Goal: Task Accomplishment & Management: Use online tool/utility

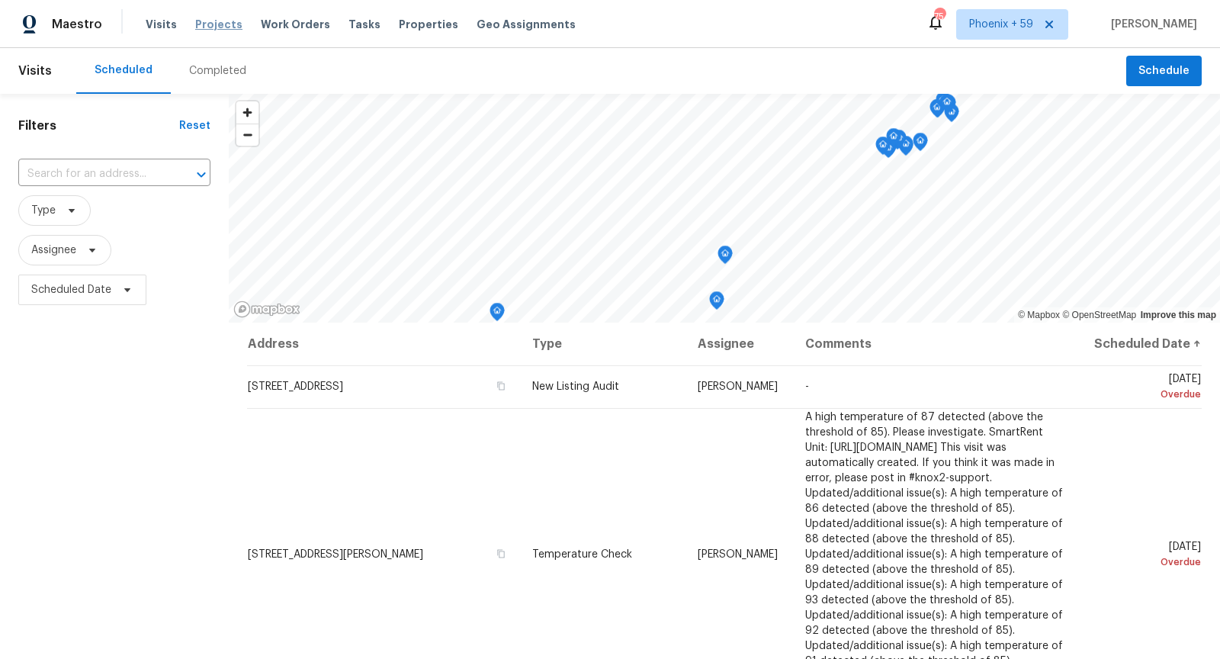
click at [217, 19] on span "Projects" at bounding box center [218, 24] width 47 height 15
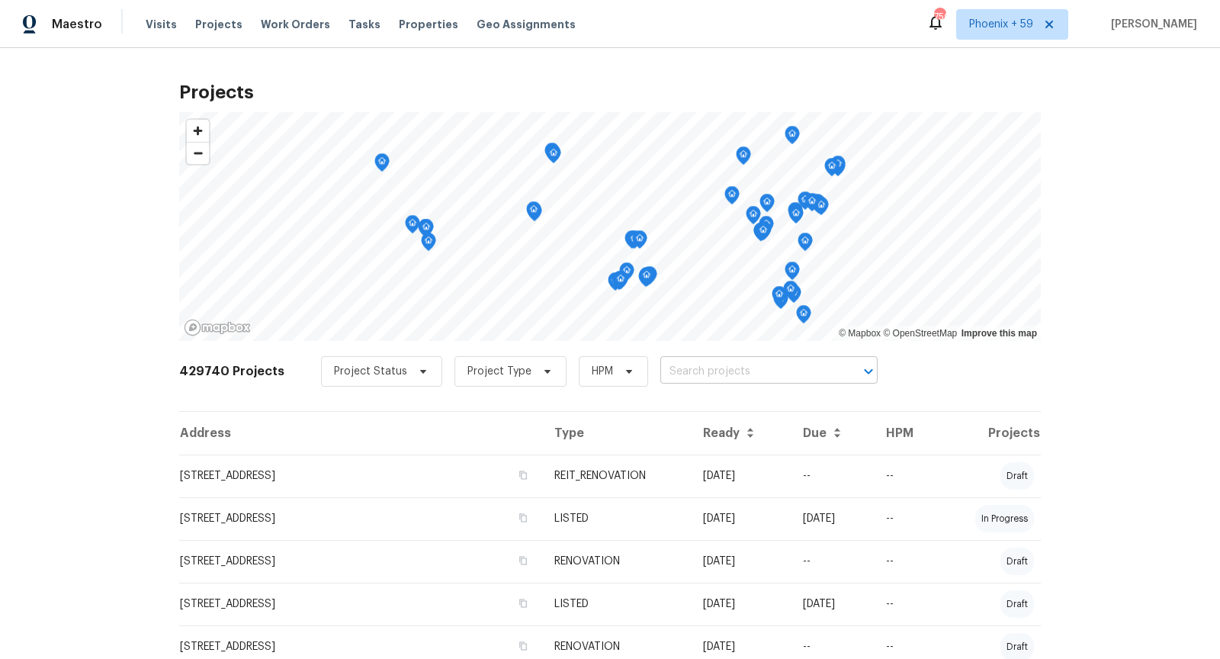
click at [705, 372] on input "text" at bounding box center [747, 372] width 175 height 24
type input "12 [PERSON_NAME]"
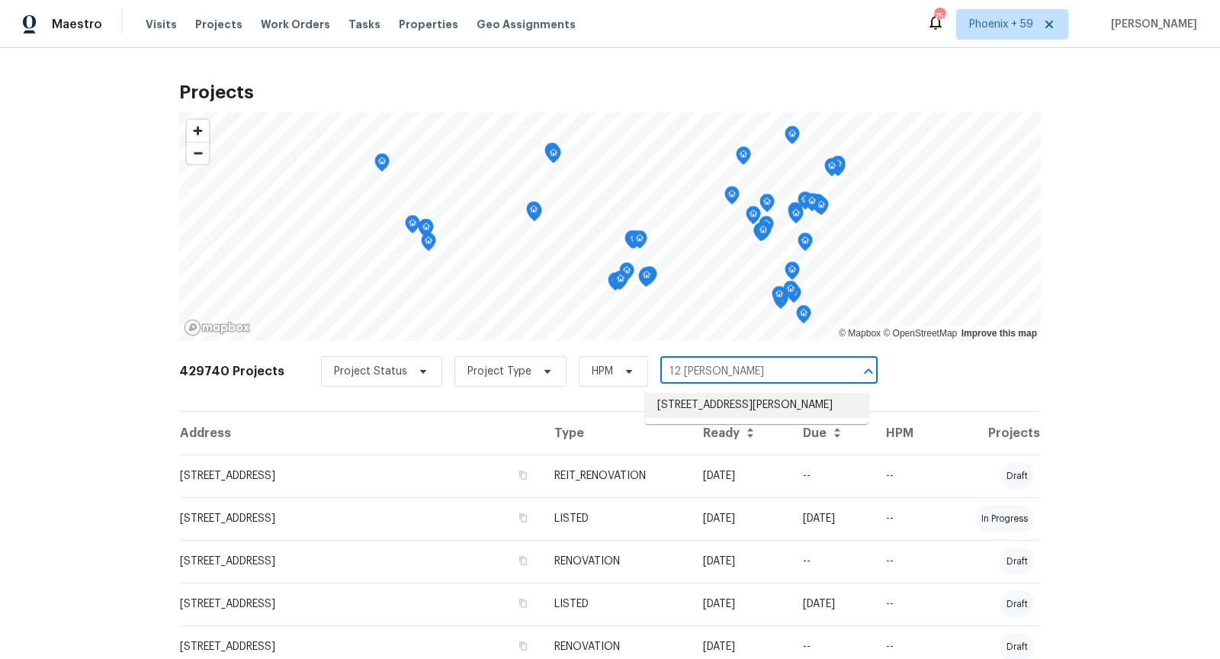
click at [710, 416] on li "[STREET_ADDRESS][PERSON_NAME]" at bounding box center [756, 405] width 223 height 25
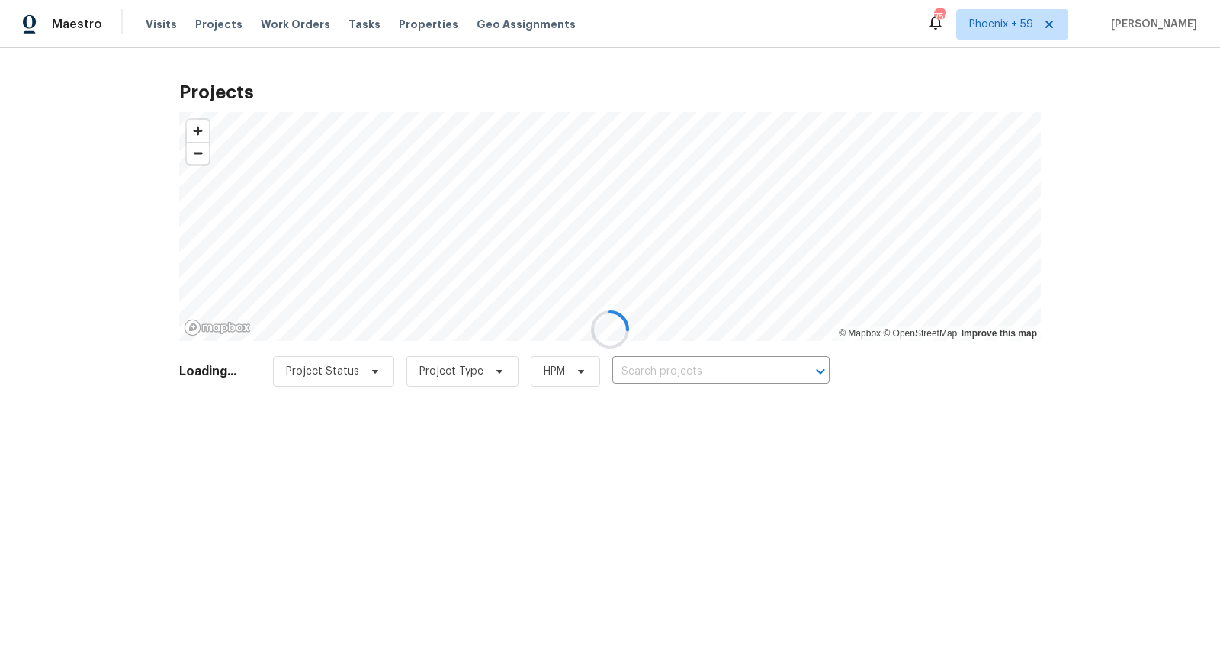
type input "[STREET_ADDRESS][PERSON_NAME]"
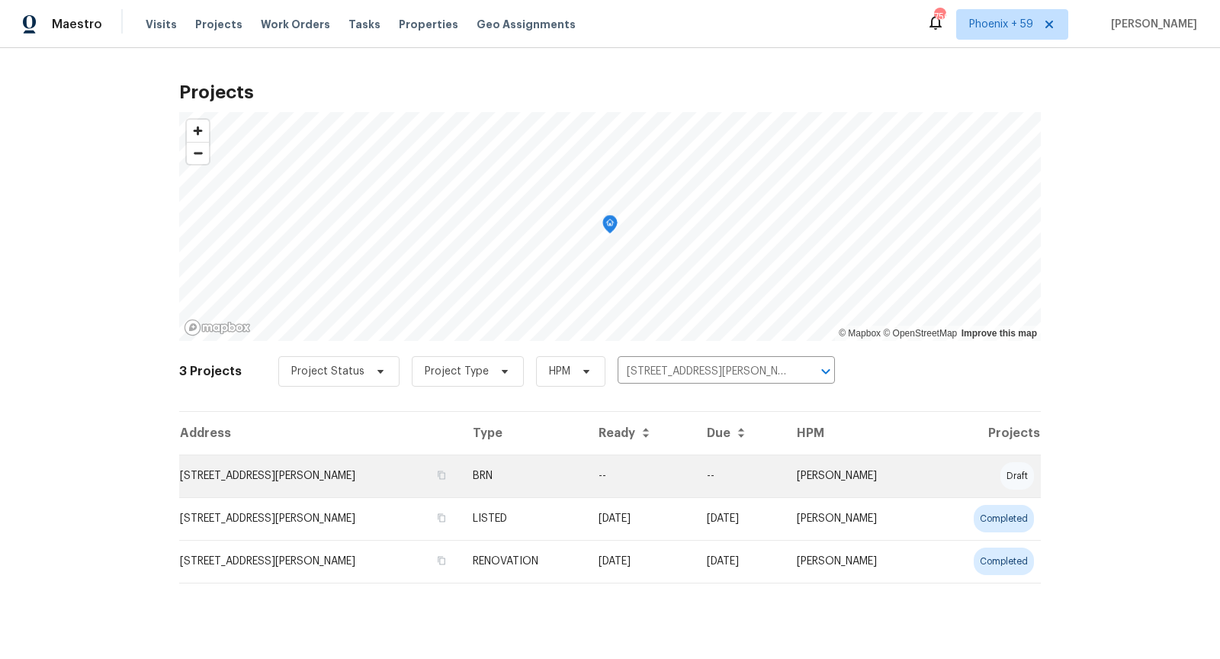
click at [235, 486] on td "[STREET_ADDRESS][PERSON_NAME]" at bounding box center [319, 475] width 281 height 43
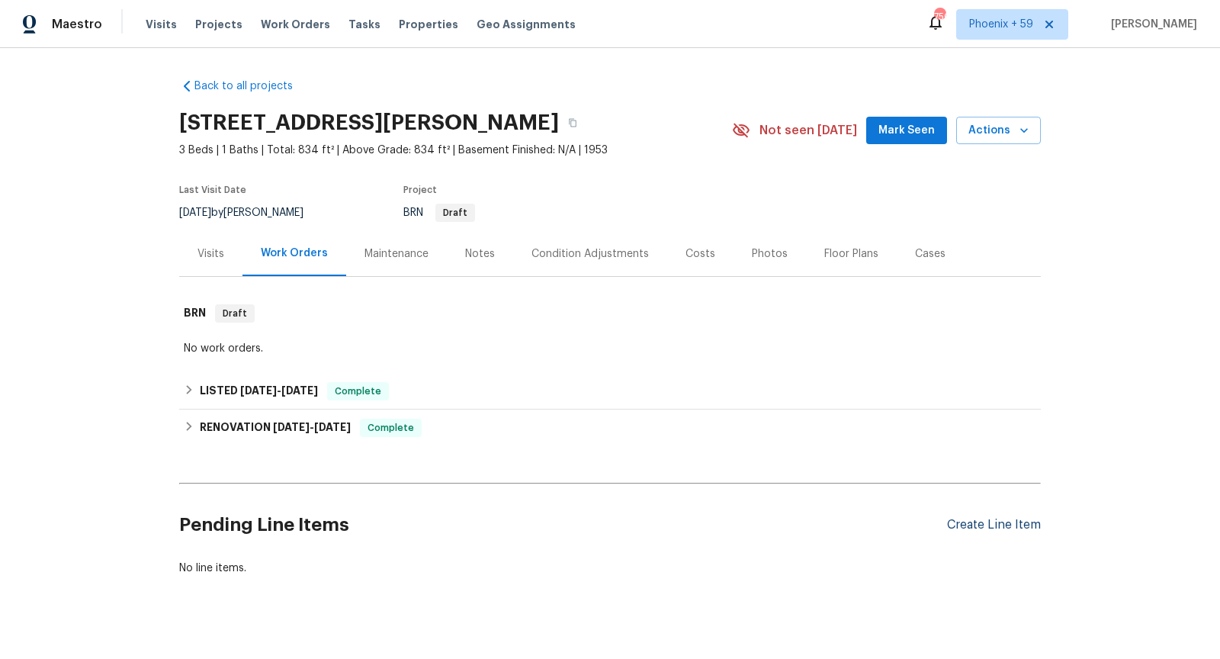
click at [990, 525] on div "Create Line Item" at bounding box center [994, 525] width 94 height 14
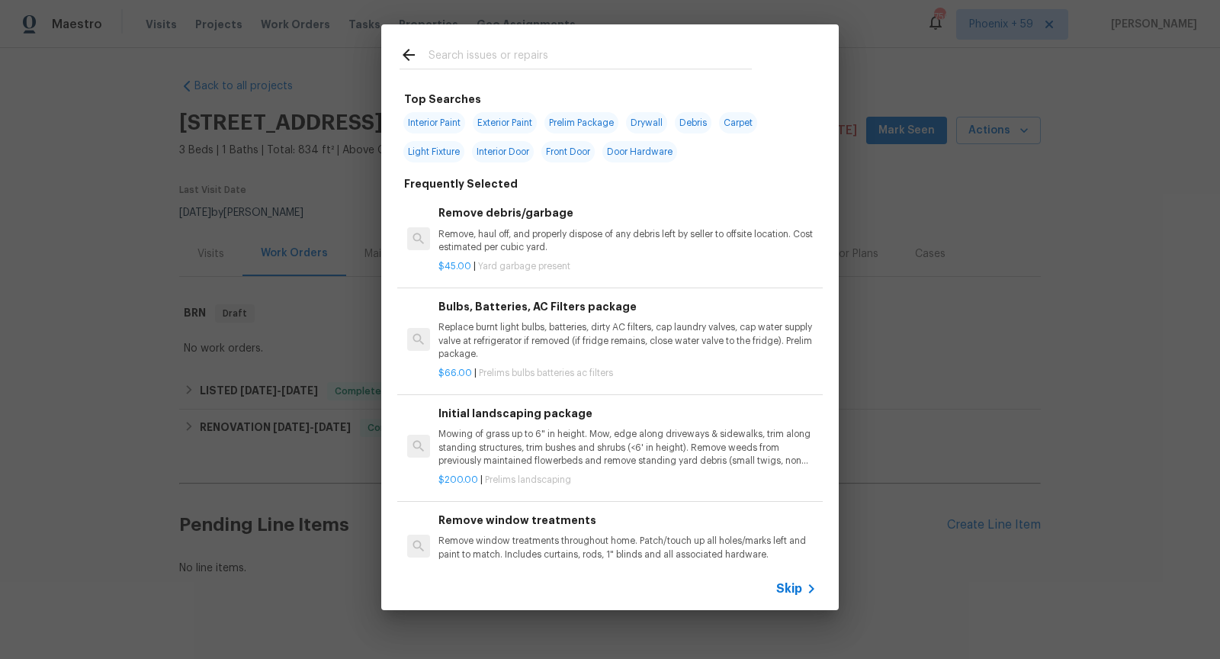
click at [792, 576] on div "Skip" at bounding box center [609, 588] width 457 height 43
click at [796, 587] on span "Skip" at bounding box center [789, 588] width 26 height 15
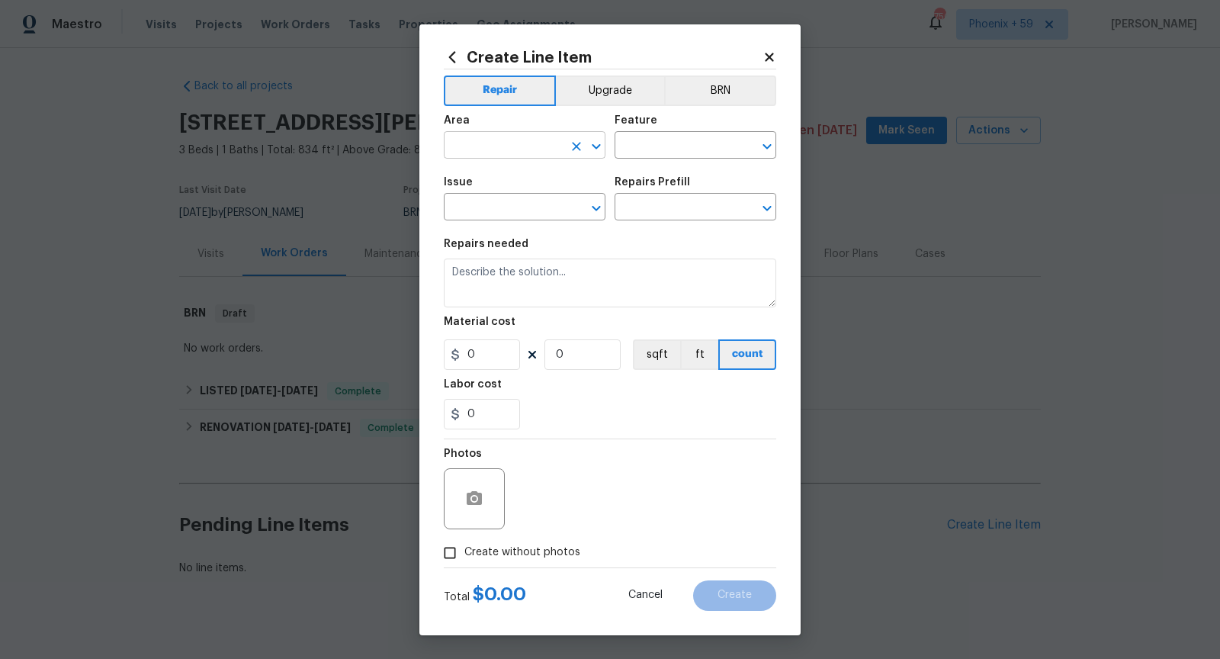
click at [540, 149] on input "text" at bounding box center [503, 147] width 119 height 24
click at [470, 208] on li "Interior Overall" at bounding box center [525, 205] width 162 height 25
type input "Interior Overall"
click at [697, 148] on input "text" at bounding box center [674, 147] width 119 height 24
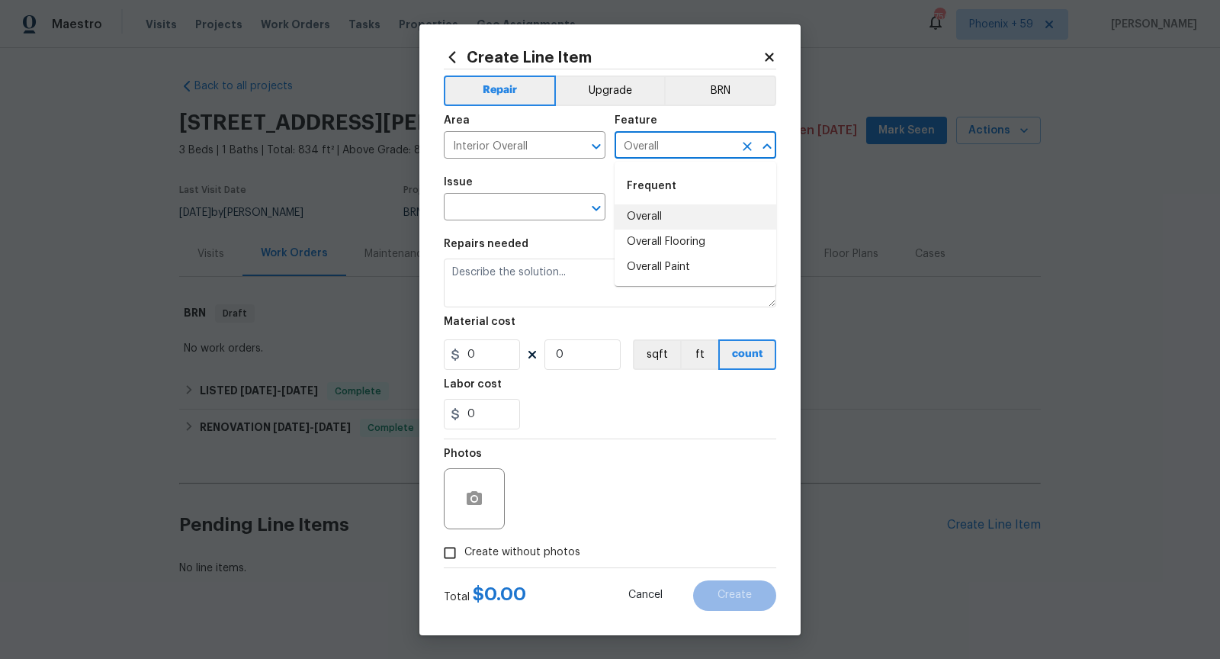
click at [666, 220] on li "Overall" at bounding box center [696, 216] width 162 height 25
type input "Overall"
click at [523, 210] on input "text" at bounding box center [503, 209] width 119 height 24
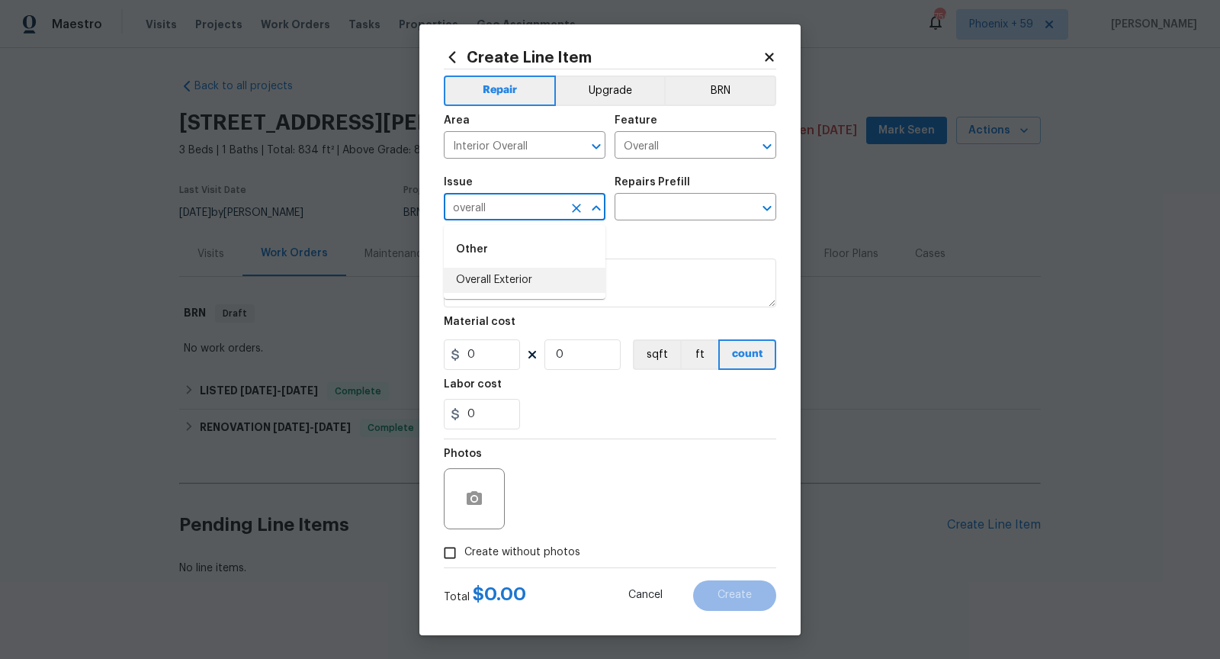
click at [480, 281] on li "Overall Exterior" at bounding box center [525, 280] width 162 height 25
type input "Overall Exterior"
click at [660, 209] on input "text" at bounding box center [674, 209] width 119 height 24
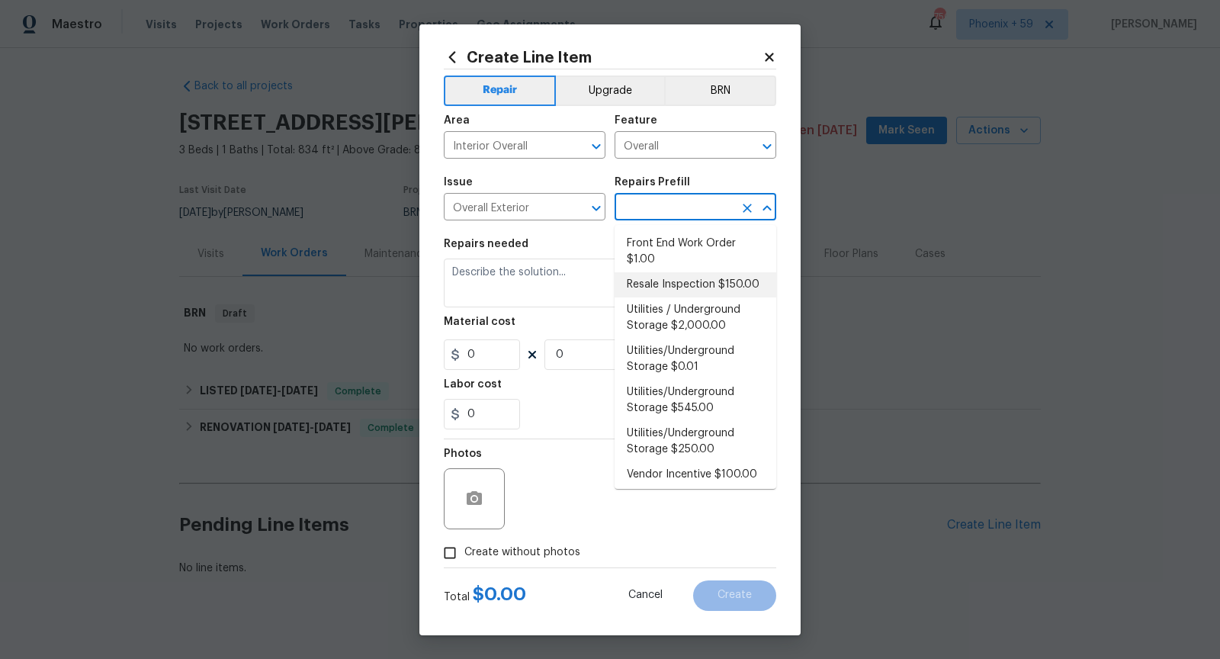
click at [643, 286] on li "Resale Inspection $150.00" at bounding box center [696, 284] width 162 height 25
type input "Resale Inspection $150.00"
type textarea "POS Inspection Attendance and Documentation: Attend scheduled Point of Sale (PO…"
type input "1"
type input "150"
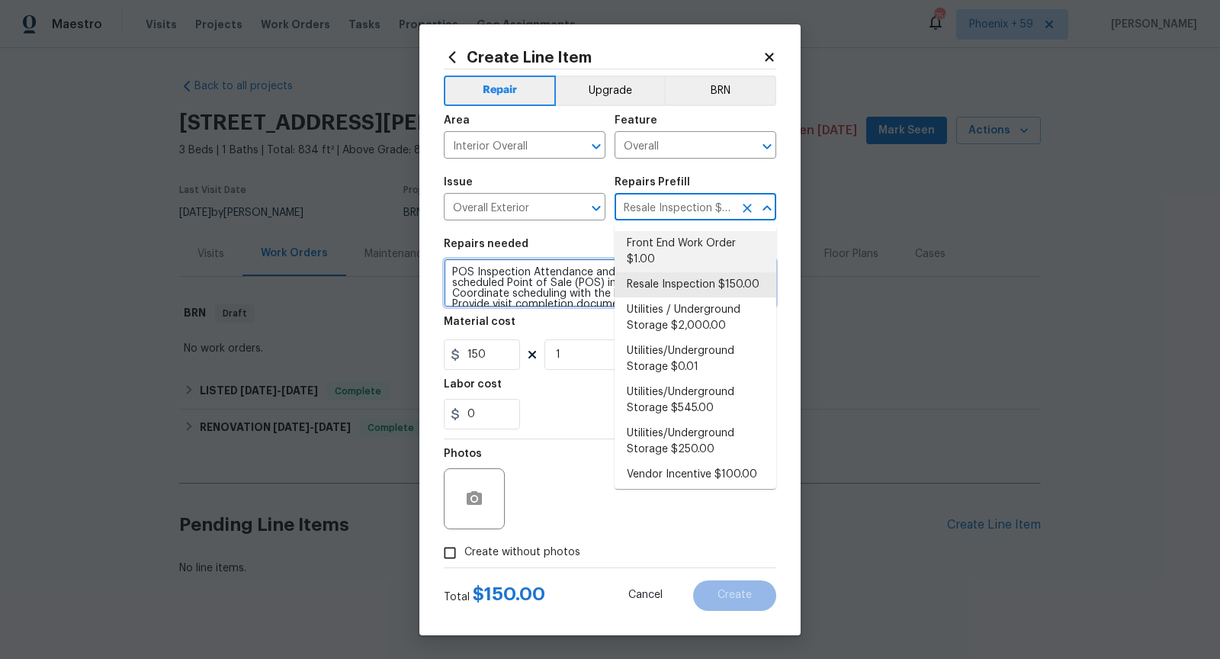
click at [590, 291] on textarea "POS Inspection Attendance and Documentation: Attend scheduled Point of Sale (PO…" at bounding box center [610, 282] width 332 height 49
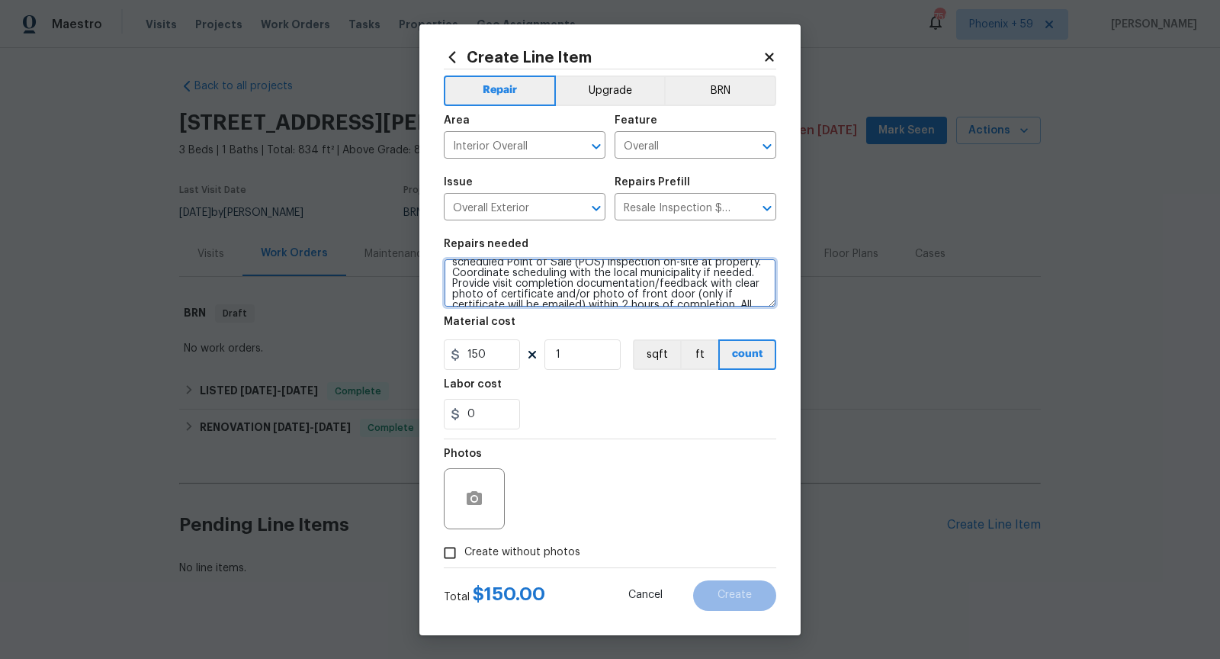
scroll to position [85, 0]
drag, startPoint x: 452, startPoint y: 273, endPoint x: 719, endPoint y: 268, distance: 266.9
click at [719, 268] on textarea "POS Inspection Attendance and Documentation: Attend scheduled Point of Sale (PO…" at bounding box center [610, 282] width 332 height 49
drag, startPoint x: 633, startPoint y: 282, endPoint x: 549, endPoint y: 283, distance: 83.9
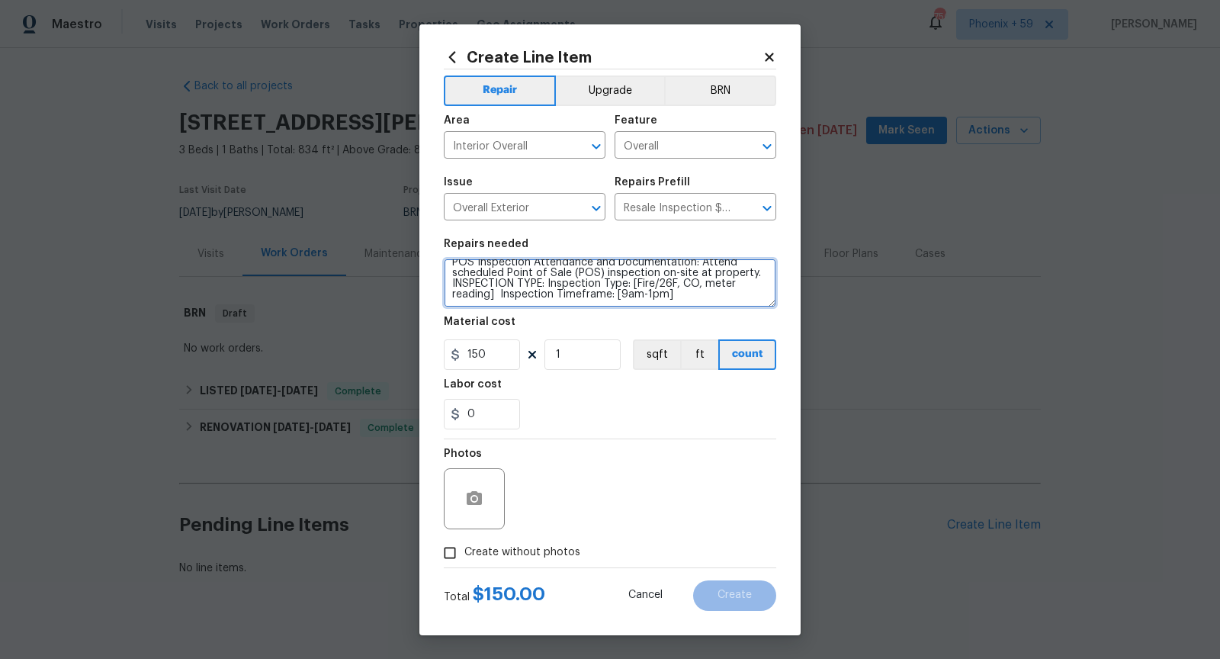
click at [549, 283] on textarea "POS Inspection Attendance and Documentation: Attend scheduled Point of Sale (PO…" at bounding box center [610, 282] width 332 height 49
click at [691, 283] on textarea "POS Inspection Attendance and Documentation: Attend scheduled Point of Sale (PO…" at bounding box center [610, 282] width 332 height 49
click at [620, 284] on textarea "POS Inspection Attendance and Documentation: Attend scheduled Point of Sale (PO…" at bounding box center [610, 282] width 332 height 49
drag, startPoint x: 605, startPoint y: 284, endPoint x: 714, endPoint y: 285, distance: 109.0
click at [714, 285] on textarea "POS Inspection Attendance and Documentation: Attend scheduled Point of Sale (PO…" at bounding box center [610, 282] width 332 height 49
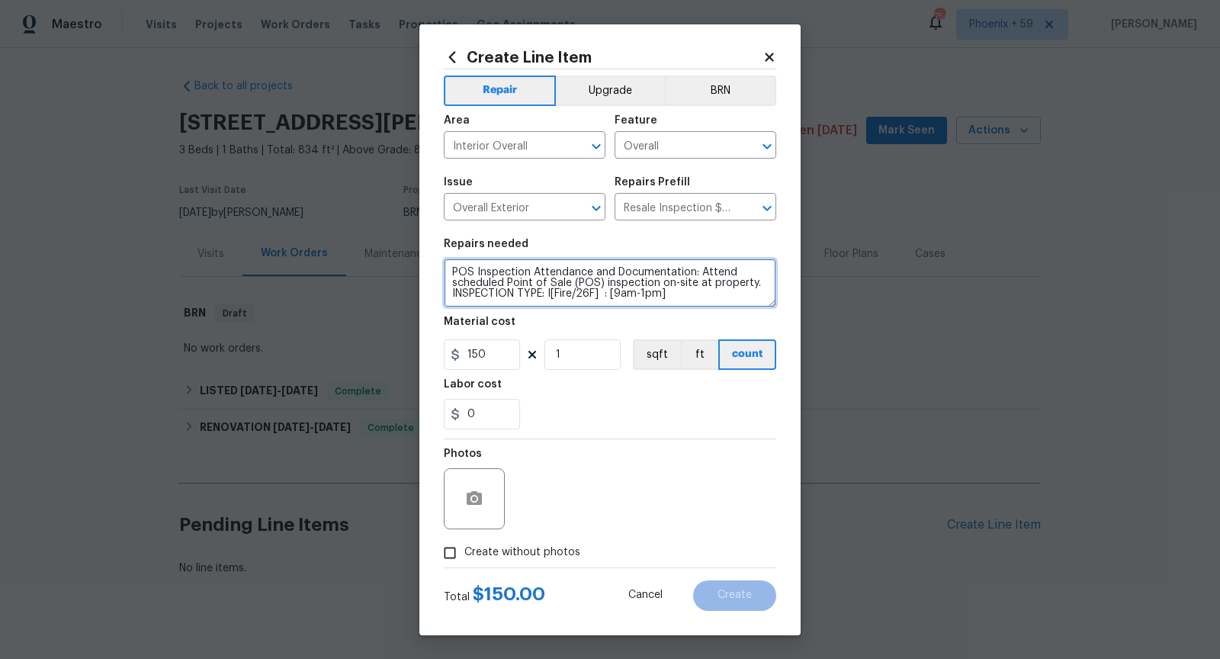
scroll to position [0, 0]
click at [702, 298] on textarea "POS Inspection Attendance and Documentation: Attend scheduled Point of Sale (PO…" at bounding box center [610, 282] width 332 height 49
click at [508, 300] on textarea "POS Inspection Attendance and Documentation: Attend scheduled Point of Sale (PO…" at bounding box center [610, 282] width 332 height 49
click at [751, 281] on textarea "POS Inspection Attendance and Documentation: Attend scheduled Point of Sale (PO…" at bounding box center [610, 282] width 332 height 49
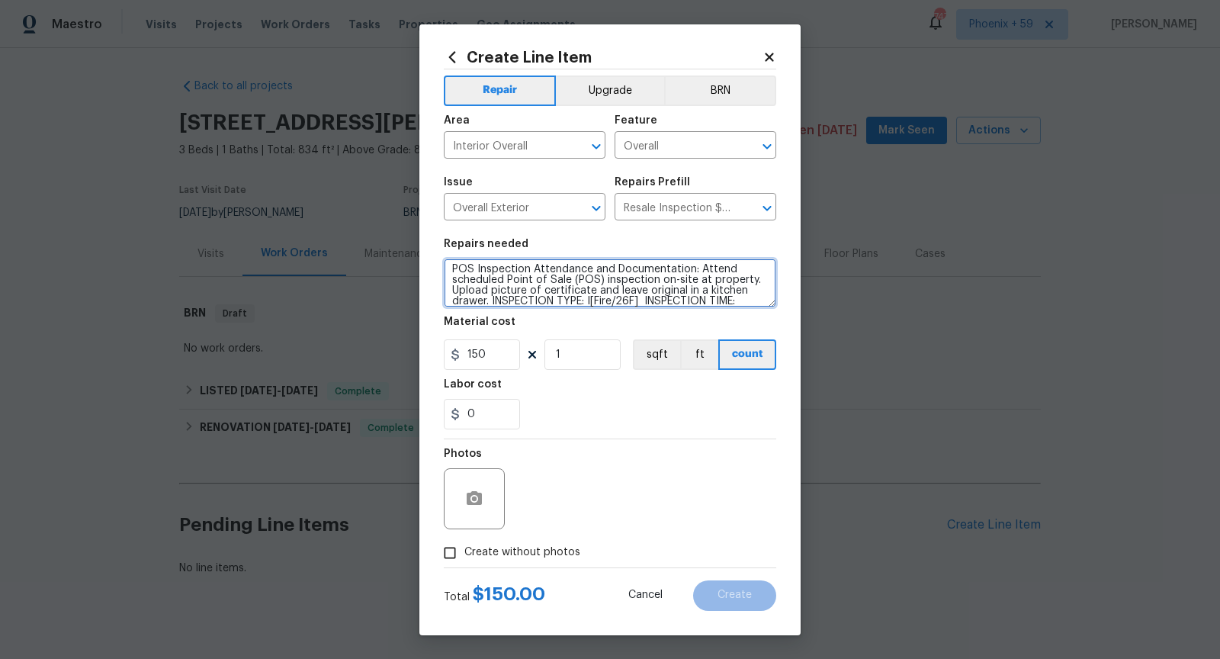
scroll to position [21, 0]
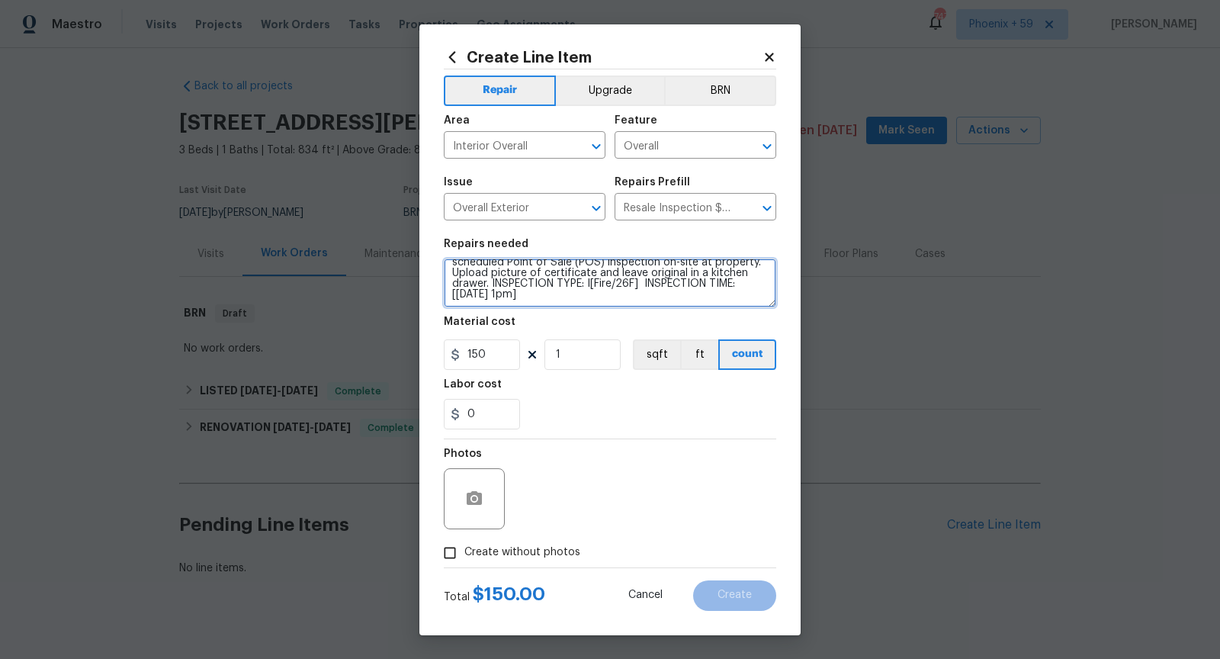
click at [678, 299] on textarea "POS Inspection Attendance and Documentation: Attend scheduled Point of Sale (PO…" at bounding box center [610, 282] width 332 height 49
type textarea "POS Inspection Attendance and Documentation: Attend scheduled Point of Sale (PO…"
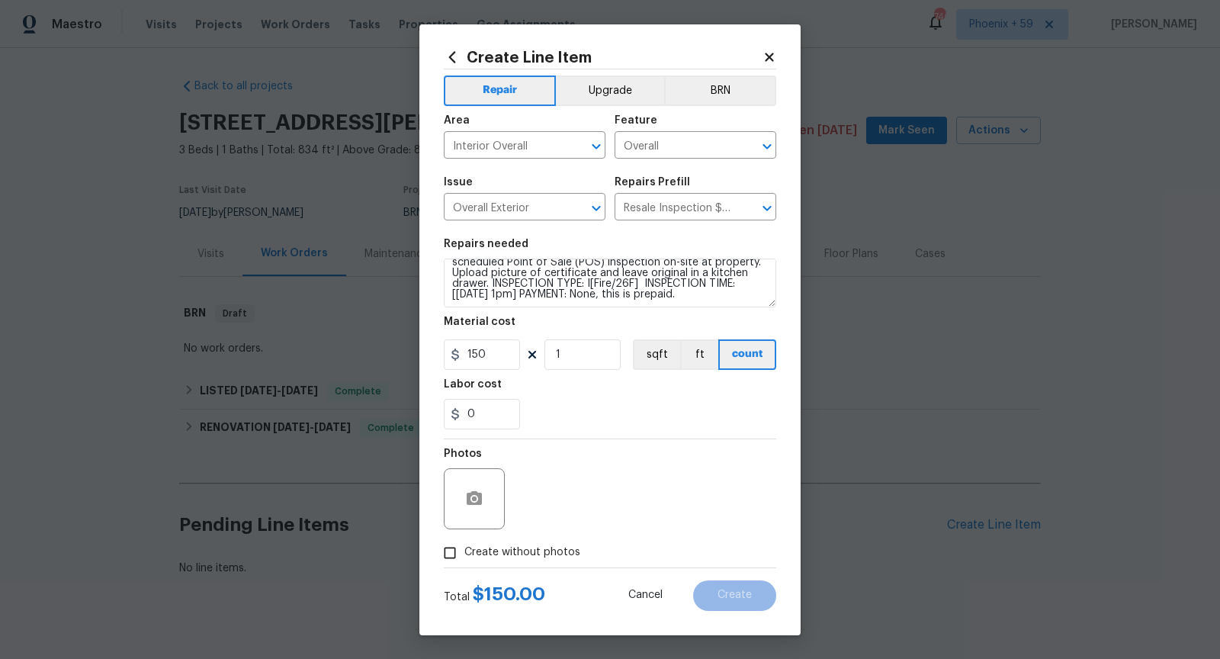
click at [451, 553] on input "Create without photos" at bounding box center [449, 552] width 29 height 29
checkbox input "true"
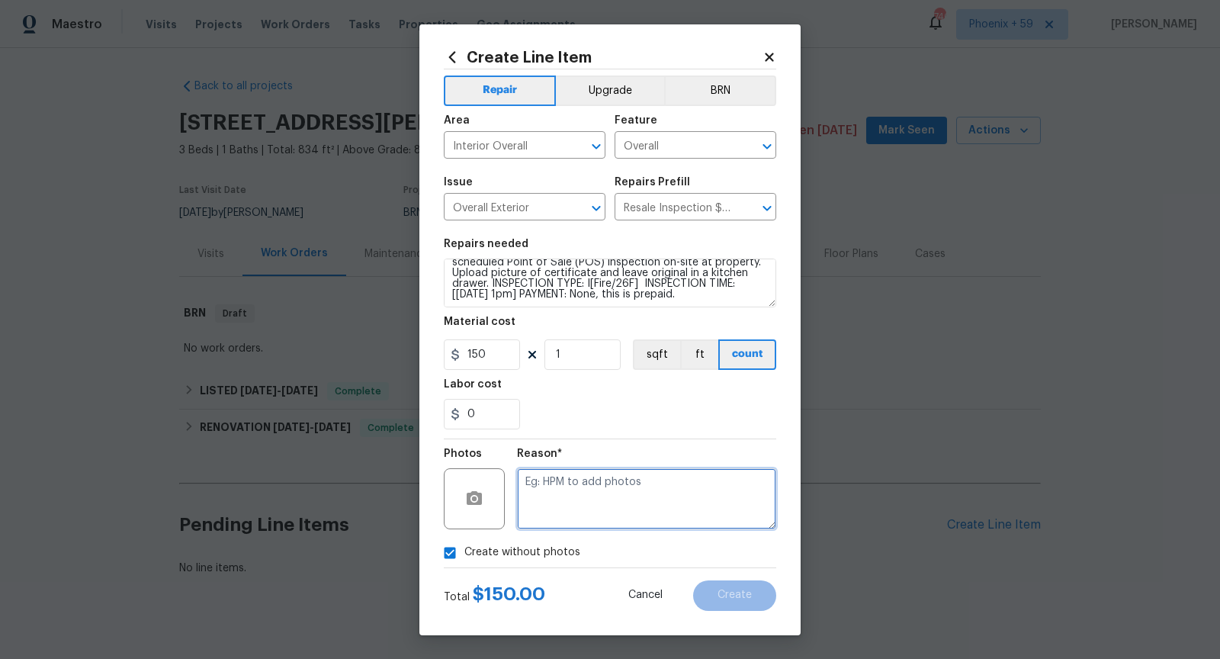
click at [637, 492] on textarea at bounding box center [646, 498] width 259 height 61
type textarea "n/a"
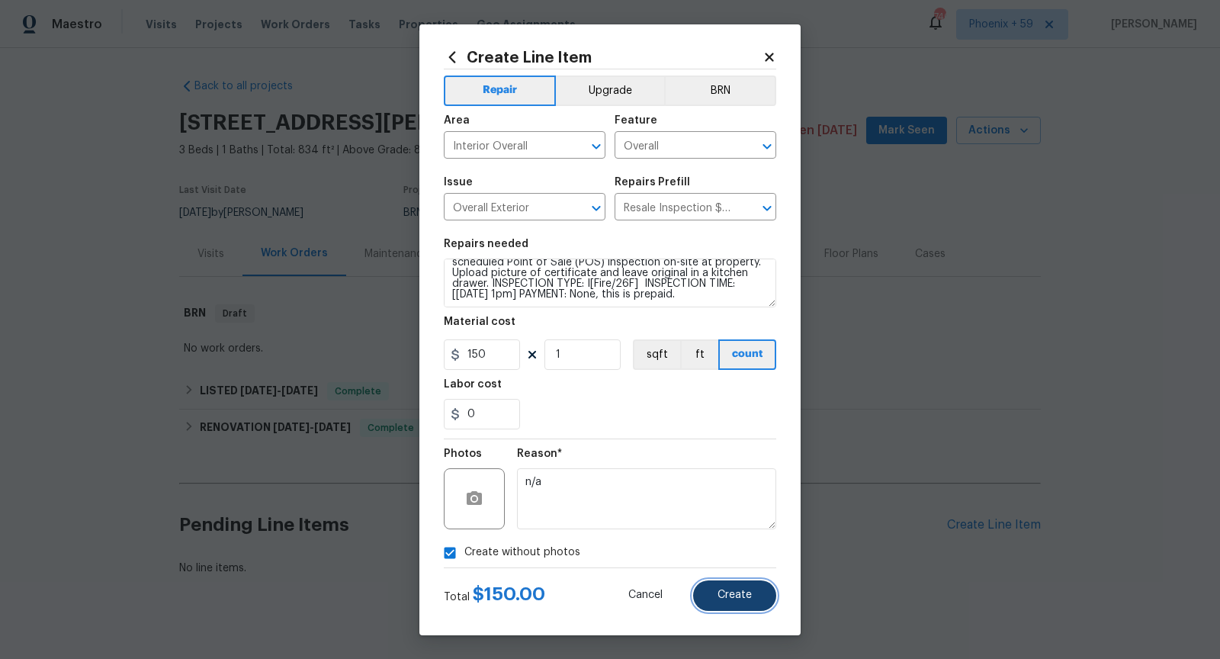
click at [733, 605] on button "Create" at bounding box center [734, 595] width 83 height 30
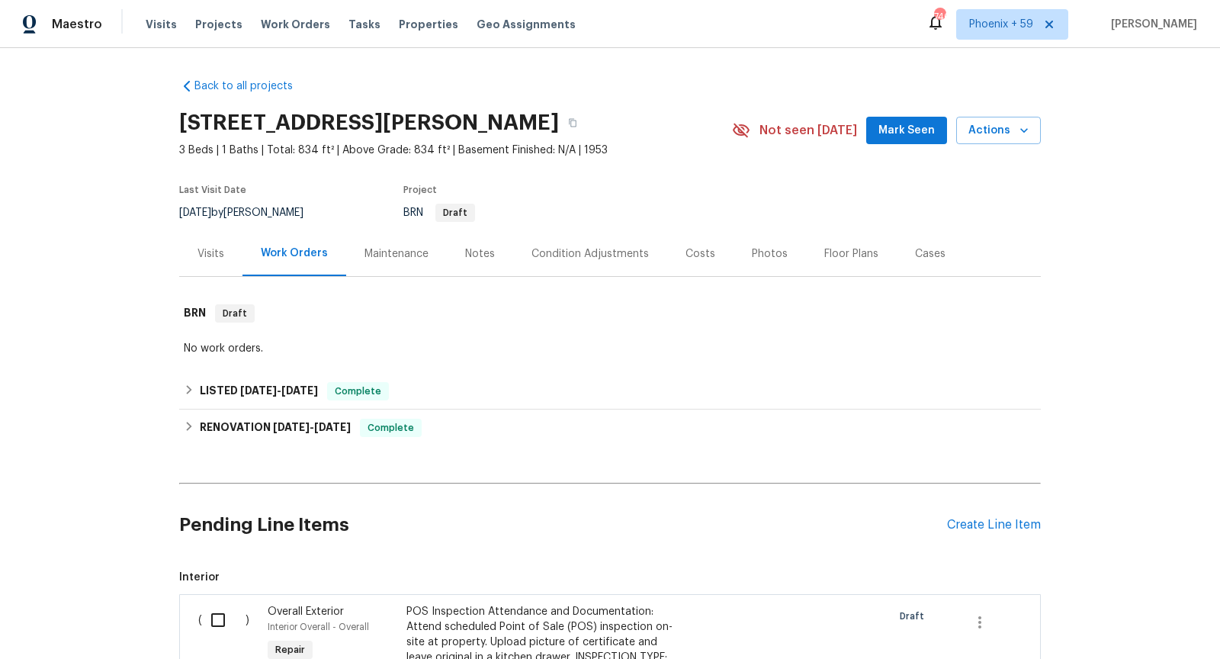
scroll to position [268, 0]
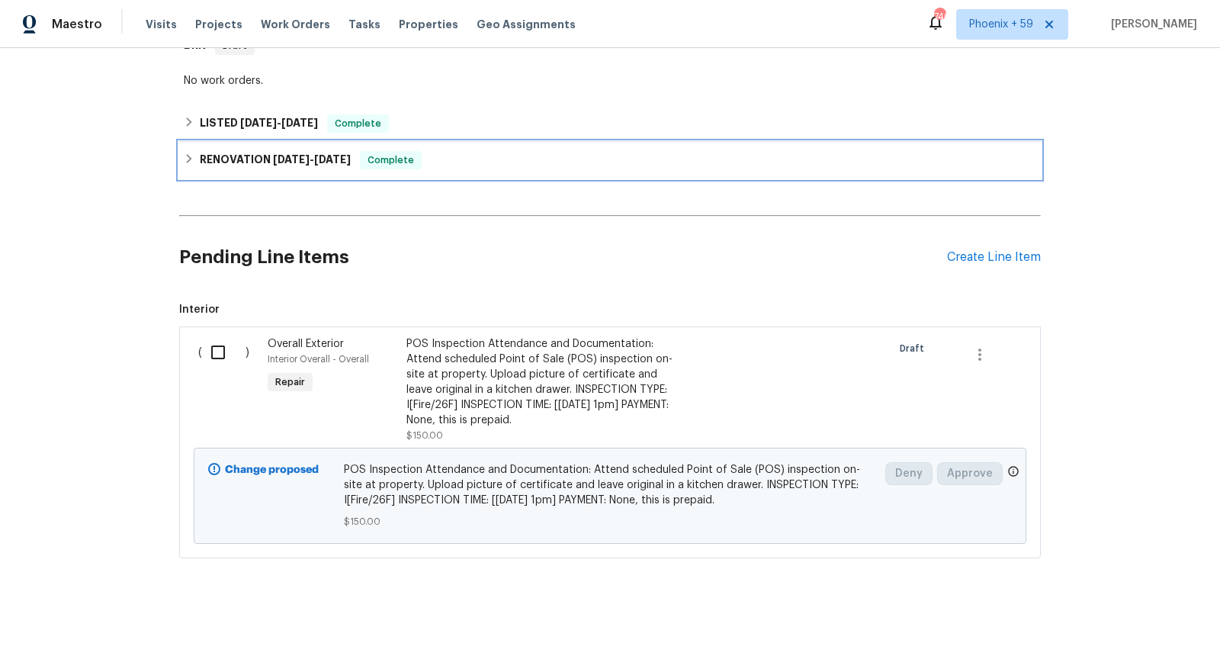
click at [521, 161] on div "RENOVATION [DATE] - [DATE] Complete" at bounding box center [610, 160] width 852 height 18
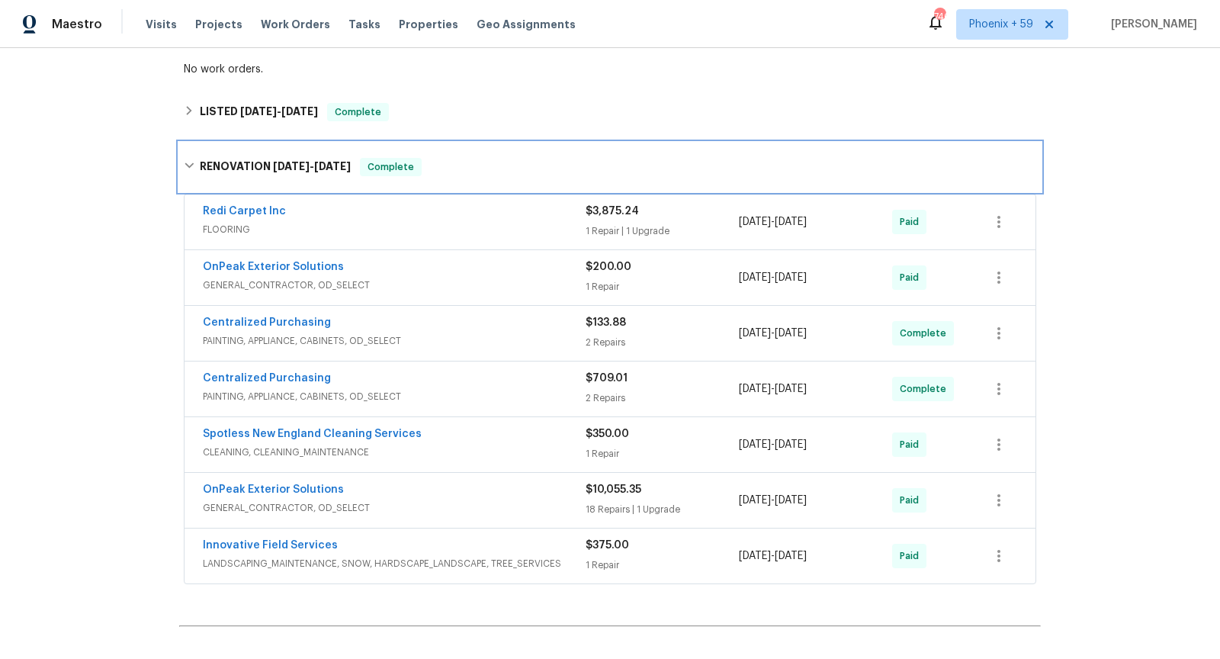
scroll to position [169, 0]
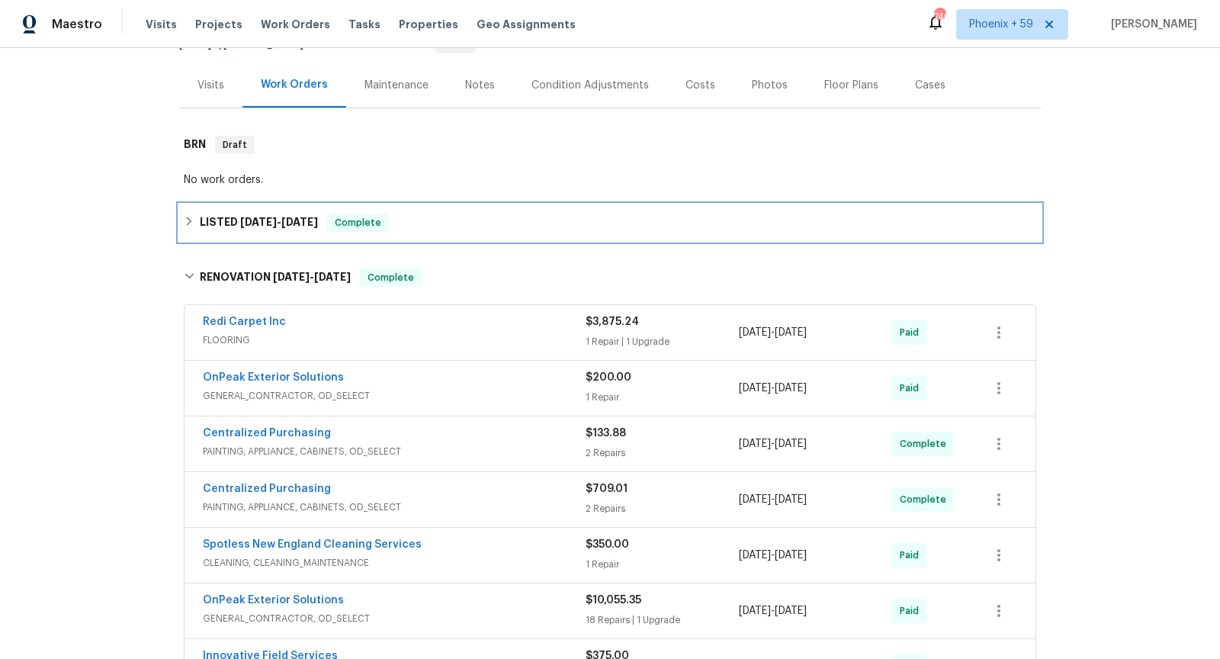
click at [477, 220] on div "LISTED [DATE] - [DATE] Complete" at bounding box center [610, 222] width 852 height 18
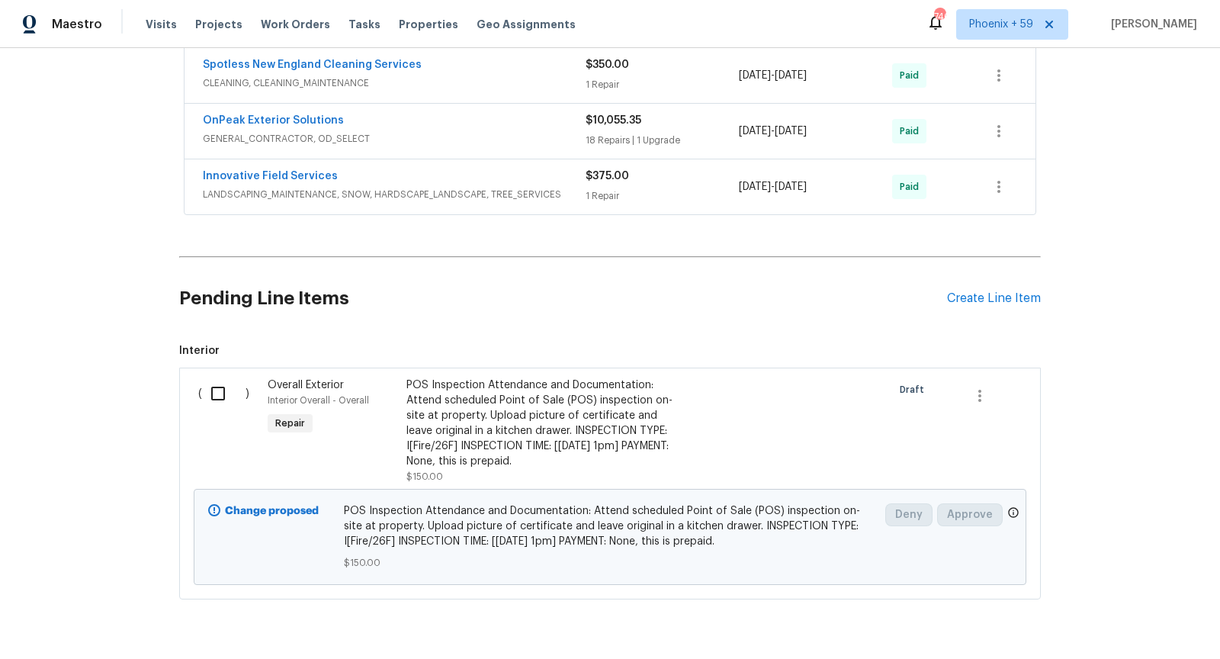
scroll to position [814, 0]
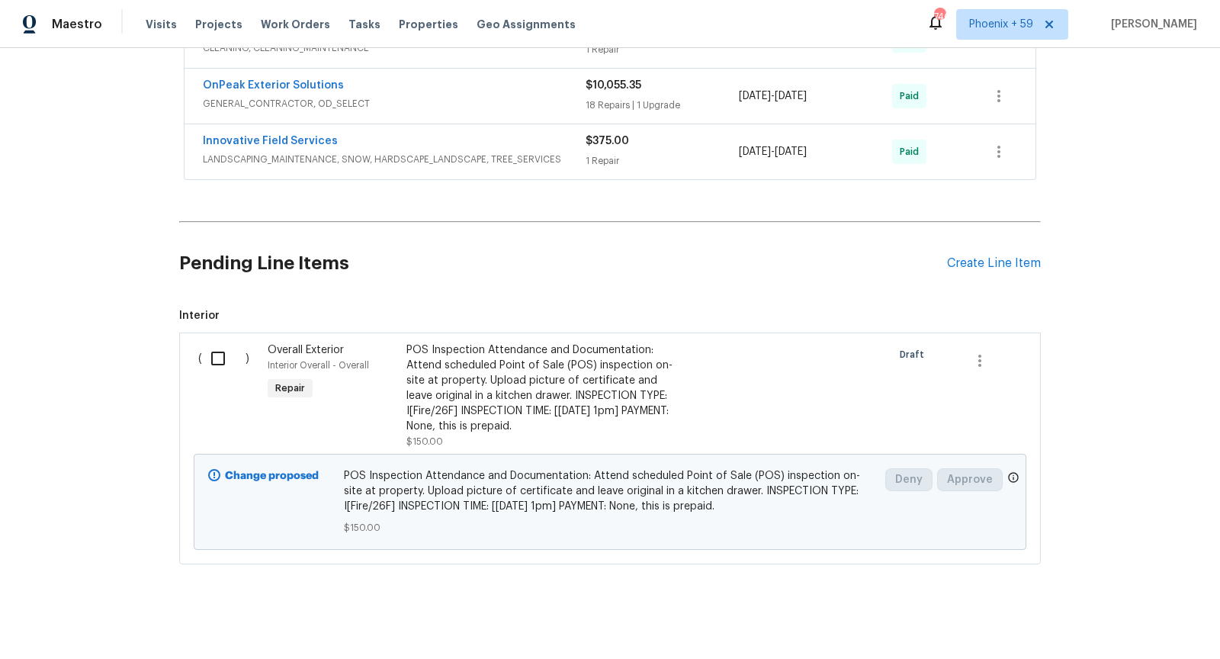
click at [213, 354] on input "checkbox" at bounding box center [223, 358] width 43 height 32
checkbox input "true"
click at [1110, 624] on span "Create Work Order" at bounding box center [1132, 620] width 101 height 19
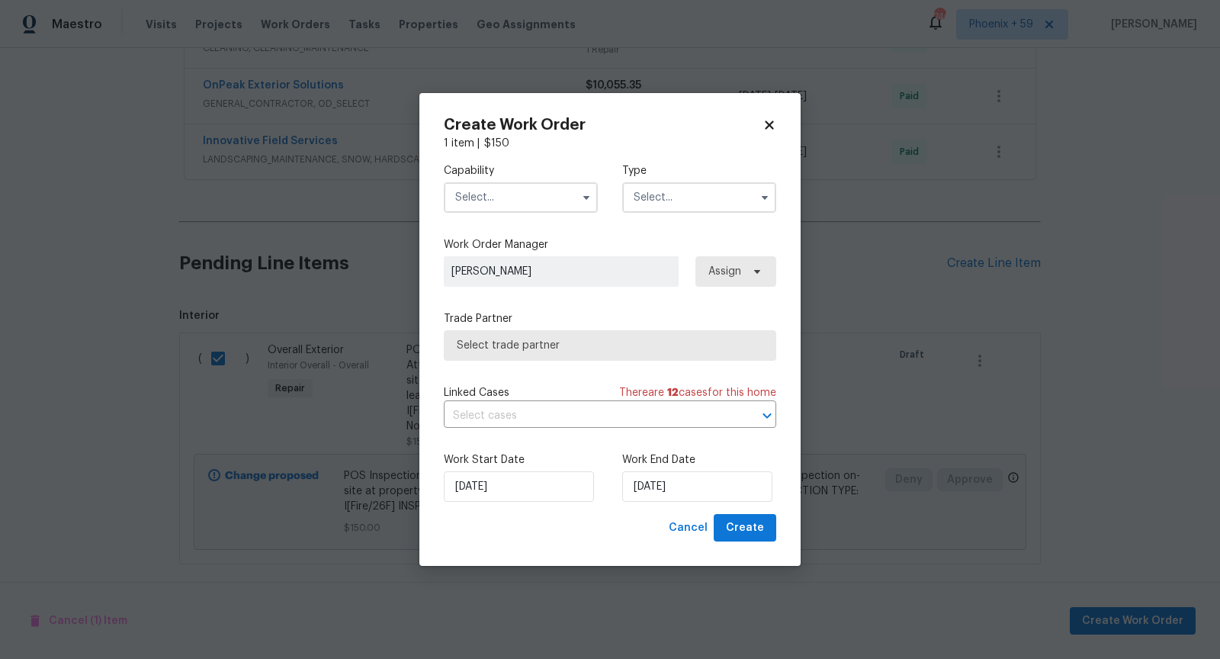
click at [569, 198] on input "text" at bounding box center [521, 197] width 154 height 30
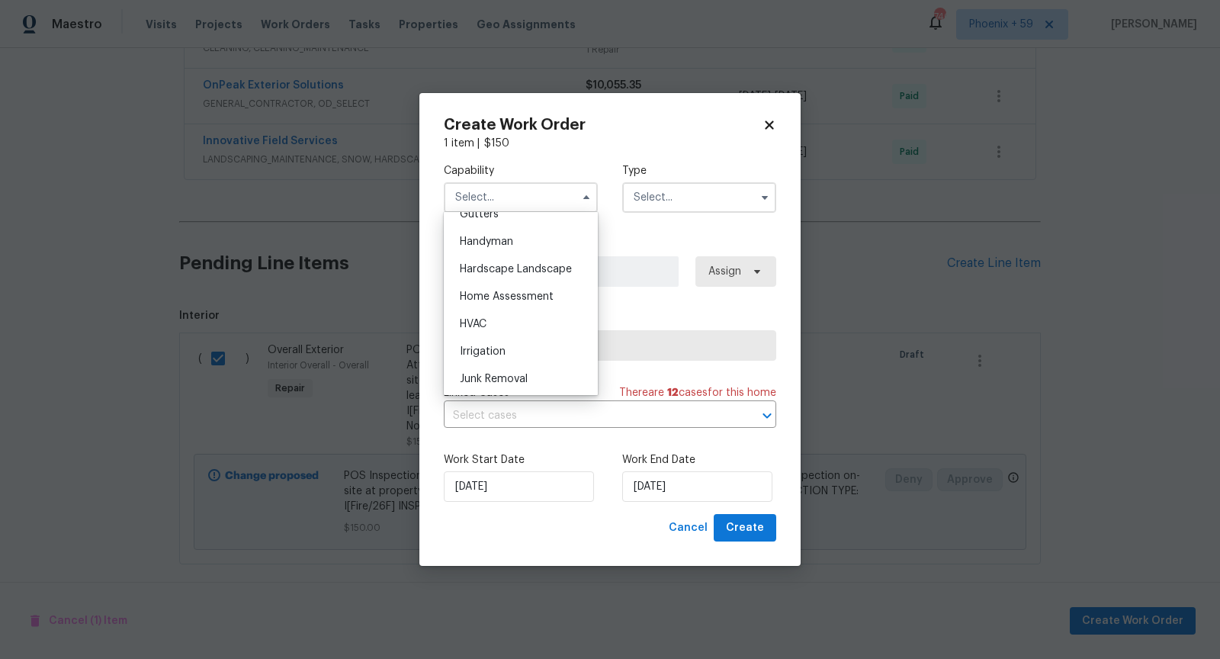
scroll to position [834, 0]
click at [520, 229] on div "Handyman" at bounding box center [521, 233] width 146 height 27
type input "Handyman"
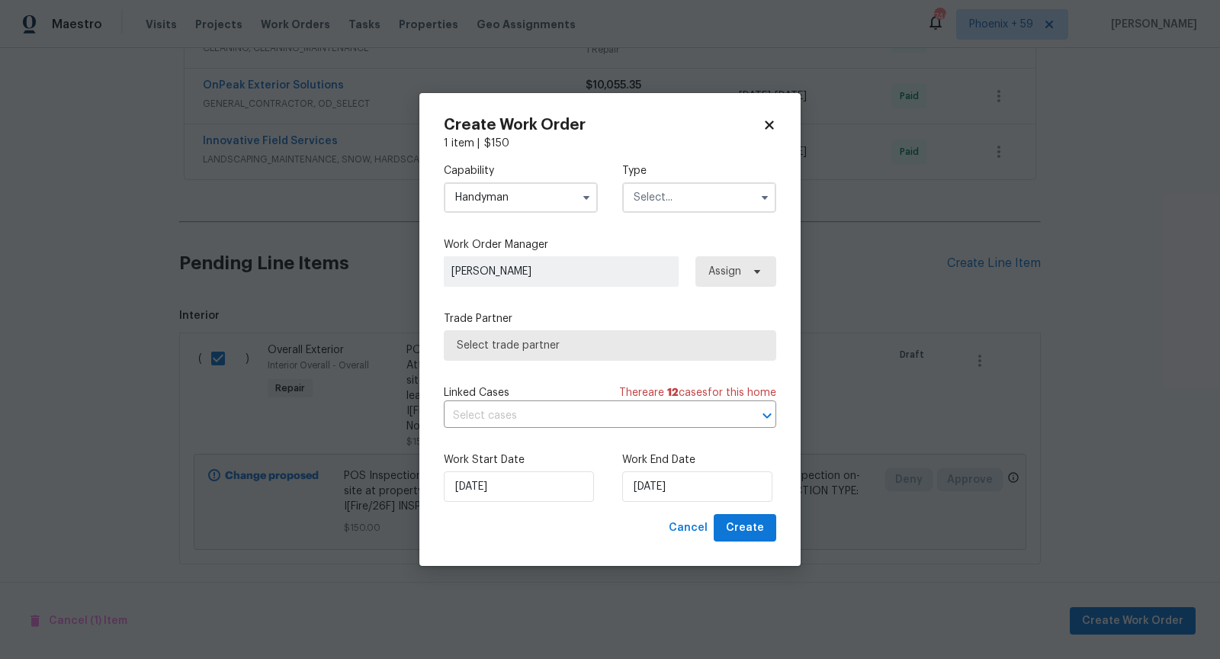
click at [709, 198] on input "text" at bounding box center [699, 197] width 154 height 30
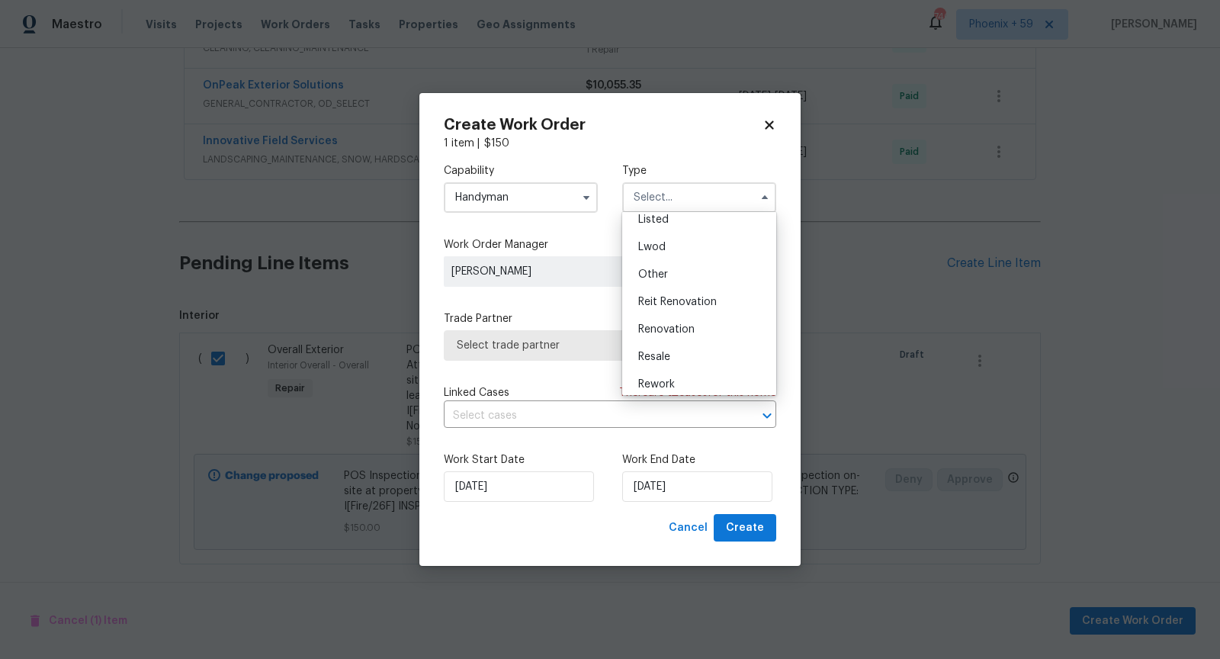
scroll to position [151, 0]
click at [685, 351] on div "Resale" at bounding box center [699, 352] width 146 height 27
type input "Resale"
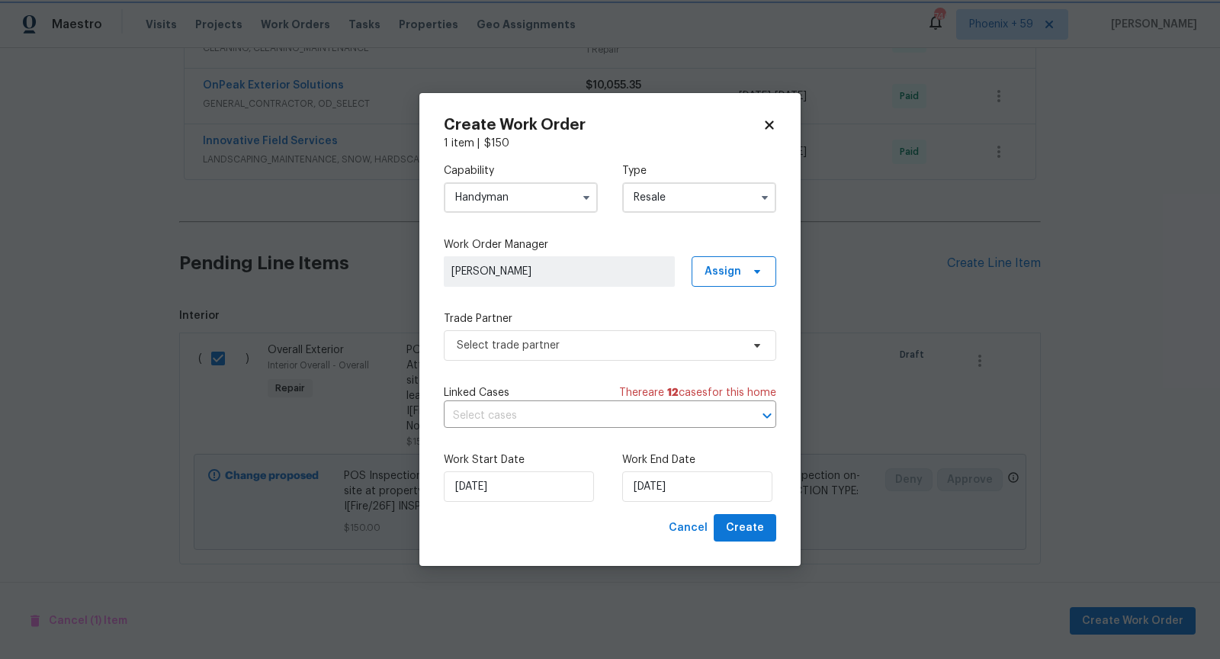
scroll to position [0, 0]
click at [617, 339] on span "Select trade partner" at bounding box center [599, 345] width 284 height 15
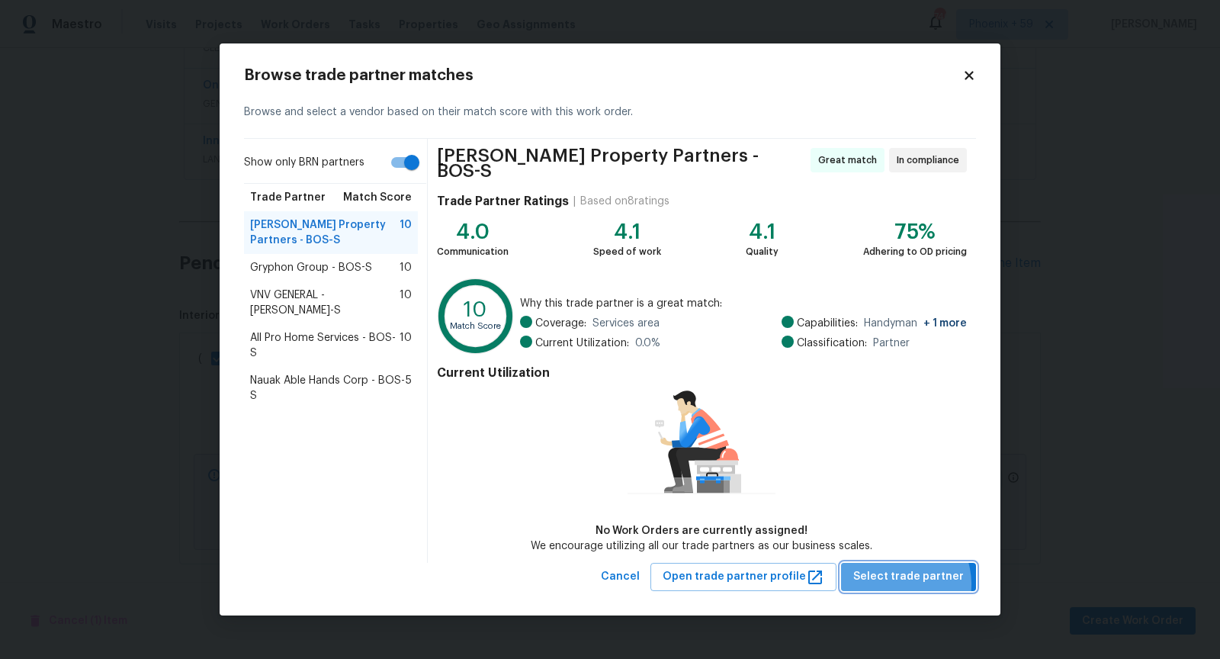
click at [899, 581] on span "Select trade partner" at bounding box center [908, 576] width 111 height 19
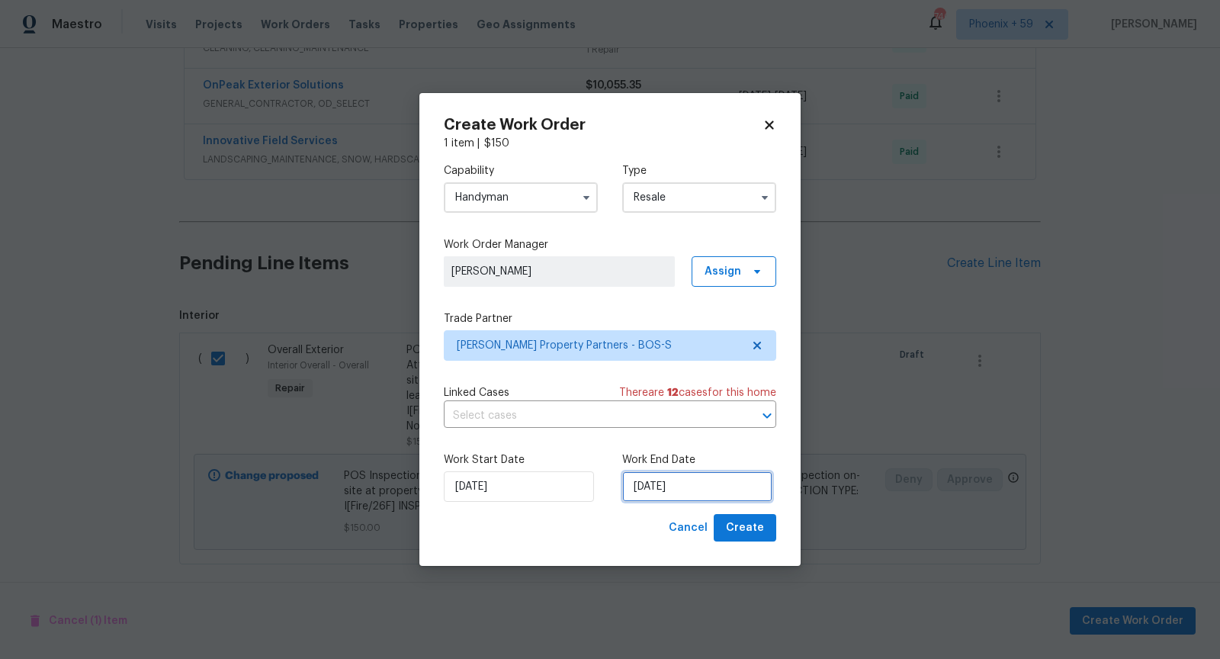
click at [636, 489] on input "[DATE]" at bounding box center [697, 486] width 150 height 30
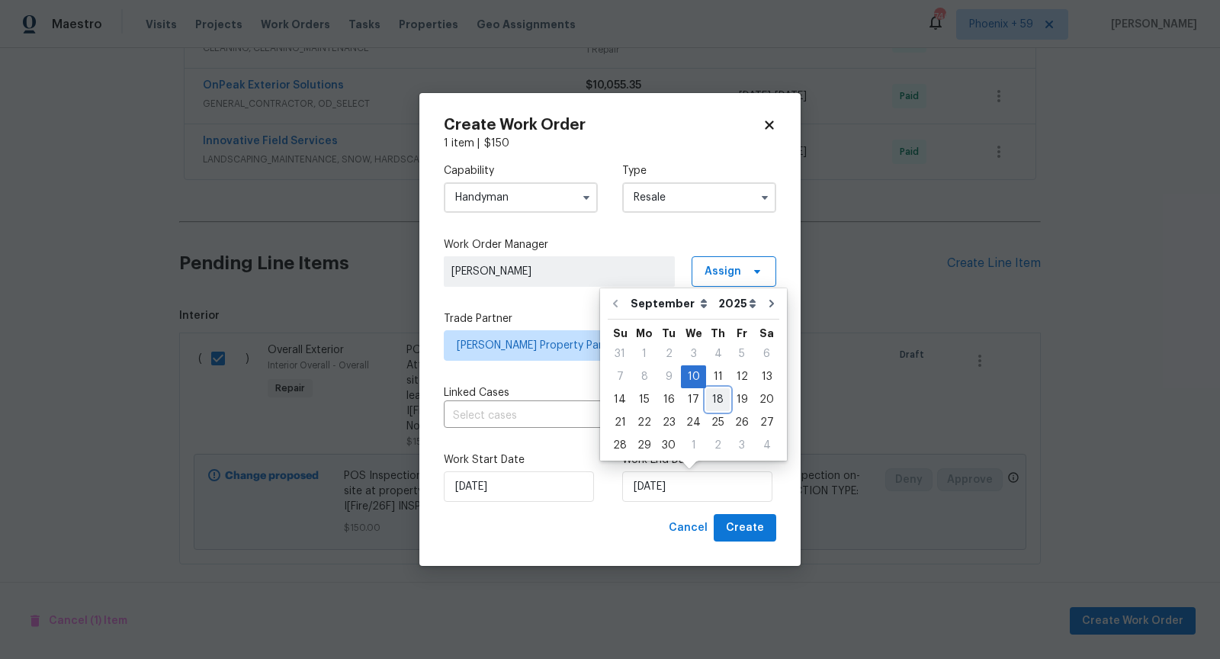
click at [714, 401] on div "18" at bounding box center [718, 399] width 24 height 21
type input "[DATE]"
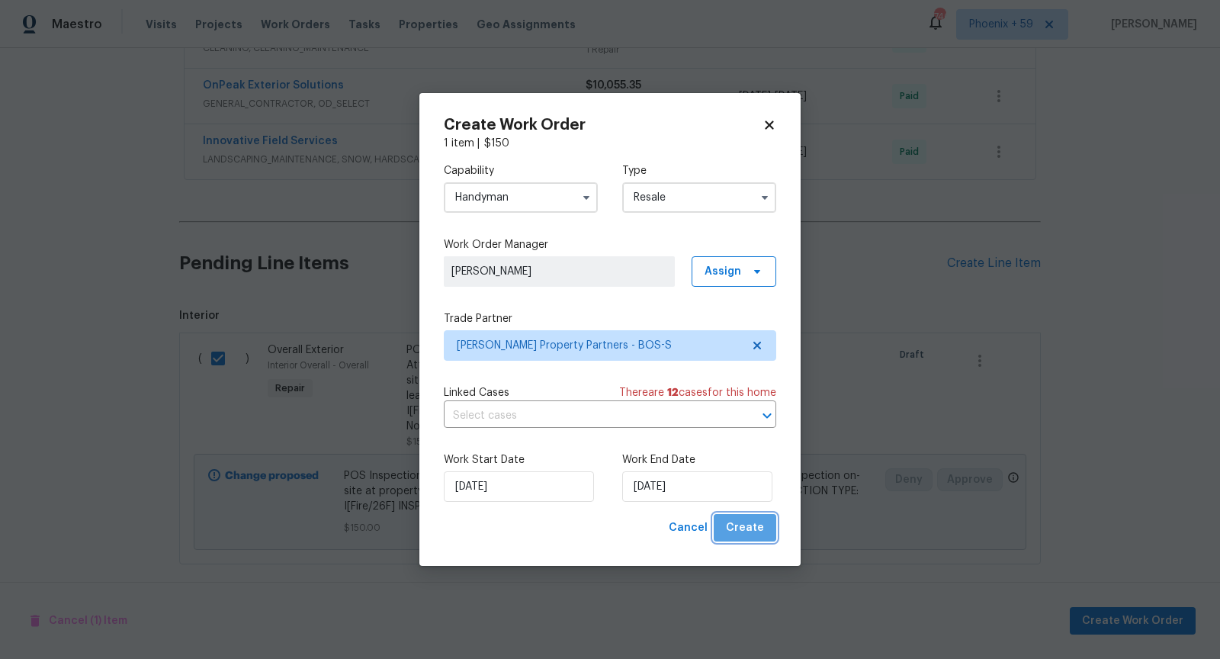
click at [749, 533] on span "Create" at bounding box center [745, 527] width 38 height 19
checkbox input "false"
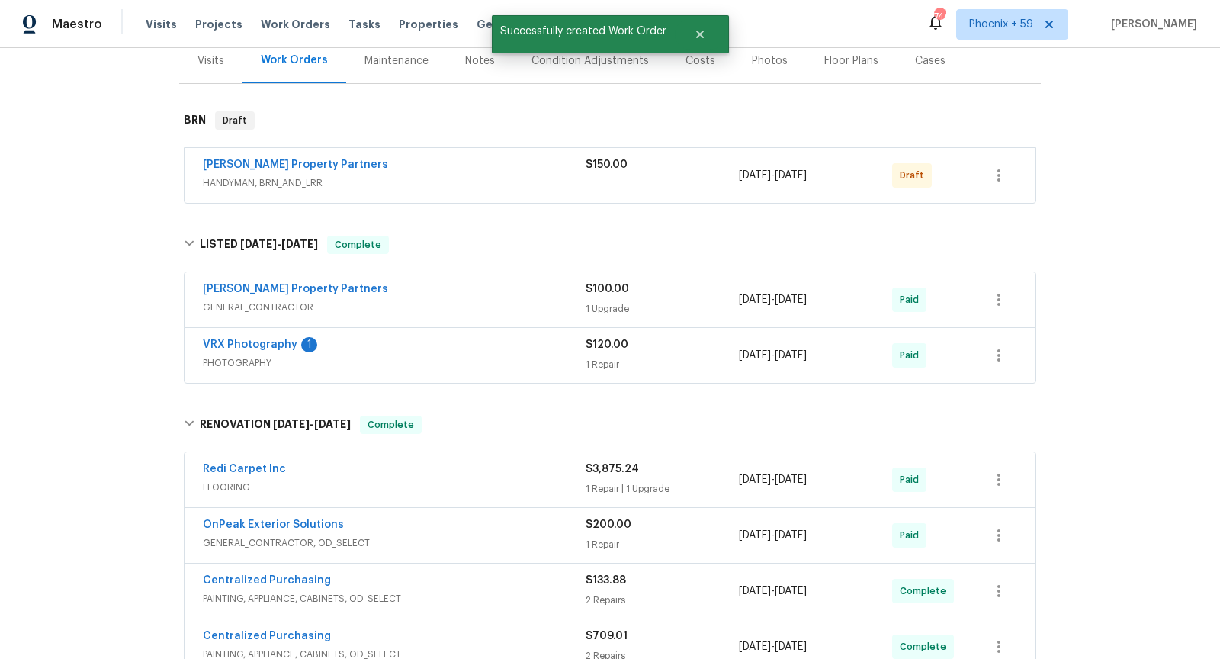
scroll to position [196, 0]
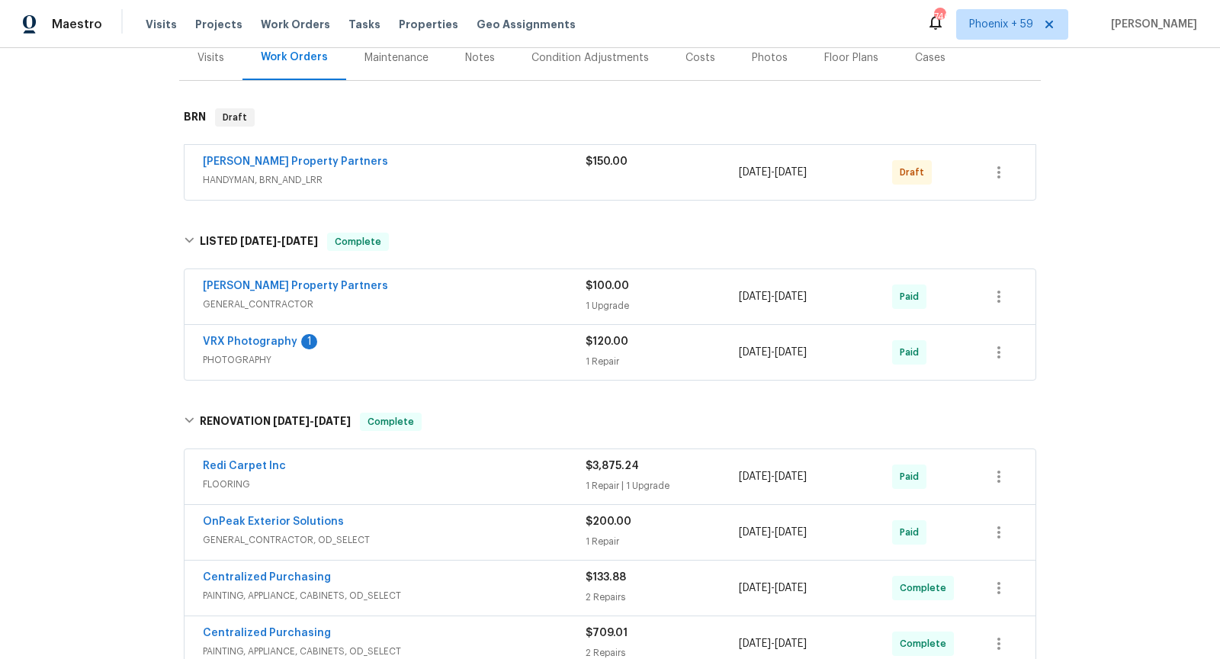
click at [485, 297] on span "GENERAL_CONTRACTOR" at bounding box center [394, 304] width 383 height 15
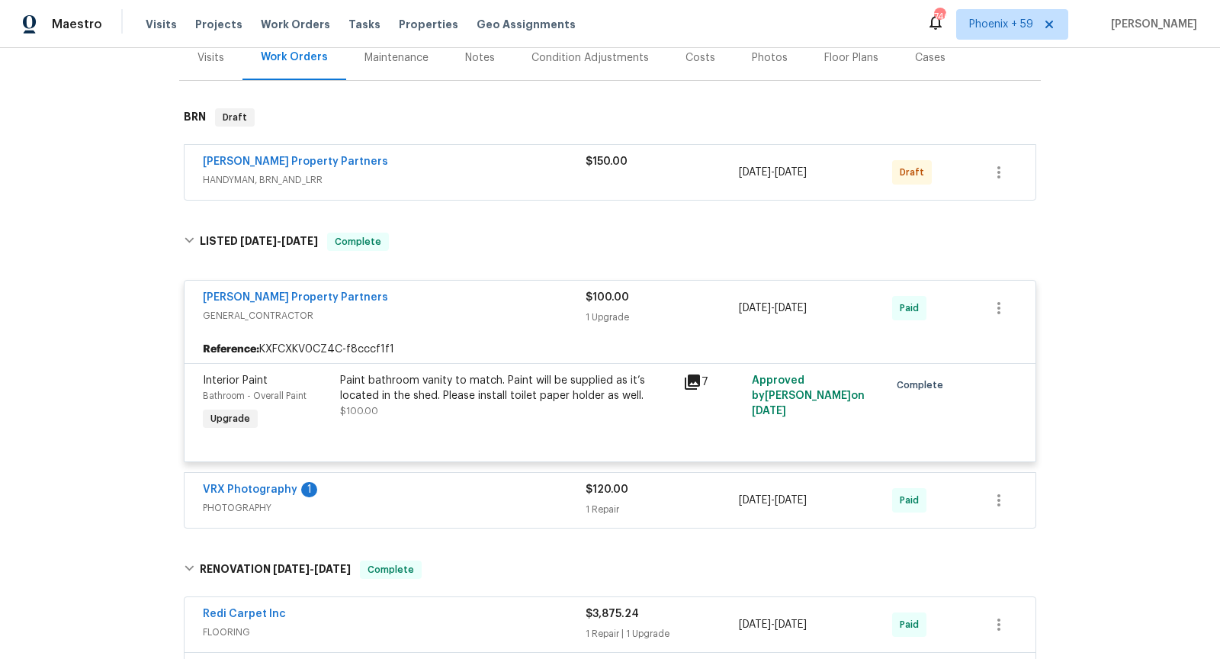
click at [692, 383] on icon at bounding box center [692, 382] width 18 height 18
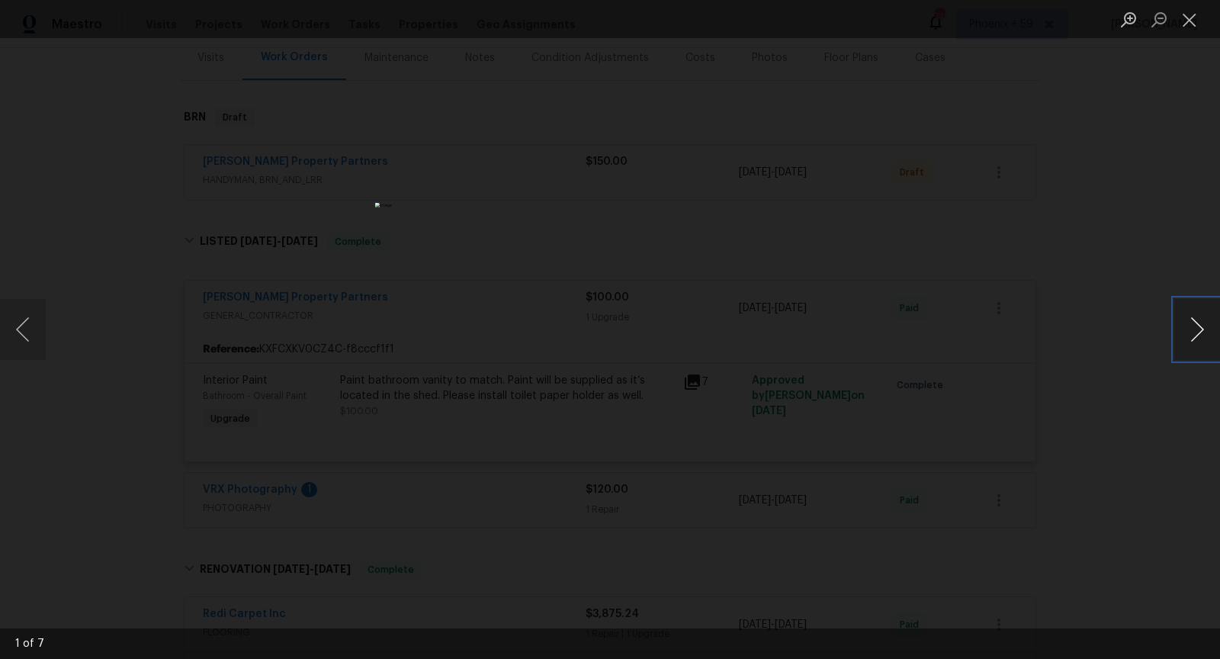
click at [1202, 339] on button "Next image" at bounding box center [1197, 329] width 46 height 61
click at [1189, 33] on li "Lightbox" at bounding box center [1189, 19] width 30 height 38
click at [1187, 15] on button "Close lightbox" at bounding box center [1189, 19] width 30 height 27
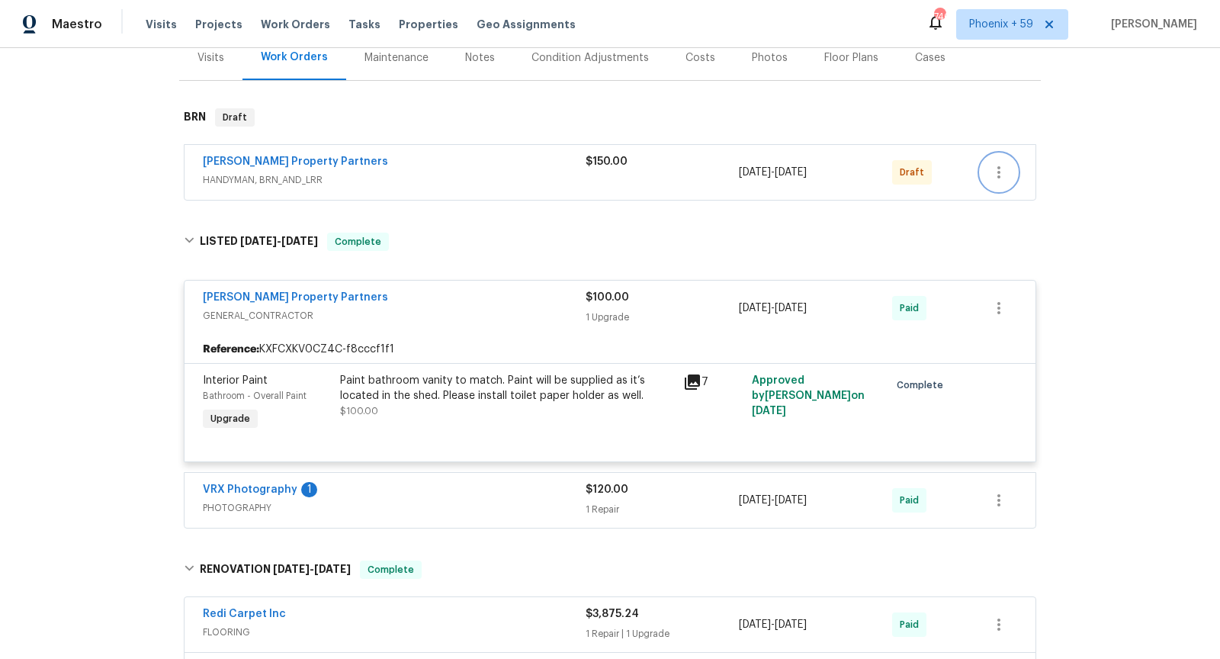
click at [991, 172] on icon "button" at bounding box center [999, 172] width 18 height 18
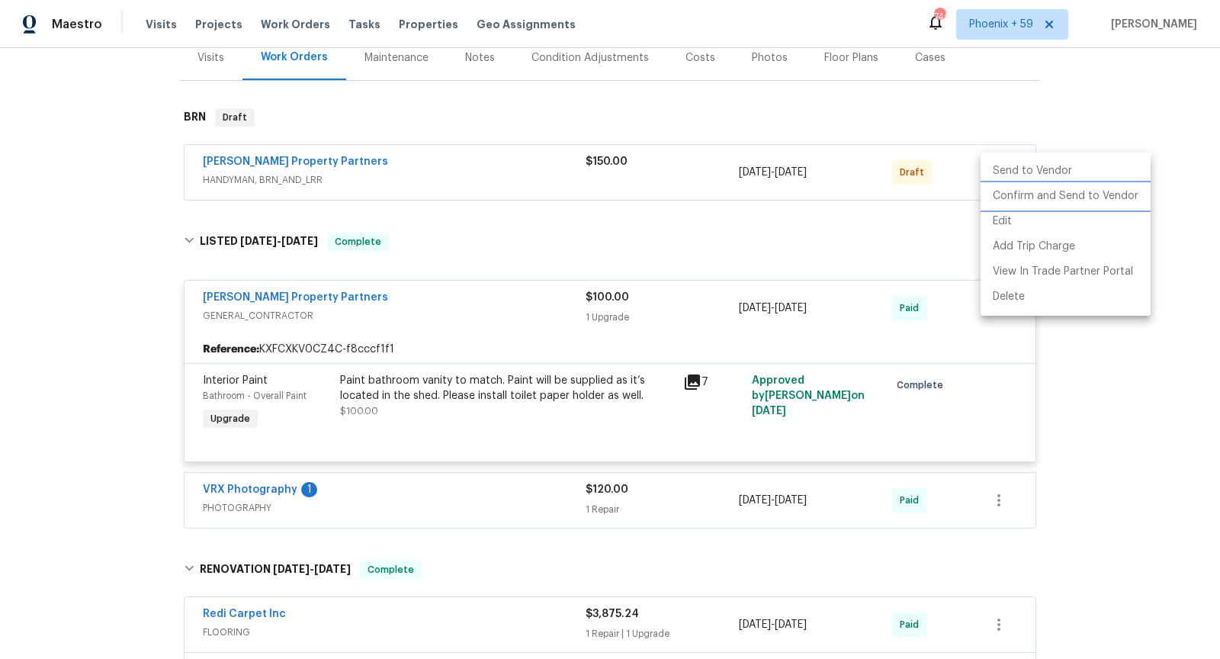
click at [1022, 199] on li "Confirm and Send to Vendor" at bounding box center [1066, 196] width 170 height 25
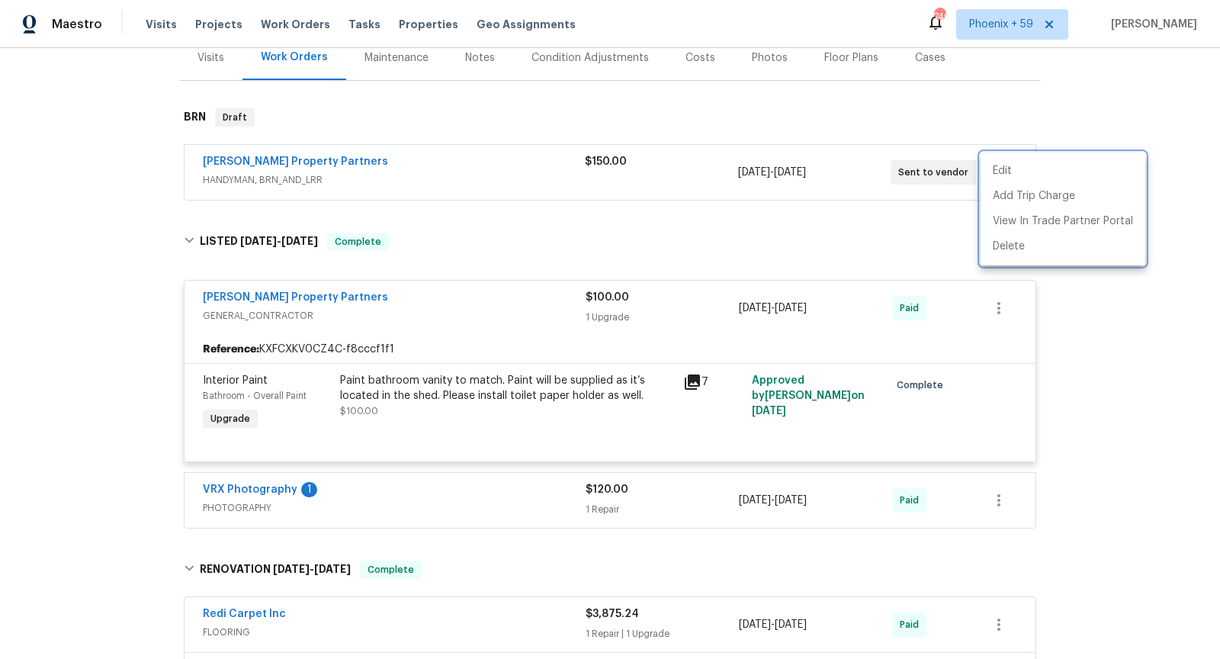
click at [506, 247] on div at bounding box center [610, 329] width 1220 height 659
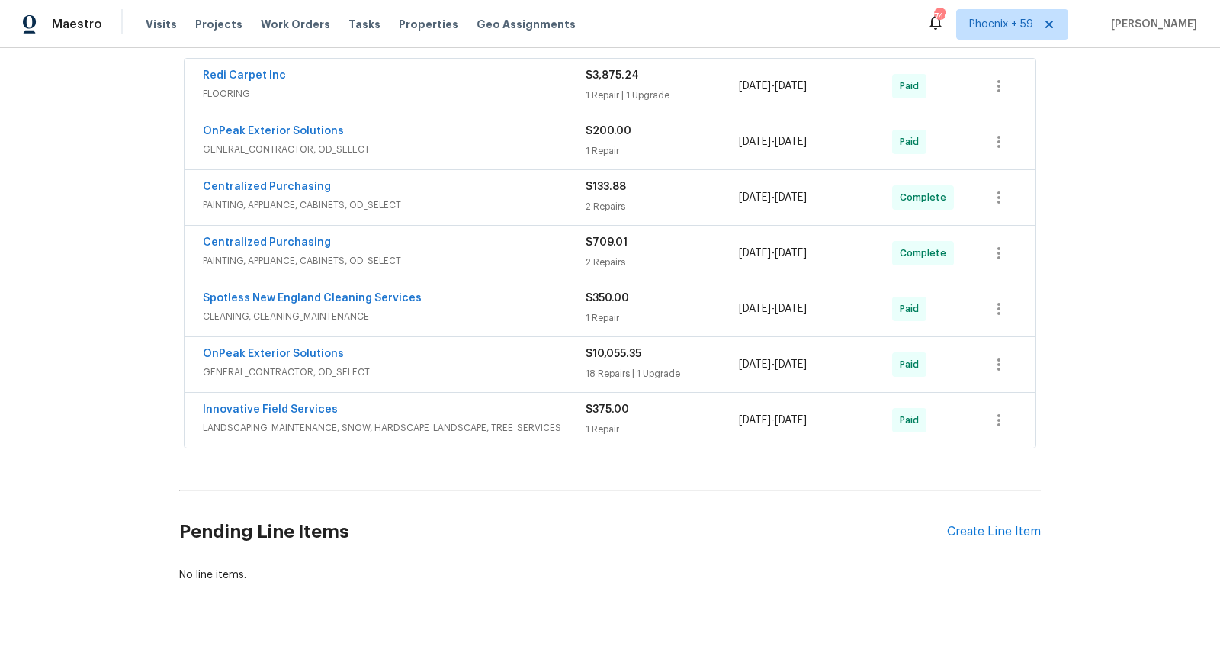
scroll to position [736, 0]
click at [435, 346] on div "OnPeak Exterior Solutions" at bounding box center [394, 354] width 383 height 18
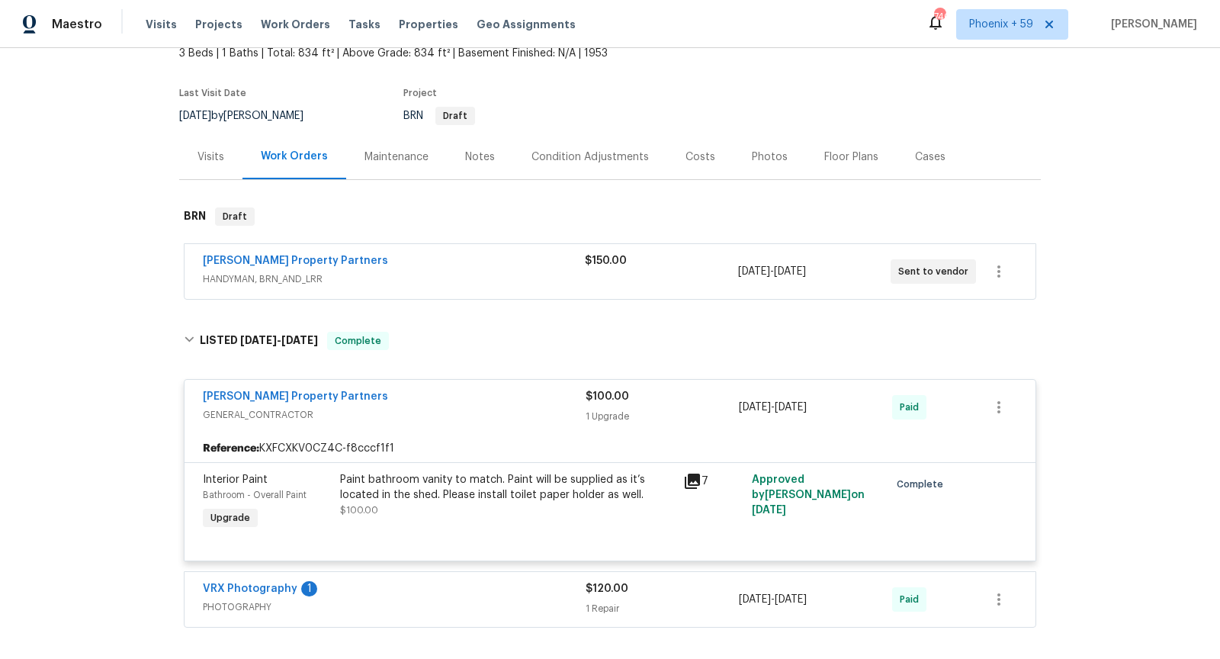
scroll to position [0, 0]
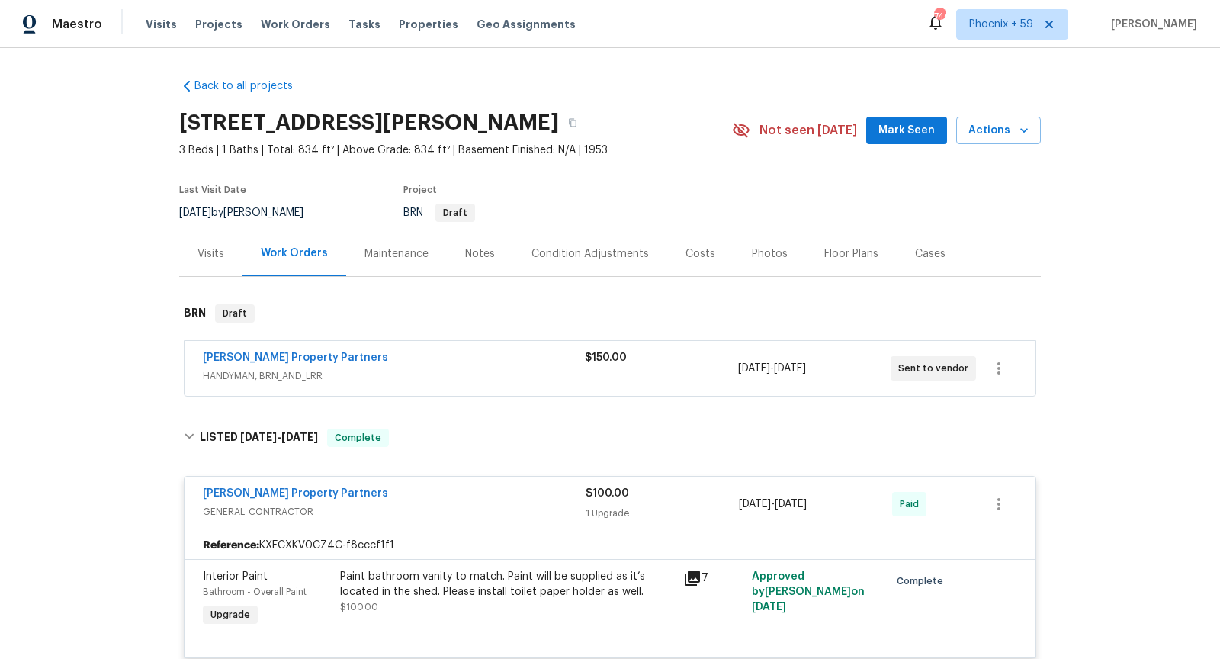
click at [435, 368] on span "HANDYMAN, BRN_AND_LRR" at bounding box center [394, 375] width 382 height 15
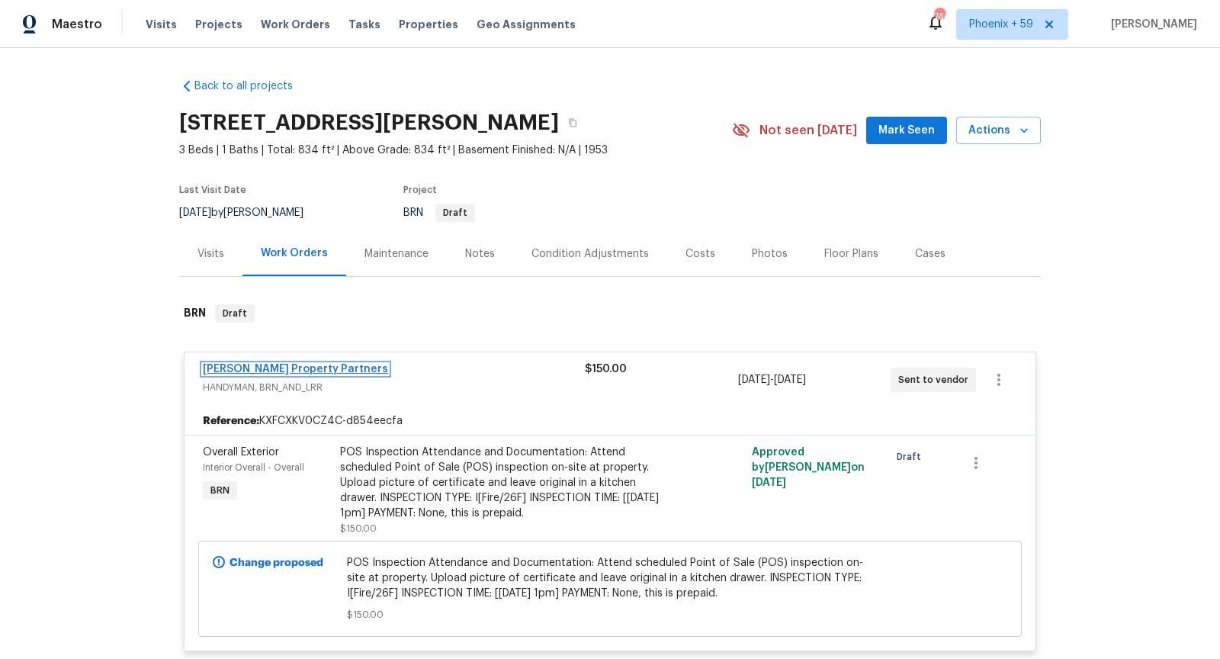
click at [314, 367] on link "[PERSON_NAME] Property Partners" at bounding box center [295, 369] width 185 height 11
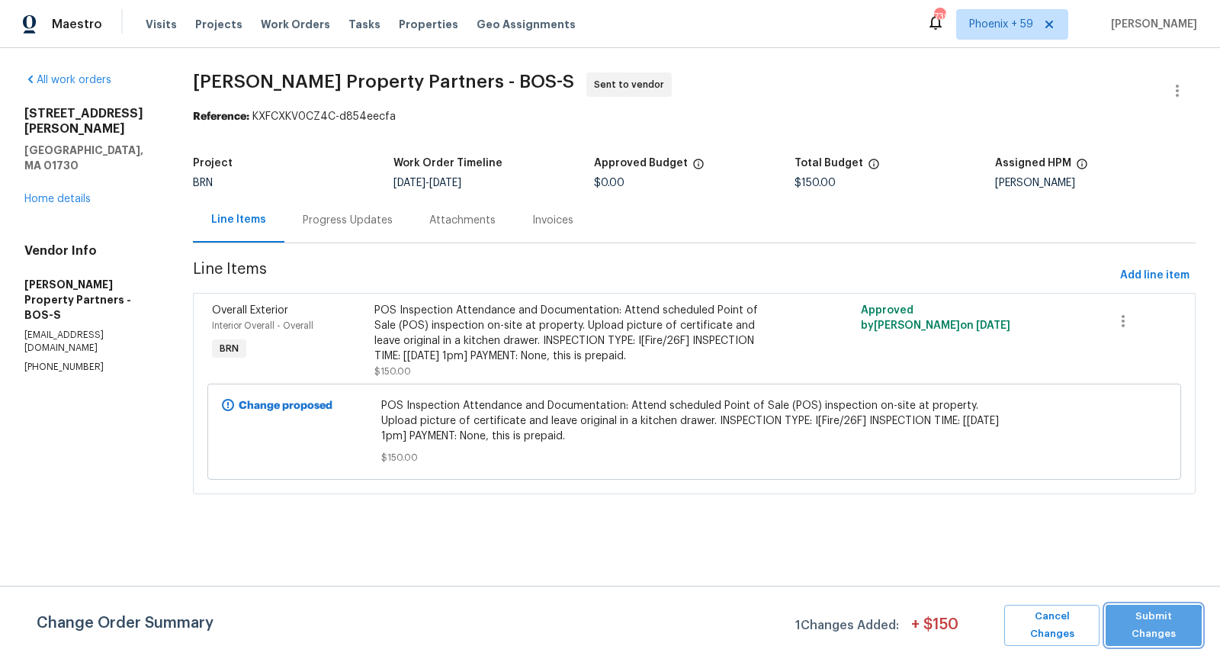
click at [1144, 629] on span "Submit Changes" at bounding box center [1153, 625] width 81 height 35
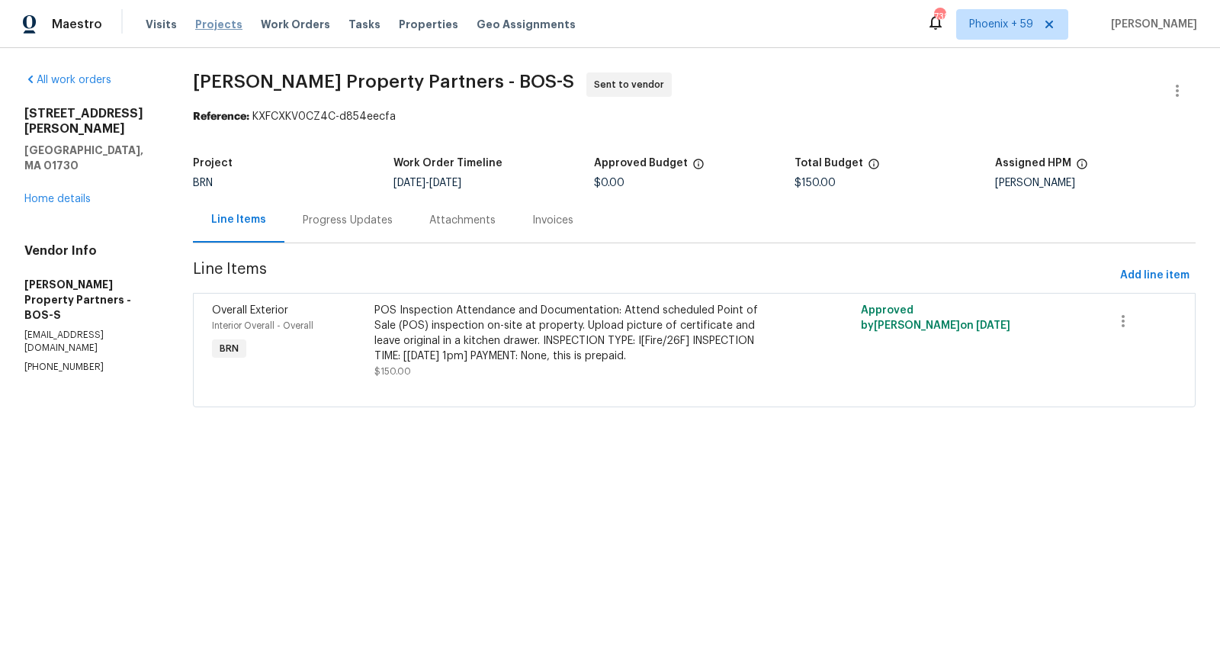
click at [208, 23] on span "Projects" at bounding box center [218, 24] width 47 height 15
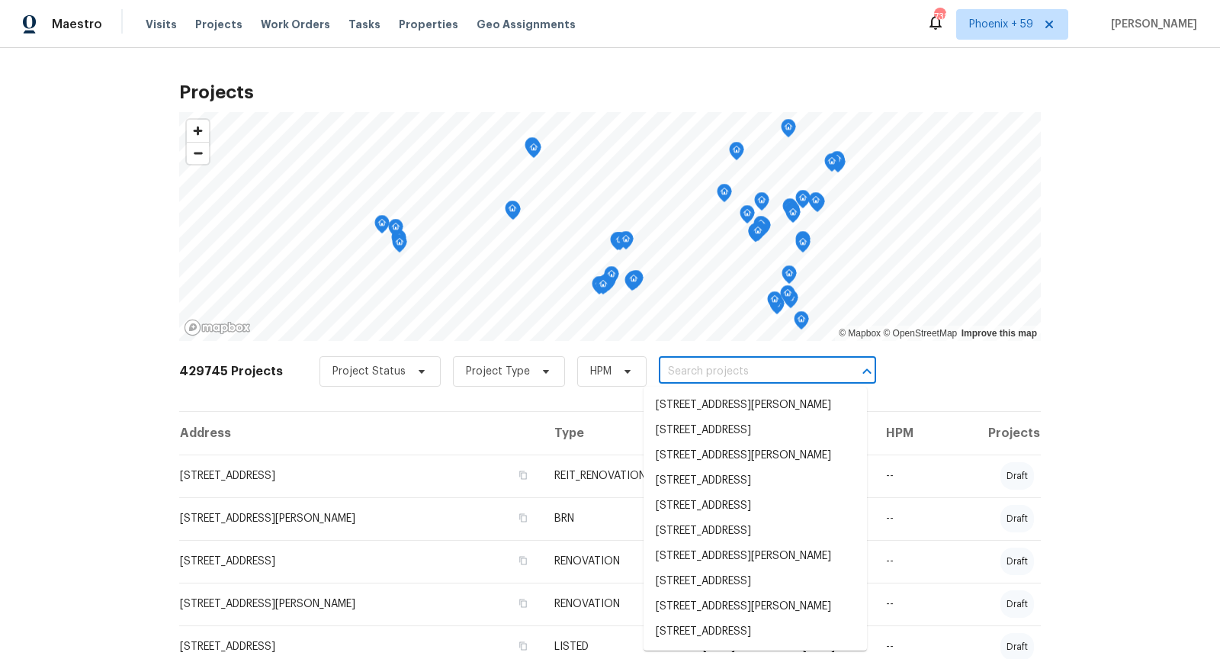
click at [673, 370] on input "text" at bounding box center [746, 372] width 175 height 24
paste input "[URL][DOMAIN_NAME]"
type input "[URL][DOMAIN_NAME]"
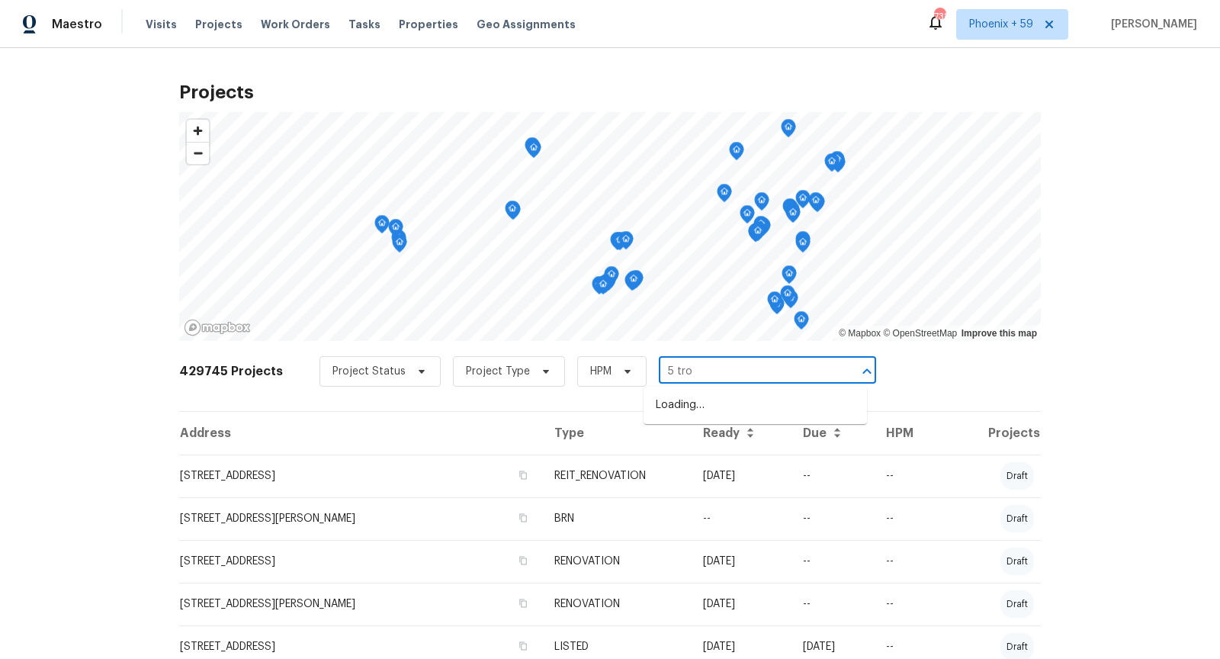
type input "5 [PERSON_NAME]"
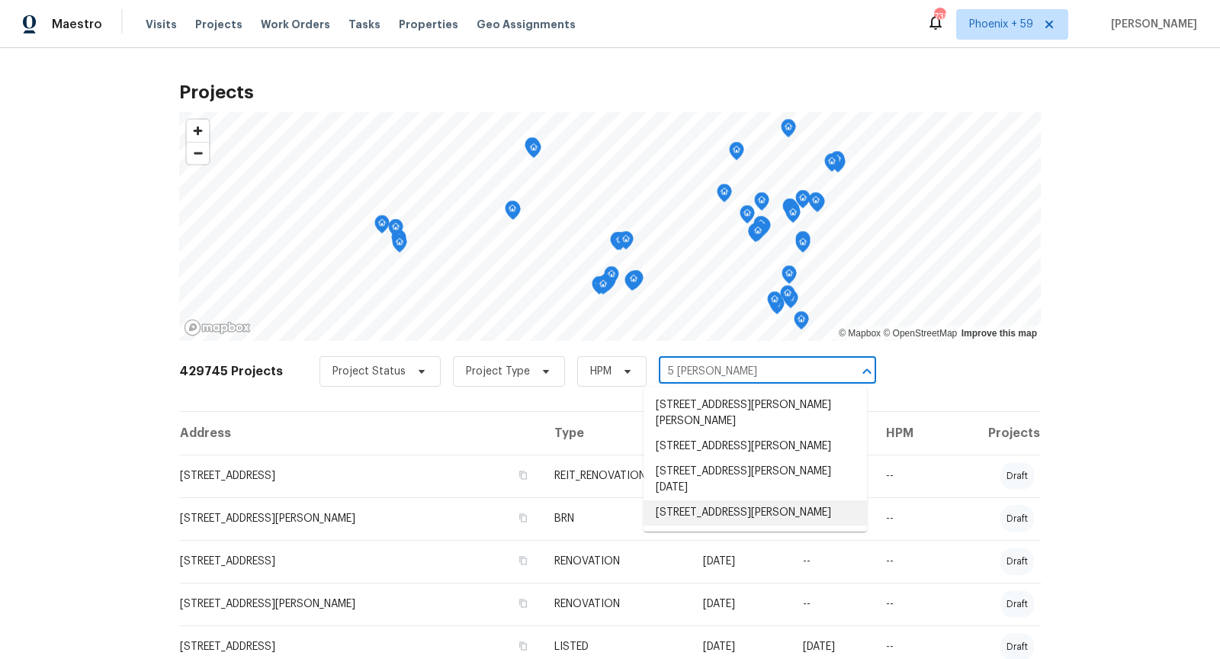
click at [682, 500] on li "[STREET_ADDRESS][PERSON_NAME]" at bounding box center [755, 512] width 223 height 25
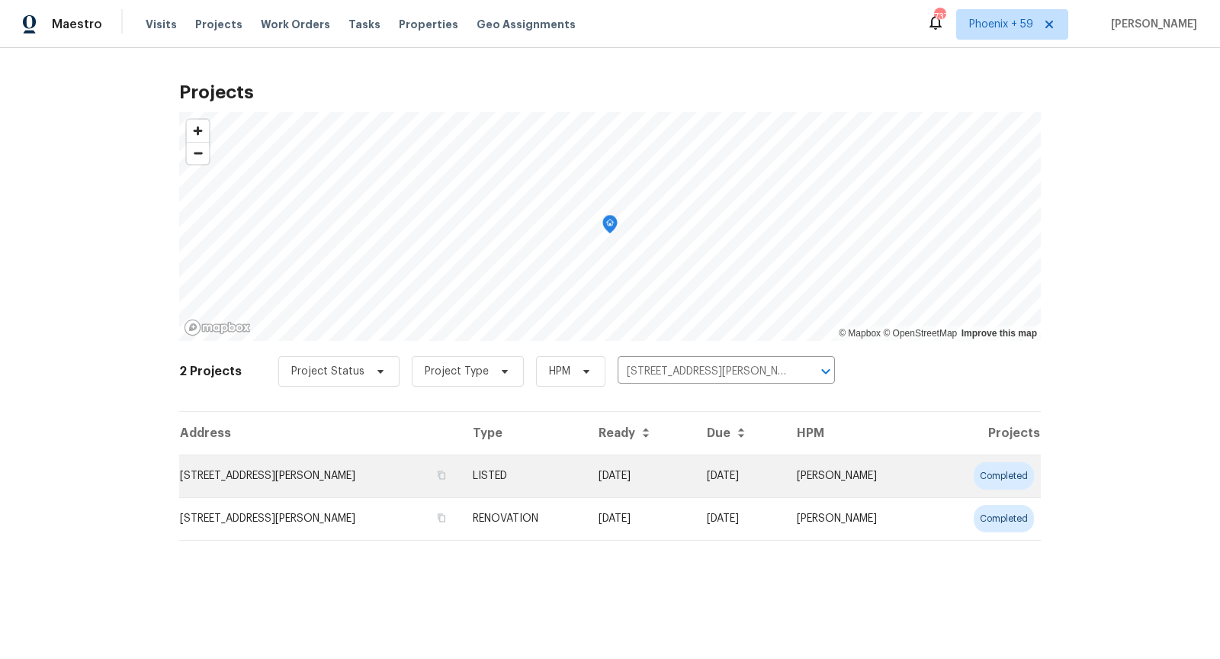
click at [321, 474] on td "[STREET_ADDRESS][PERSON_NAME]" at bounding box center [319, 475] width 281 height 43
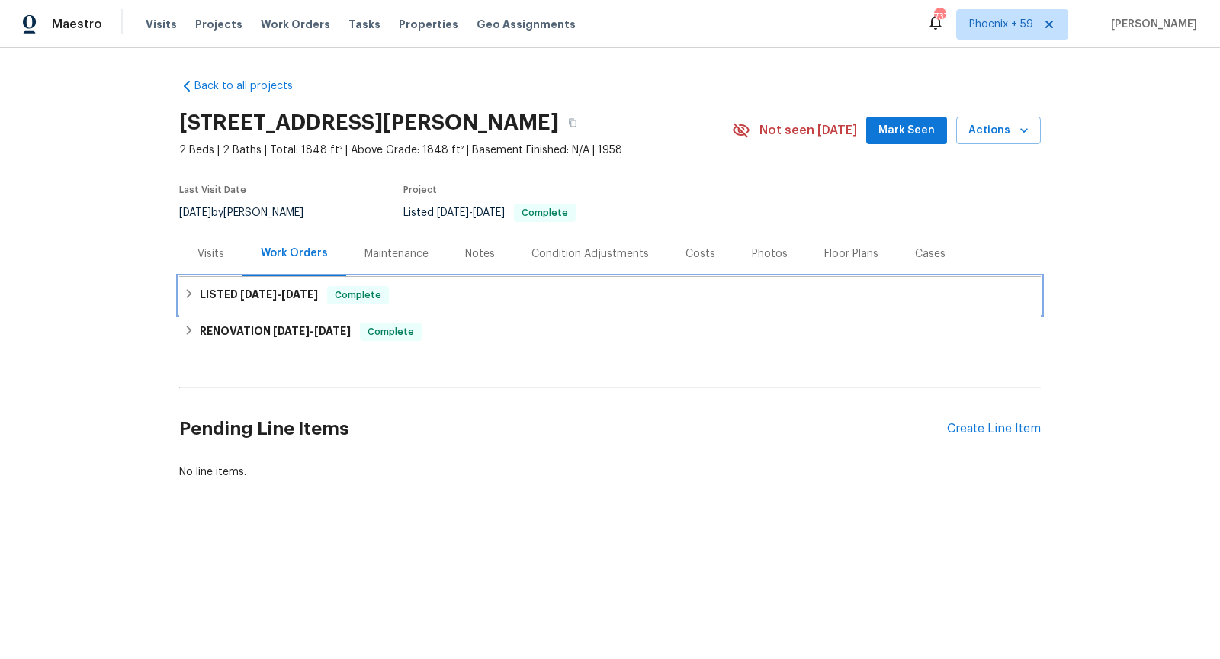
click at [448, 303] on div "LISTED [DATE] - [DATE] Complete" at bounding box center [610, 295] width 862 height 37
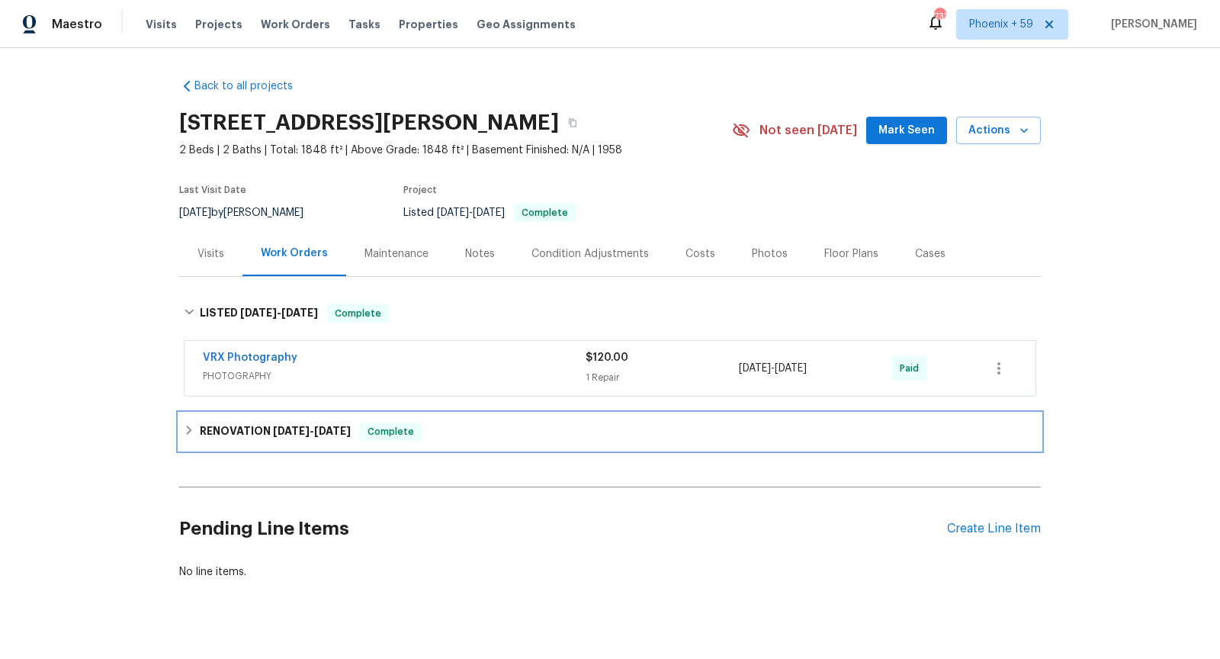
click at [473, 422] on div "RENOVATION [DATE] - [DATE] Complete" at bounding box center [610, 431] width 852 height 18
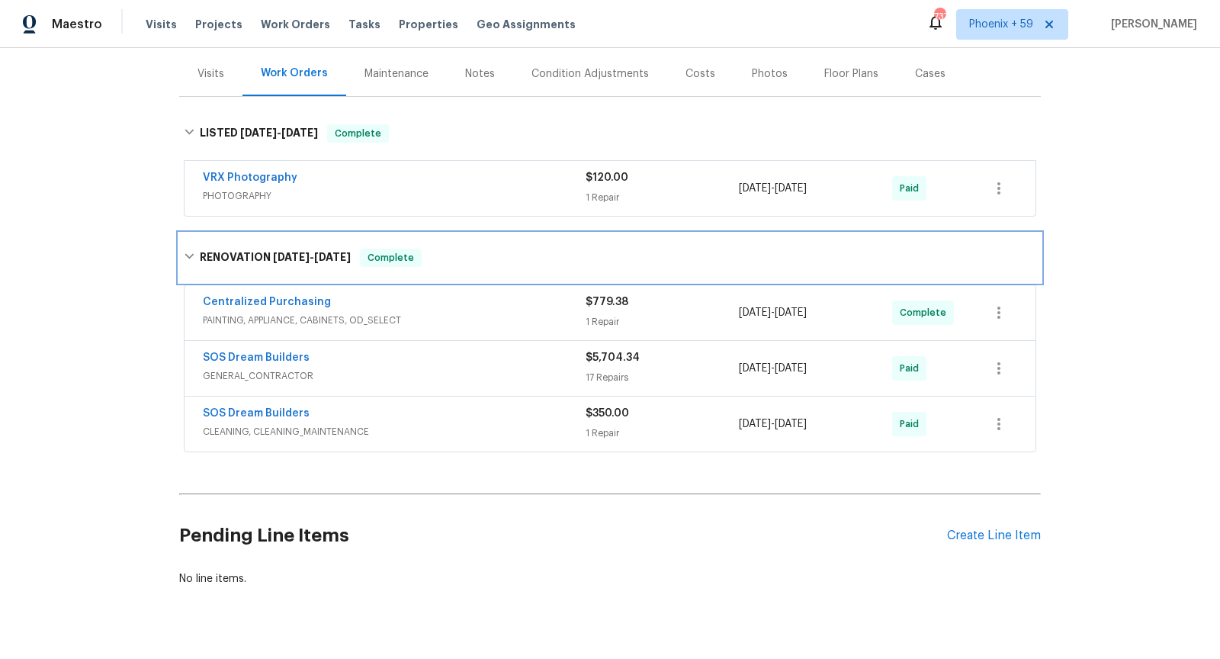
scroll to position [188, 0]
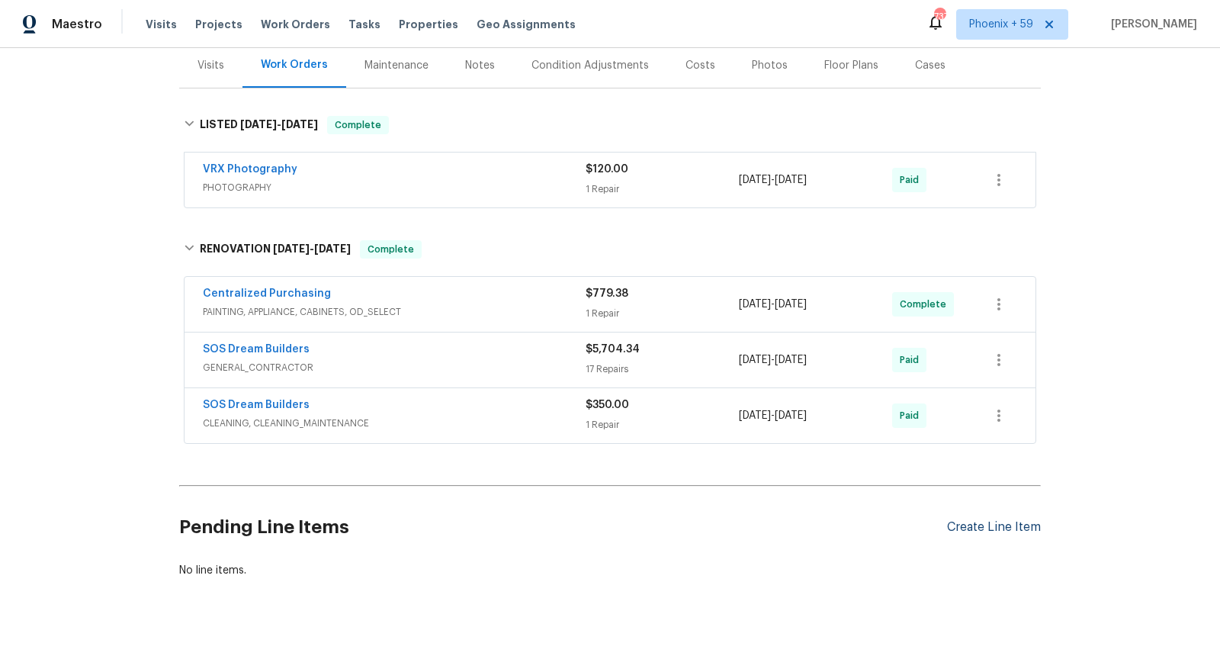
click at [1013, 526] on div "Create Line Item" at bounding box center [994, 527] width 94 height 14
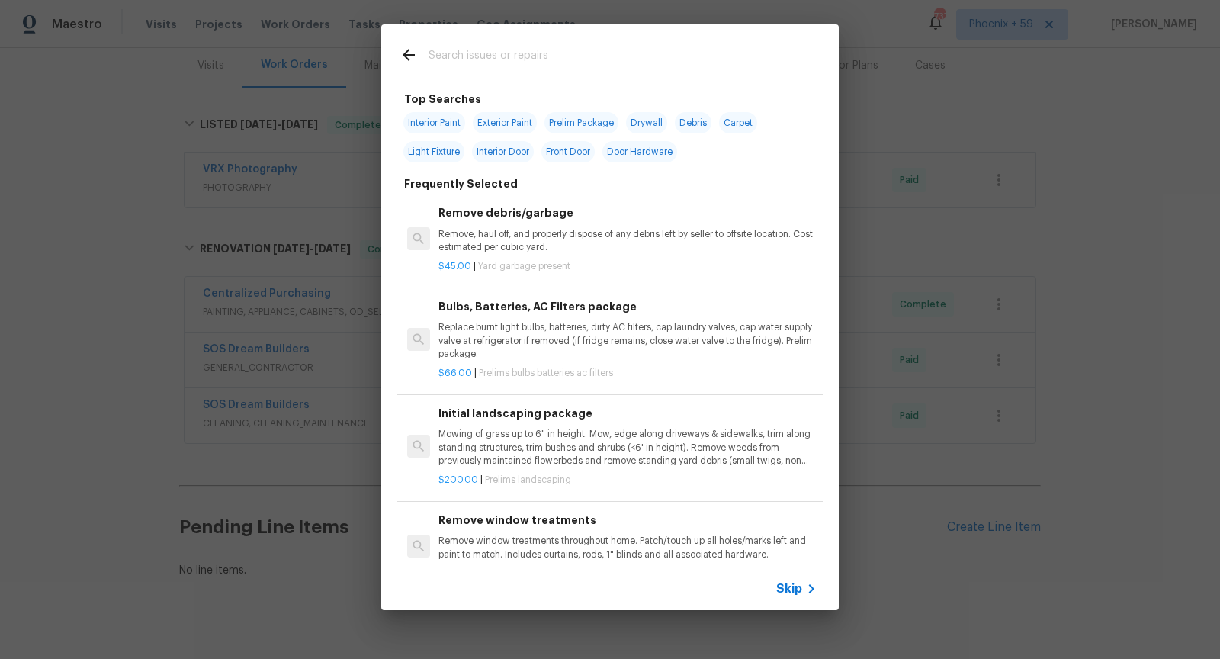
click at [791, 584] on span "Skip" at bounding box center [789, 588] width 26 height 15
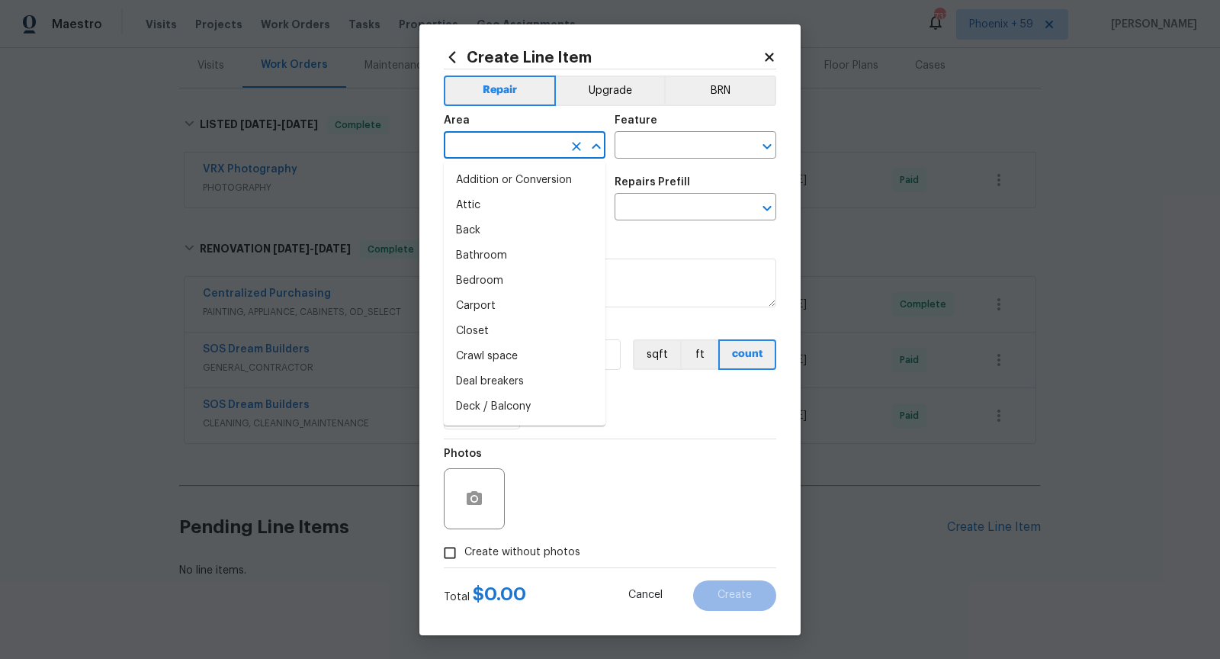
click at [521, 143] on input "text" at bounding box center [503, 147] width 119 height 24
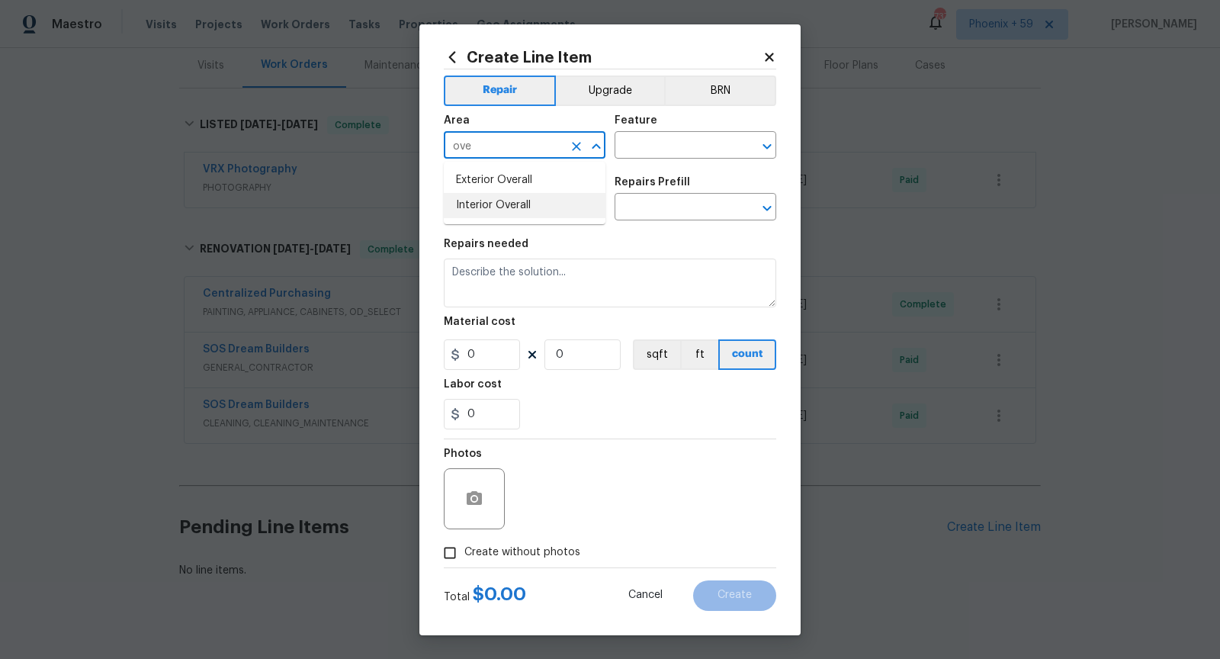
click at [470, 204] on li "Interior Overall" at bounding box center [525, 205] width 162 height 25
type input "Interior Overall"
click at [648, 178] on h5 "Repairs Prefill" at bounding box center [652, 182] width 75 height 11
click at [648, 155] on input "text" at bounding box center [674, 147] width 119 height 24
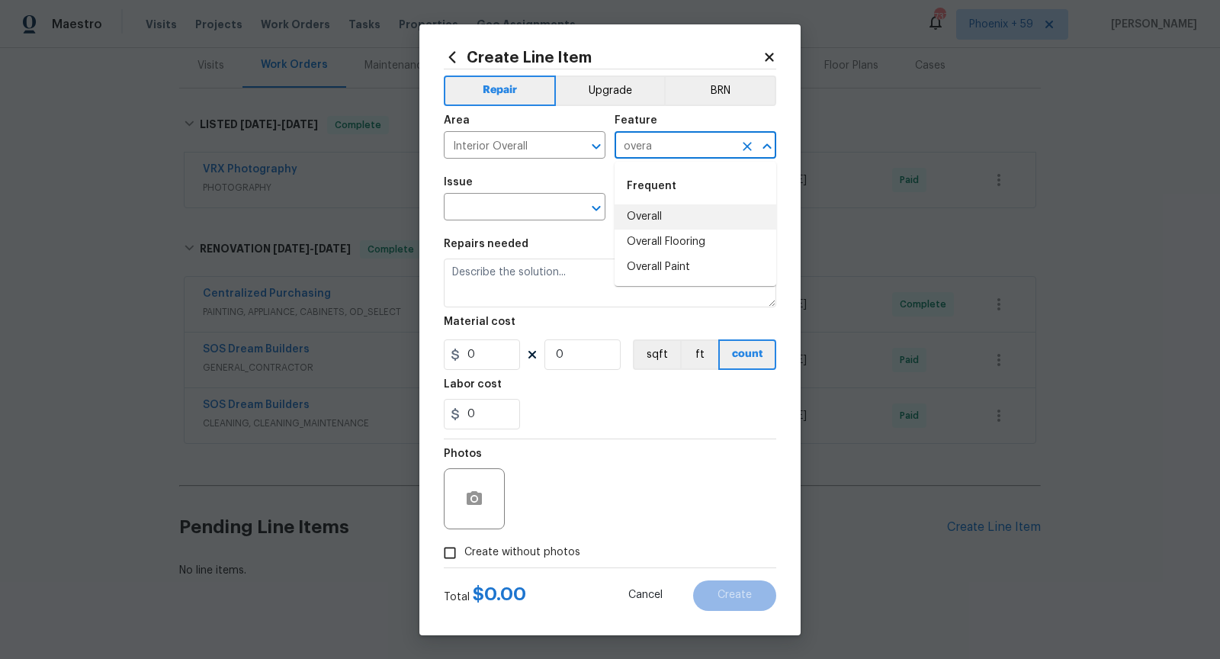
click at [640, 216] on li "Overall" at bounding box center [696, 216] width 162 height 25
type input "Overall"
click at [518, 215] on input "text" at bounding box center [503, 209] width 119 height 24
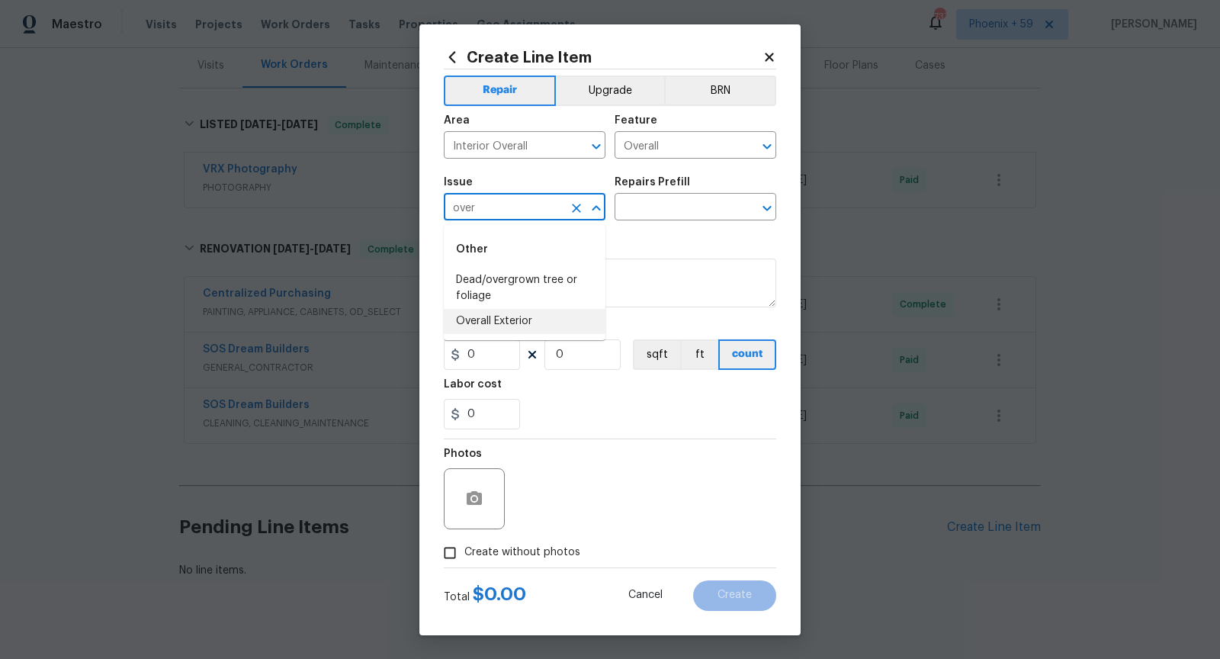
click at [515, 315] on li "Overall Exterior" at bounding box center [525, 321] width 162 height 25
type input "Overall Exterior"
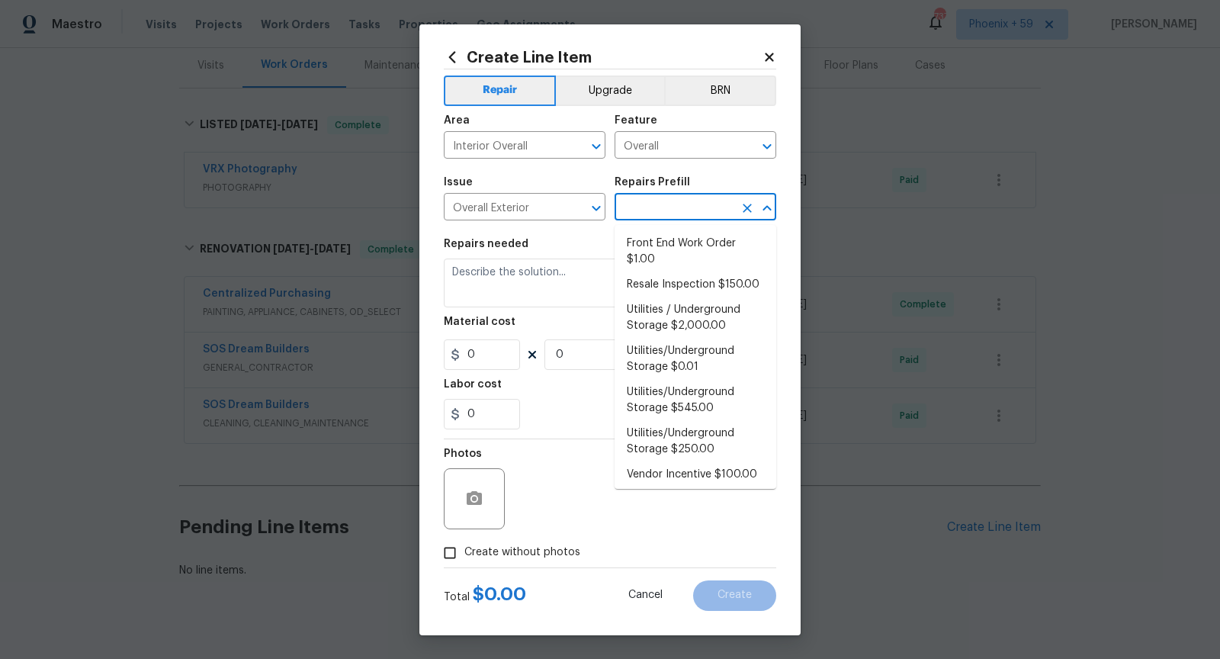
click at [652, 202] on input "text" at bounding box center [674, 209] width 119 height 24
click at [641, 288] on li "Resale Inspection $150.00" at bounding box center [696, 284] width 162 height 25
type input "Resale Inspection $150.00"
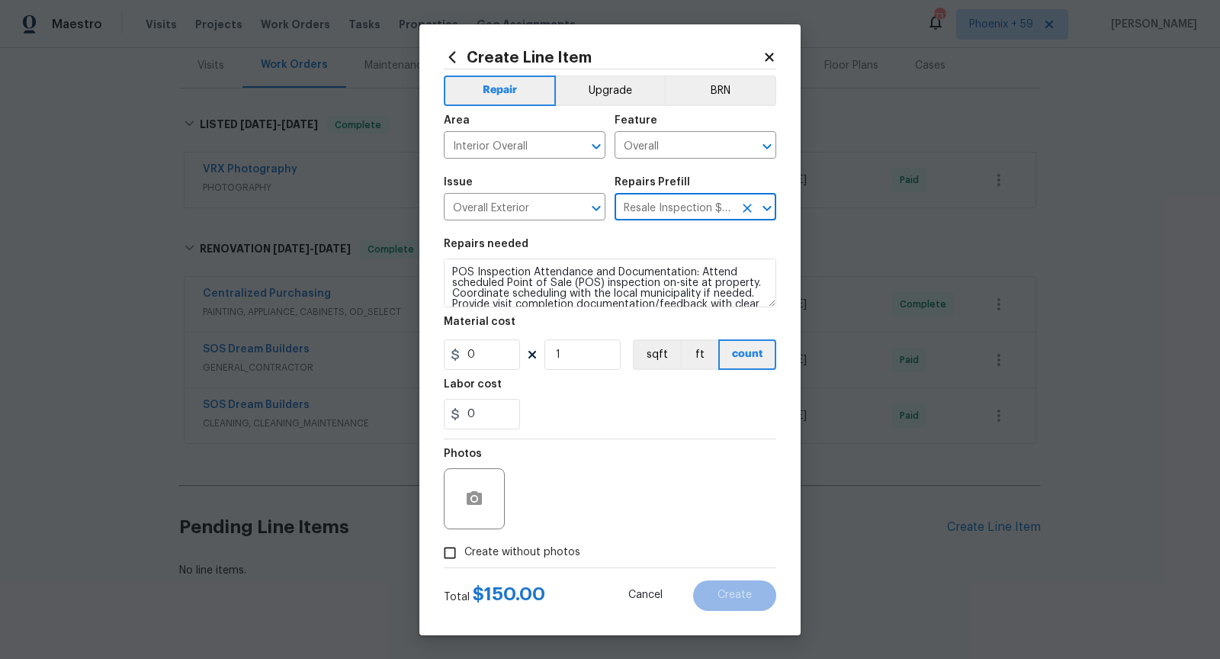
type textarea "POS Inspection Attendance and Documentation: Attend scheduled Point of Sale (PO…"
type input "1"
type input "150"
click at [546, 290] on textarea "POS Inspection Attendance and Documentation: Attend scheduled Point of Sale (PO…" at bounding box center [610, 282] width 332 height 49
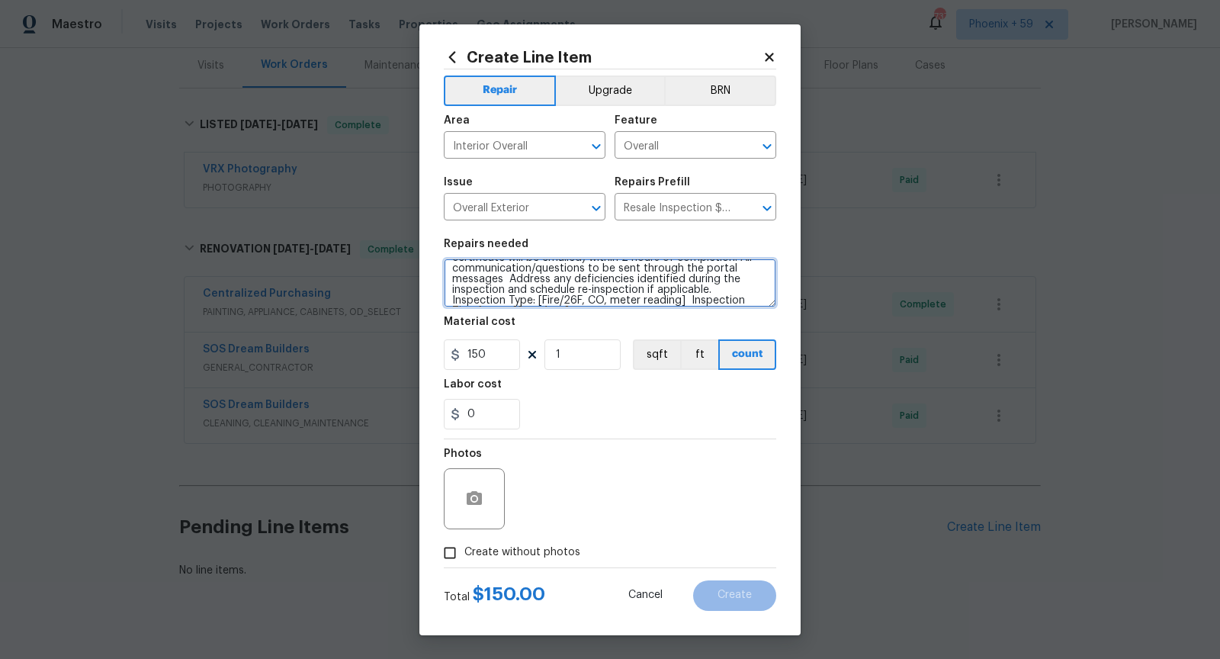
scroll to position [85, 0]
drag, startPoint x: 448, startPoint y: 287, endPoint x: 530, endPoint y: 282, distance: 81.8
click at [530, 282] on textarea "POS Inspection Attendance and Documentation: Attend scheduled Point of Sale (PO…" at bounding box center [610, 282] width 332 height 49
click at [688, 285] on textarea "POS Inspection Attendance and Documentation: Attend scheduled Point of Sale (PO…" at bounding box center [610, 282] width 332 height 49
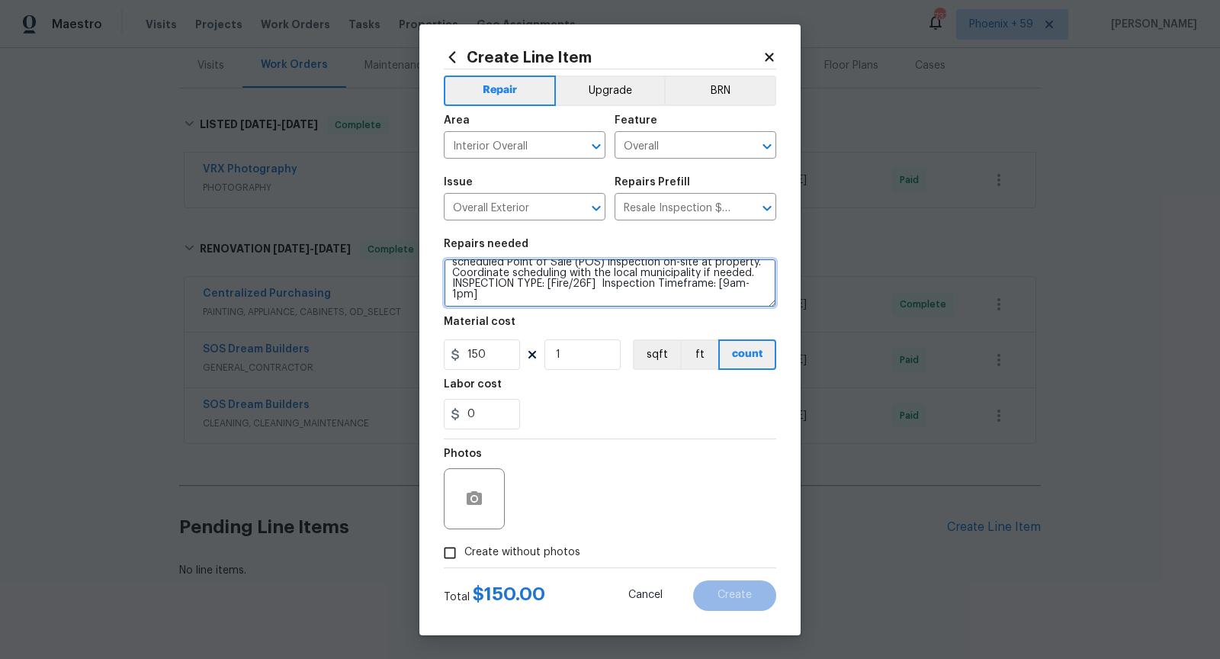
click at [707, 281] on textarea "POS Inspection Attendance and Documentation: Attend scheduled Point of Sale (PO…" at bounding box center [610, 282] width 332 height 49
click at [636, 297] on textarea "POS Inspection Attendance and Documentation: Attend scheduled Point of Sale (PO…" at bounding box center [610, 282] width 332 height 49
click at [762, 295] on textarea "POS Inspection Attendance and Documentation: Attend scheduled Point of Sale (PO…" at bounding box center [610, 282] width 332 height 49
click at [758, 292] on textarea "POS Inspection Attendance and Documentation: Attend scheduled Point of Sale (PO…" at bounding box center [610, 282] width 332 height 49
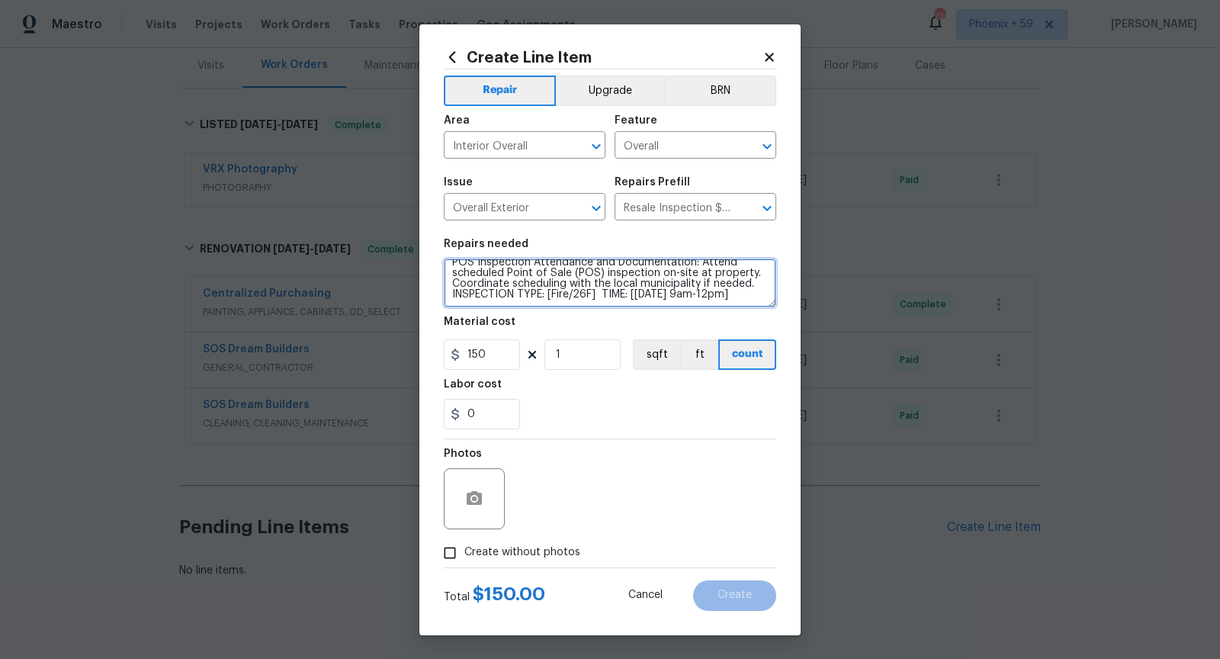
click at [750, 284] on textarea "POS Inspection Attendance and Documentation: Attend scheduled Point of Sale (PO…" at bounding box center [610, 282] width 332 height 49
drag, startPoint x: 753, startPoint y: 284, endPoint x: 451, endPoint y: 281, distance: 301.9
click at [451, 281] on textarea "POS Inspection Attendance and Documentation: Attend scheduled Point of Sale (PO…" at bounding box center [610, 282] width 332 height 49
click at [526, 298] on textarea "POS Inspection Attendance and Documentation: Attend scheduled Point of Sale (PO…" at bounding box center [610, 282] width 332 height 49
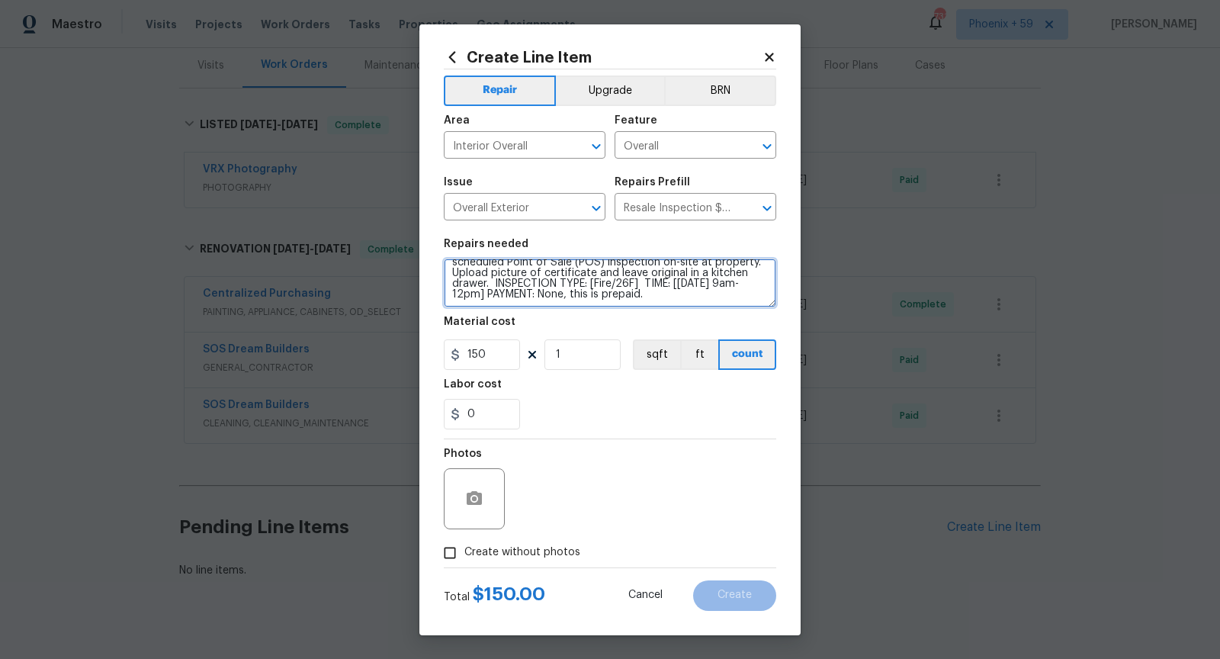
type textarea "POS Inspection Attendance and Documentation: Attend scheduled Point of Sale (PO…"
click at [450, 555] on input "Create without photos" at bounding box center [449, 552] width 29 height 29
checkbox input "true"
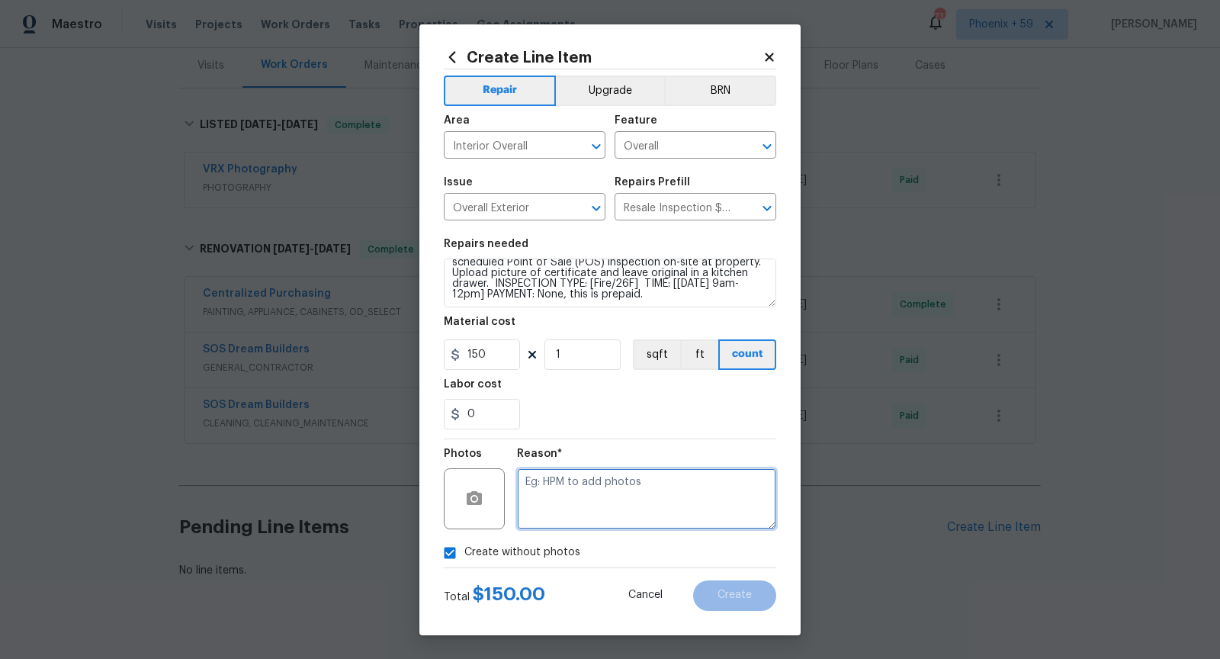
click at [584, 515] on textarea at bounding box center [646, 498] width 259 height 61
type textarea "n/a"
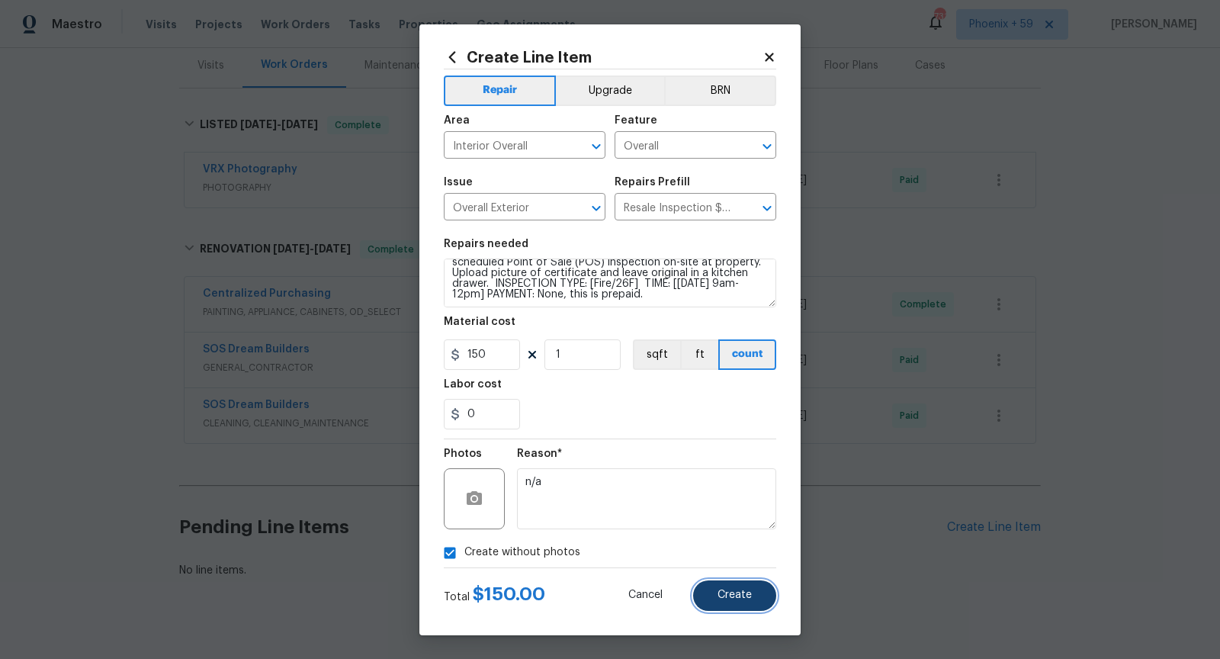
click at [727, 605] on button "Create" at bounding box center [734, 595] width 83 height 30
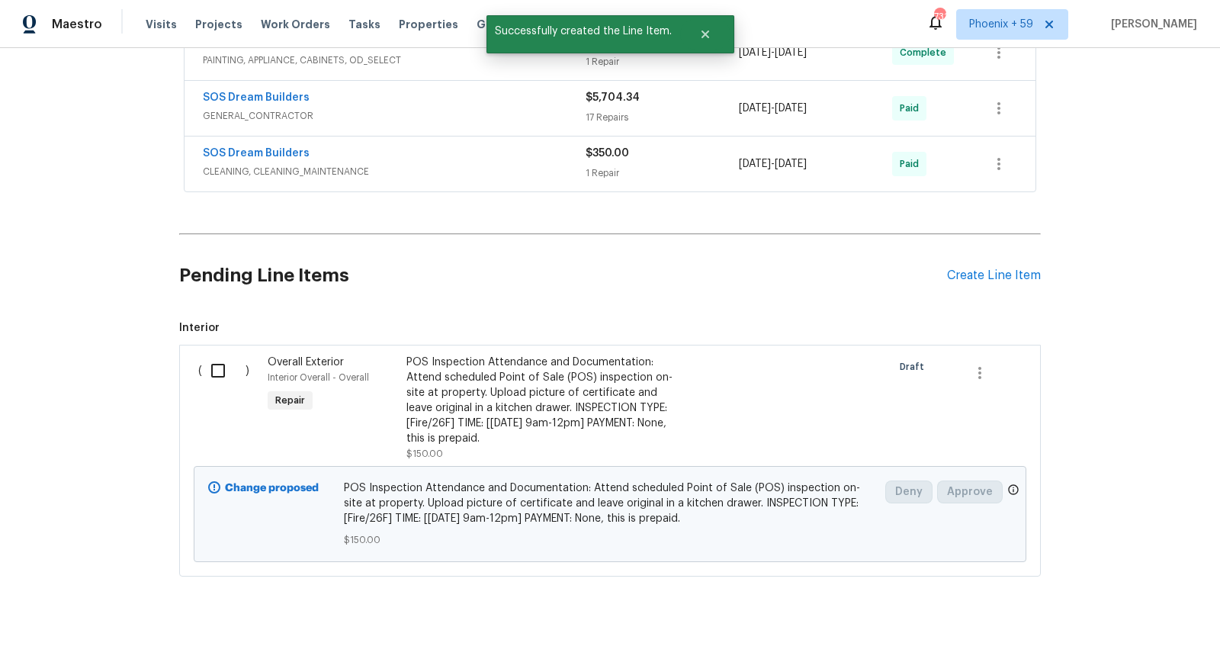
scroll to position [455, 0]
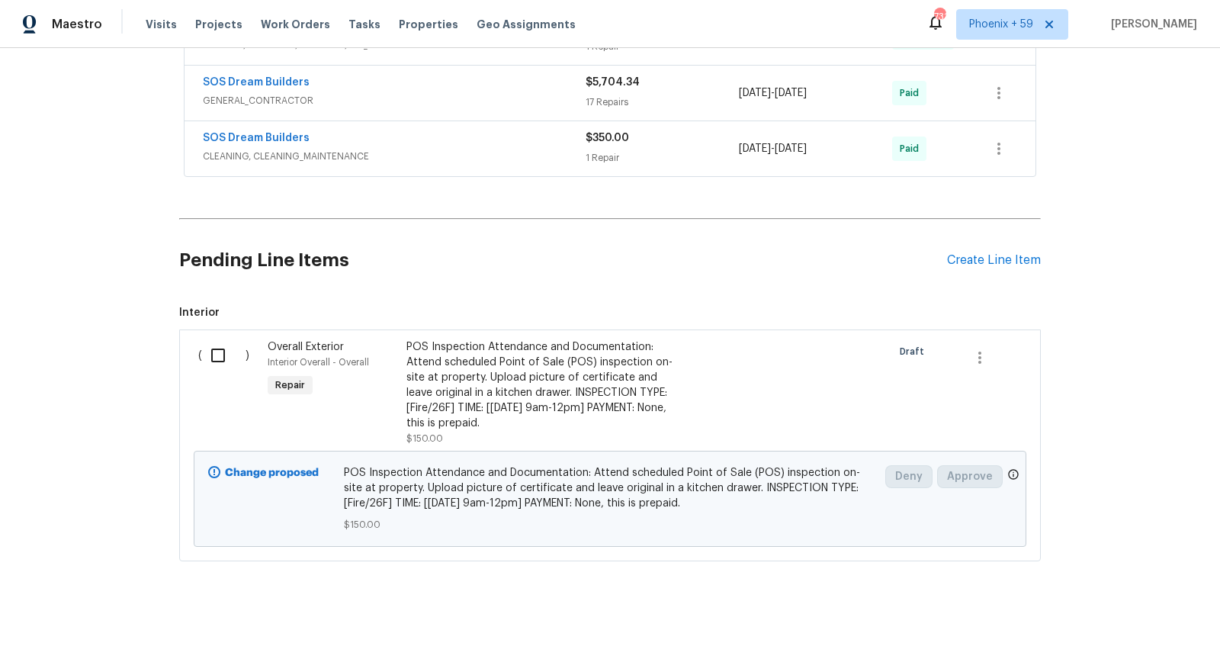
click at [217, 357] on input "checkbox" at bounding box center [223, 355] width 43 height 32
checkbox input "true"
click at [1139, 627] on span "Create Work Order" at bounding box center [1132, 620] width 101 height 19
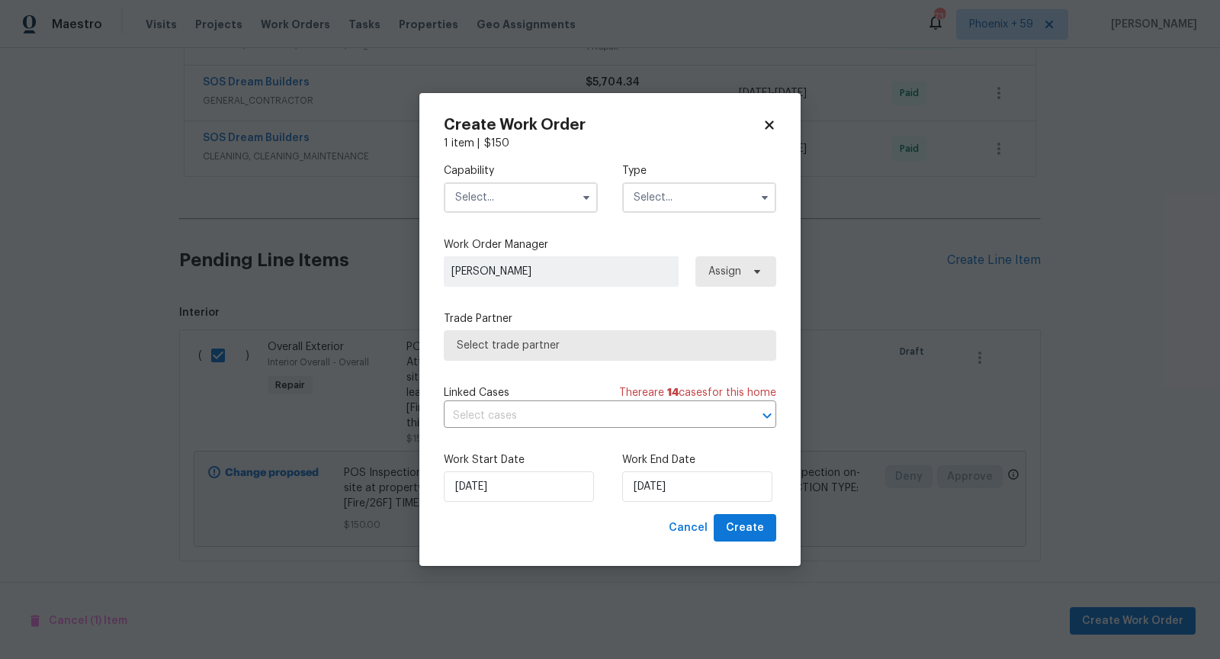
click at [561, 200] on input "text" at bounding box center [521, 197] width 154 height 30
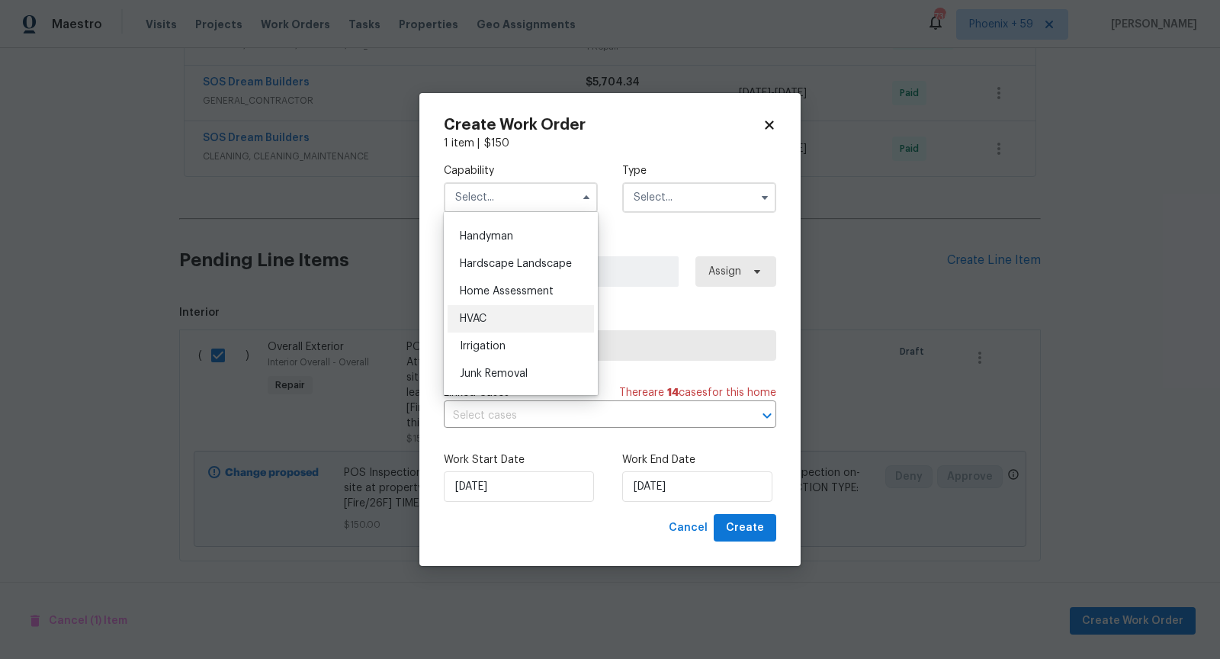
scroll to position [824, 0]
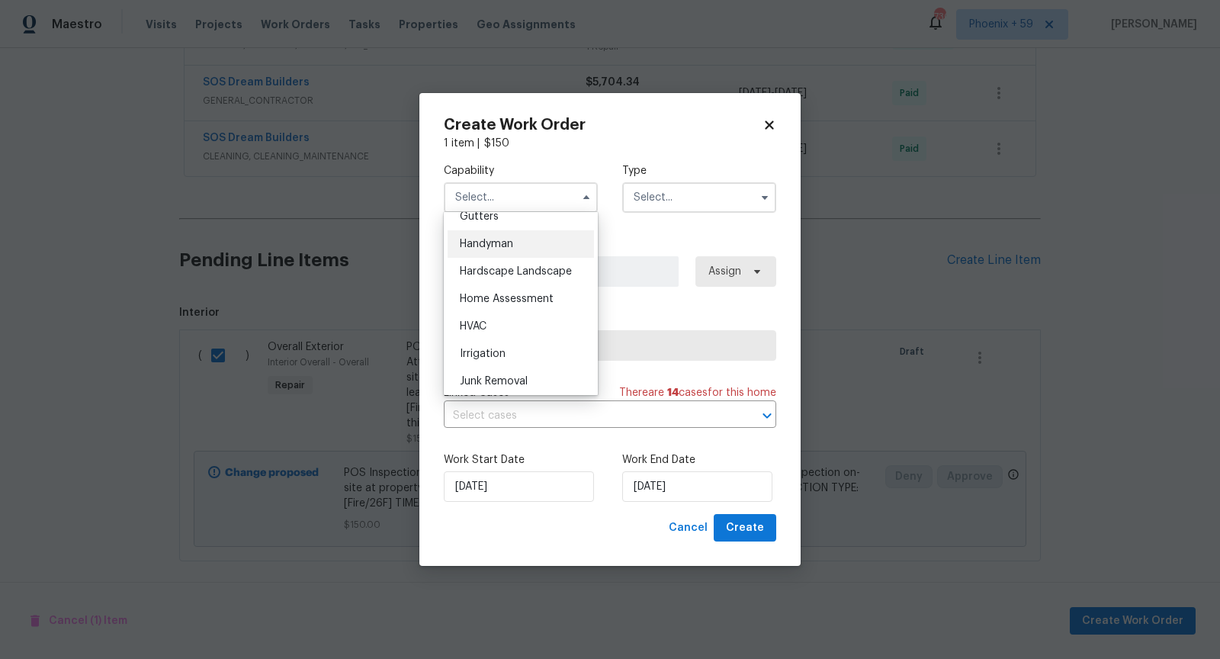
click at [536, 248] on div "Handyman" at bounding box center [521, 243] width 146 height 27
type input "Handyman"
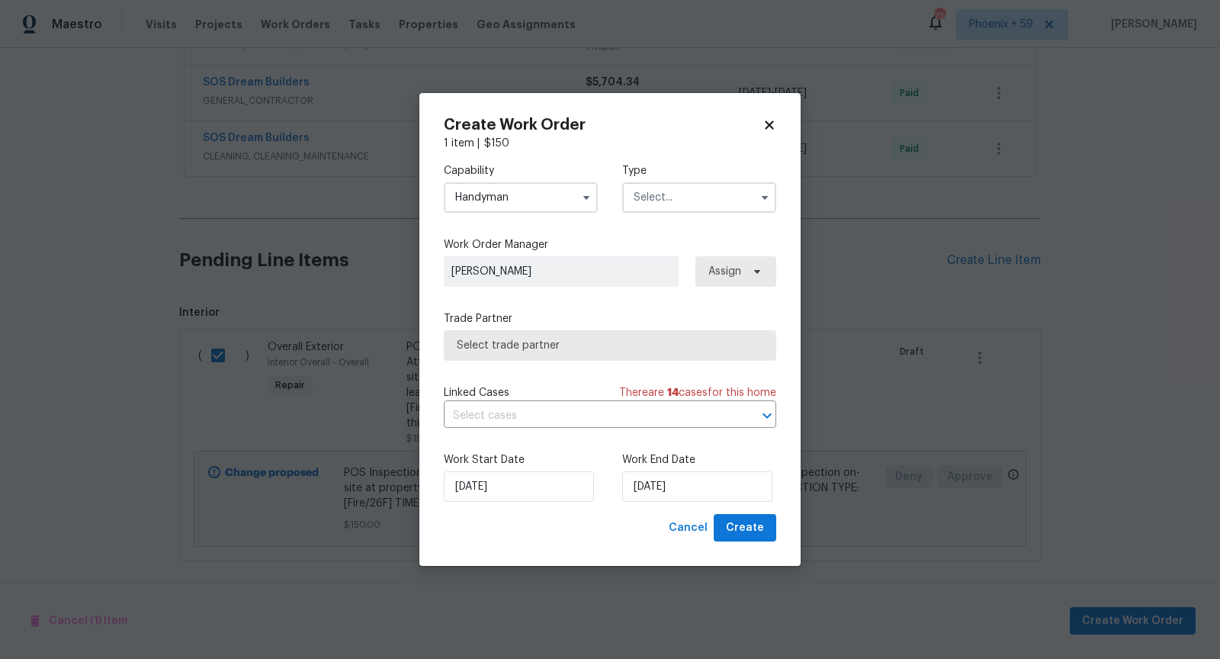
click at [679, 207] on input "text" at bounding box center [699, 197] width 154 height 30
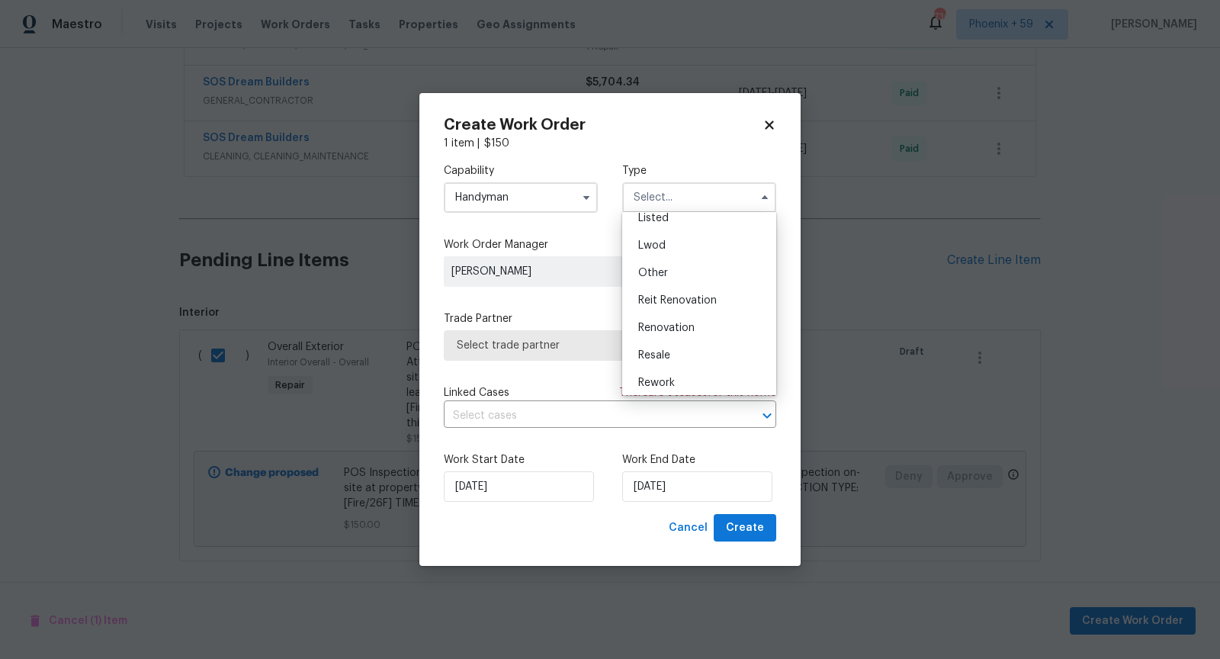
scroll to position [181, 0]
click at [688, 313] on div "Resale" at bounding box center [699, 323] width 146 height 27
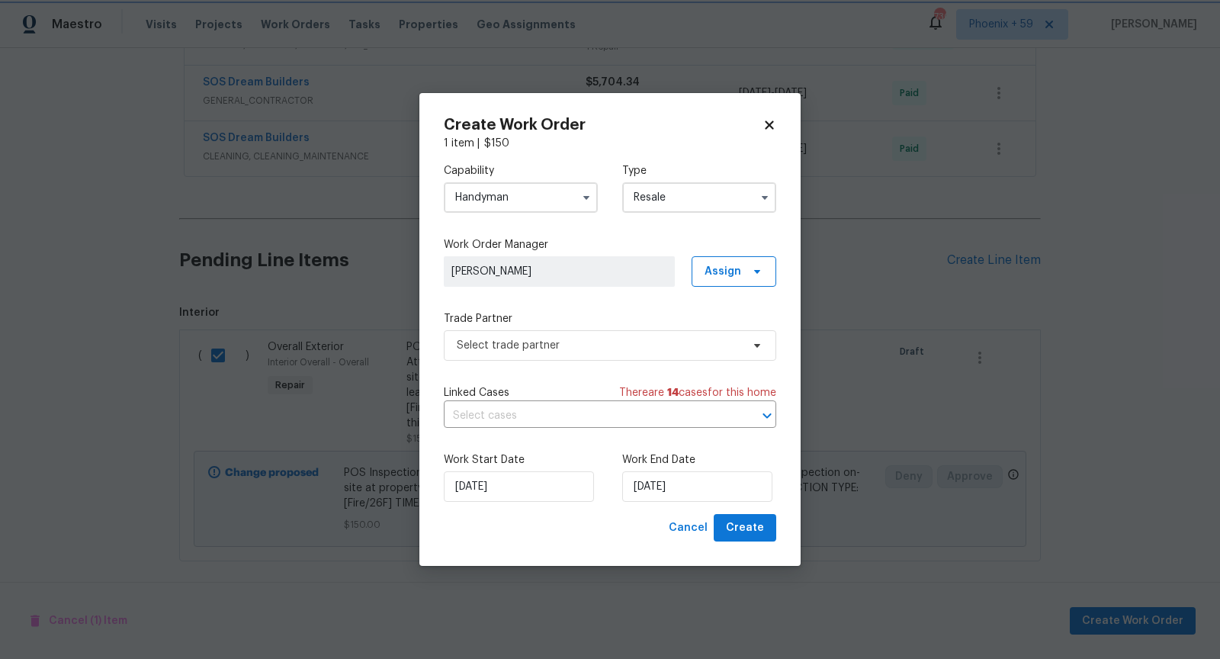
type input "Resale"
click at [641, 335] on span "Select trade partner" at bounding box center [610, 345] width 332 height 30
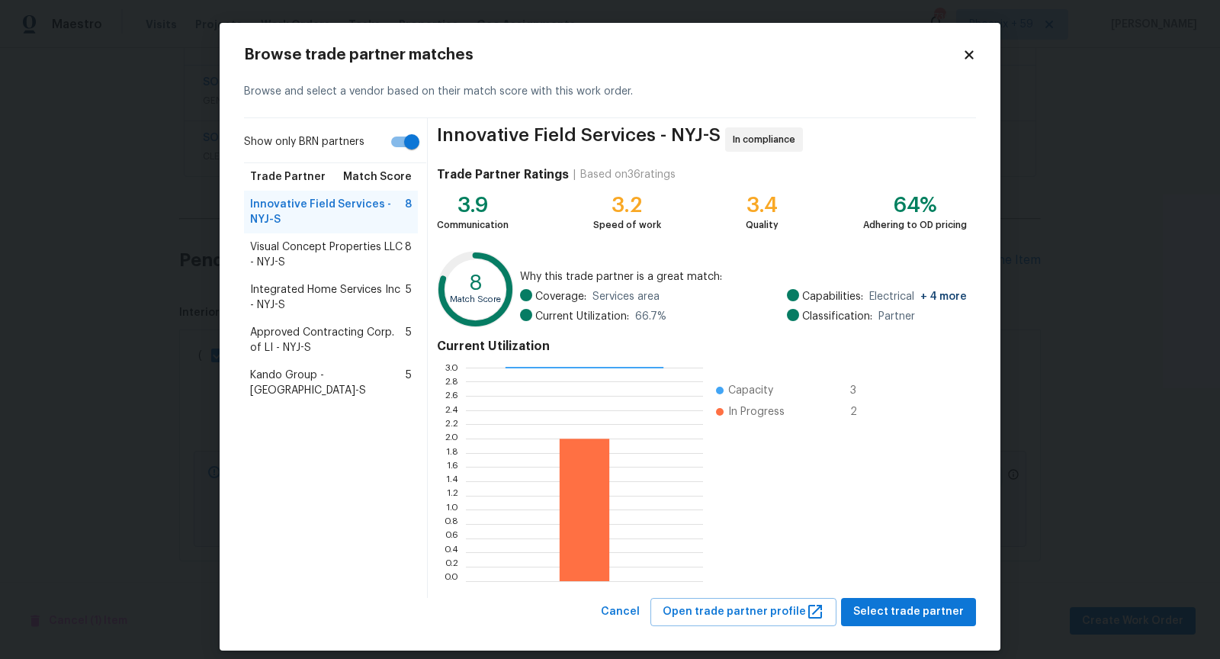
scroll to position [13, 0]
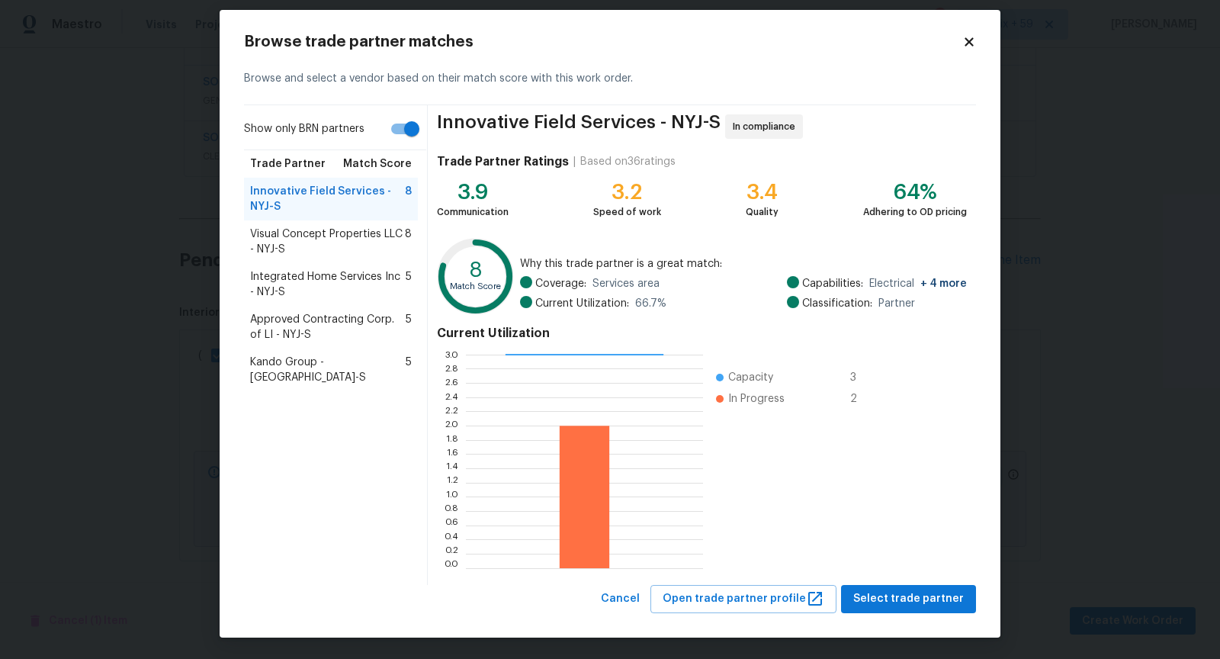
click at [403, 132] on input "Show only BRN partners" at bounding box center [411, 128] width 87 height 29
checkbox input "false"
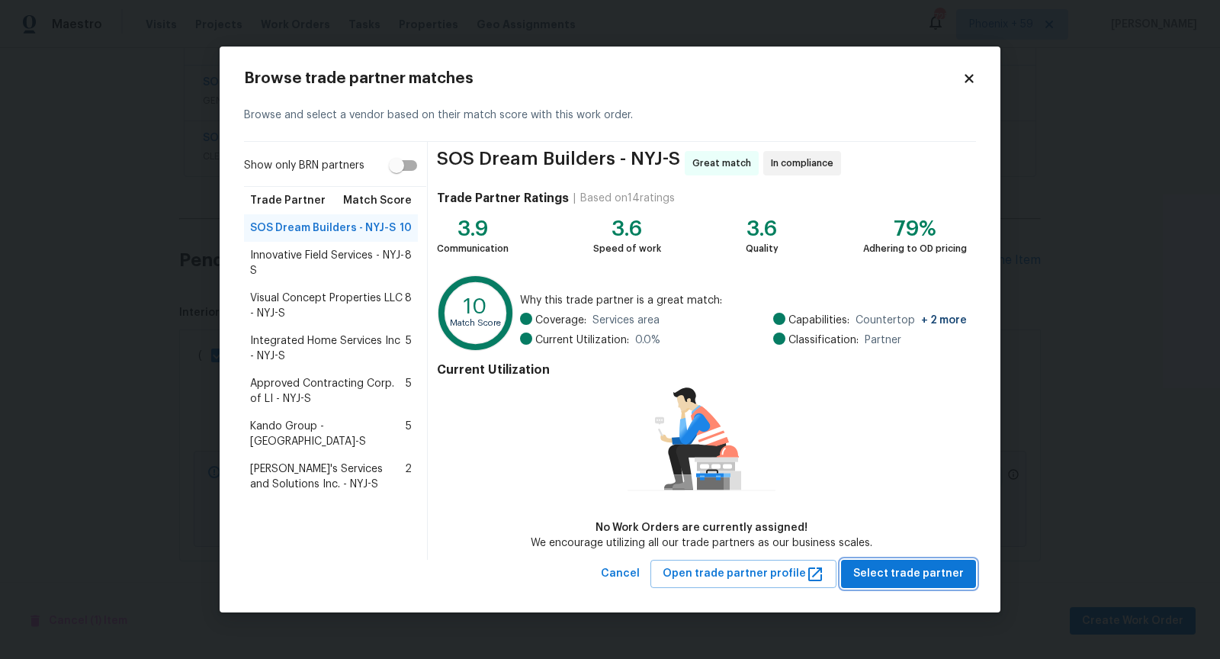
click at [894, 578] on span "Select trade partner" at bounding box center [908, 573] width 111 height 19
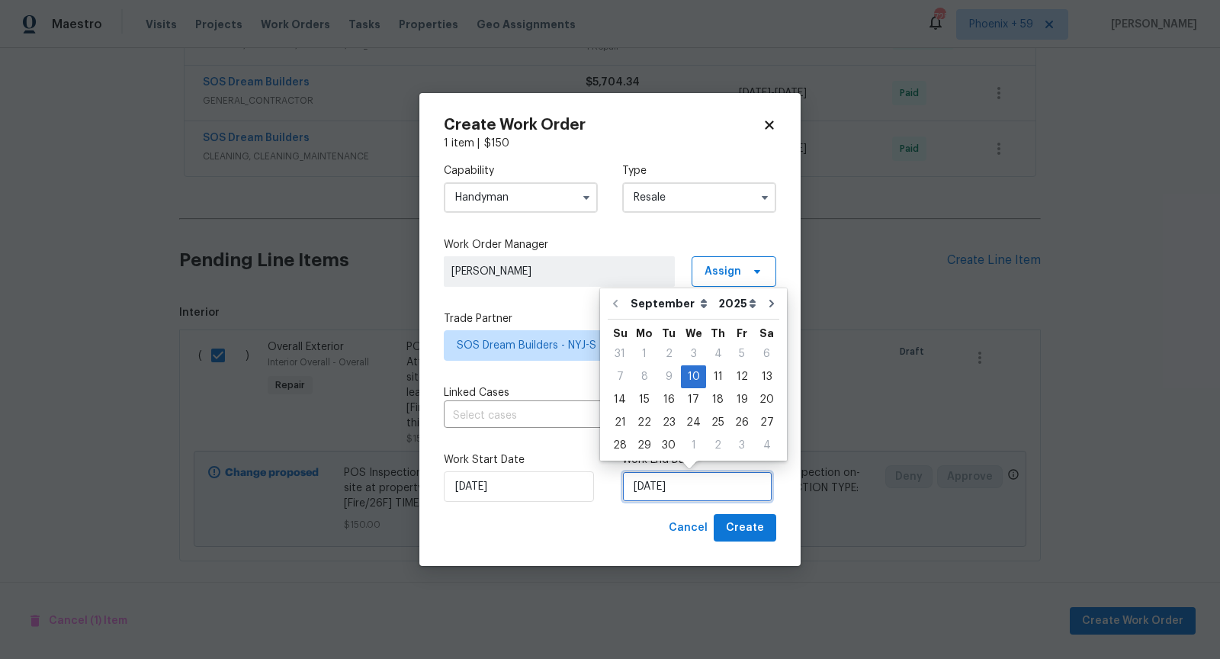
click at [679, 493] on input "[DATE]" at bounding box center [697, 486] width 150 height 30
click at [737, 400] on div "19" at bounding box center [742, 399] width 24 height 21
type input "[DATE]"
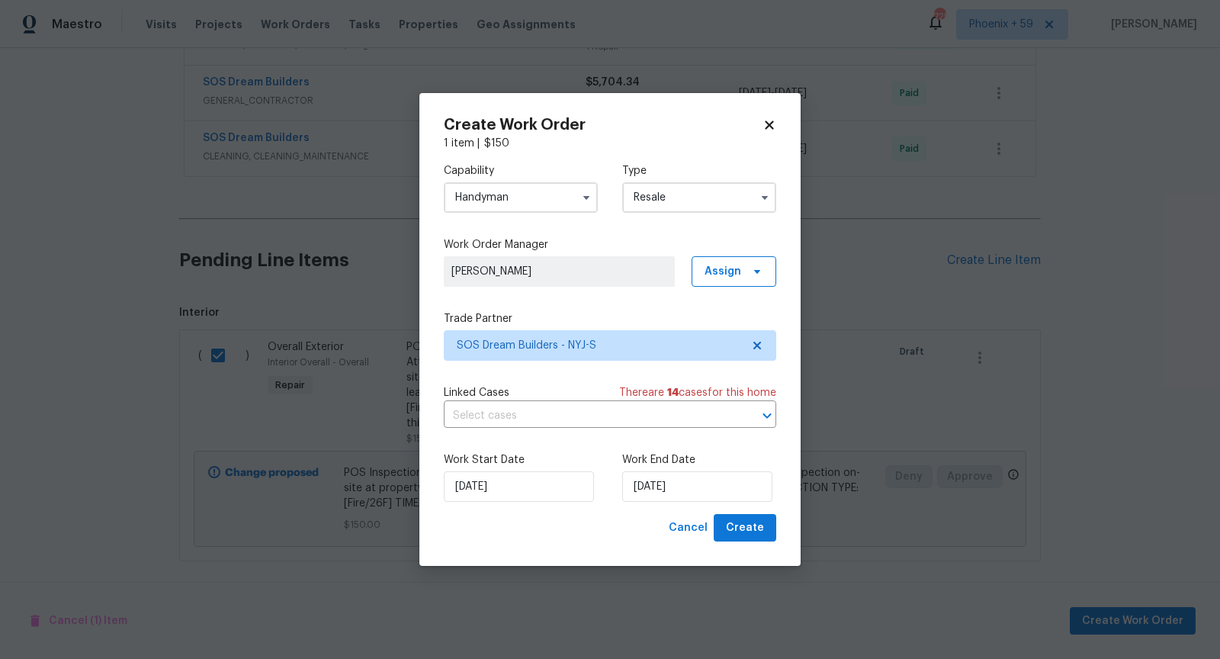
click at [777, 481] on div "Create Work Order 1 item | $ 150 Capability Handyman Type Resale Work Order Man…" at bounding box center [609, 329] width 381 height 473
click at [766, 531] on button "Create" at bounding box center [745, 528] width 63 height 28
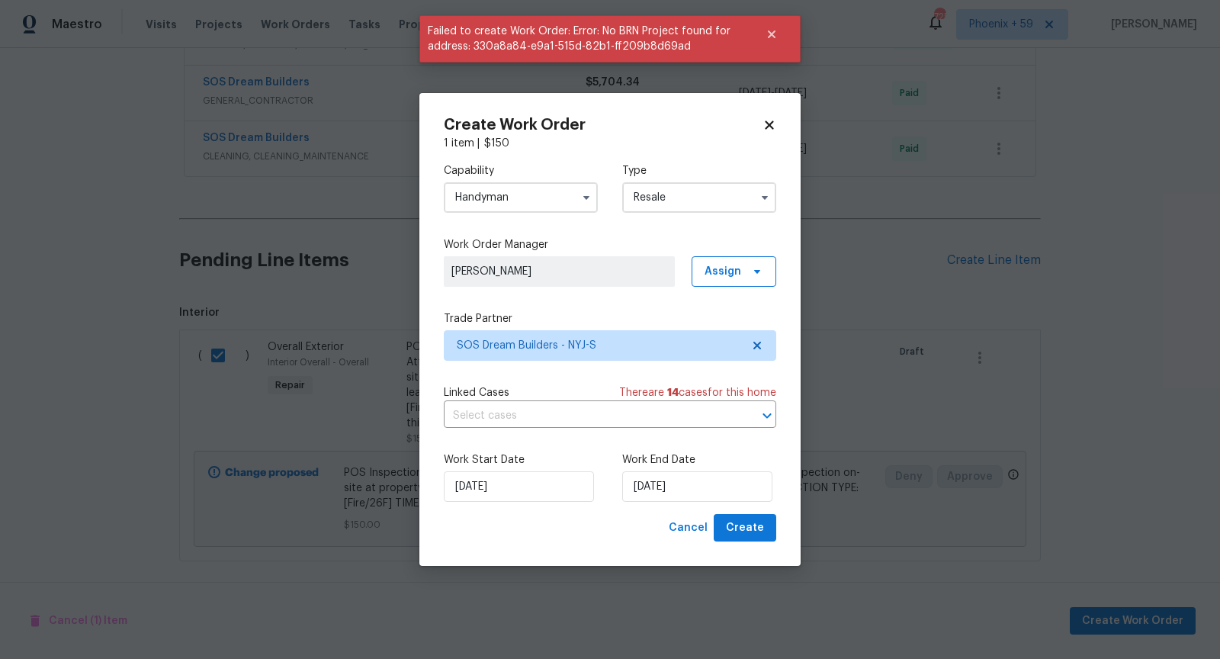
click at [739, 210] on input "Resale" at bounding box center [699, 197] width 154 height 30
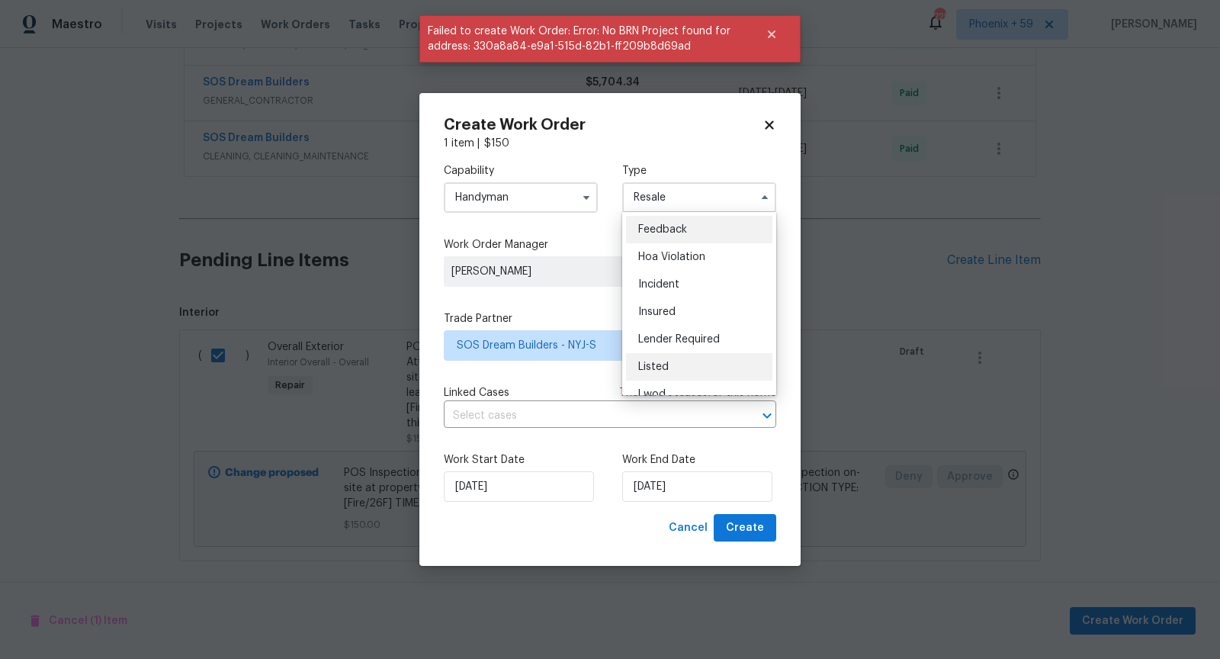
click at [709, 364] on div "Listed" at bounding box center [699, 366] width 146 height 27
type input "Listed"
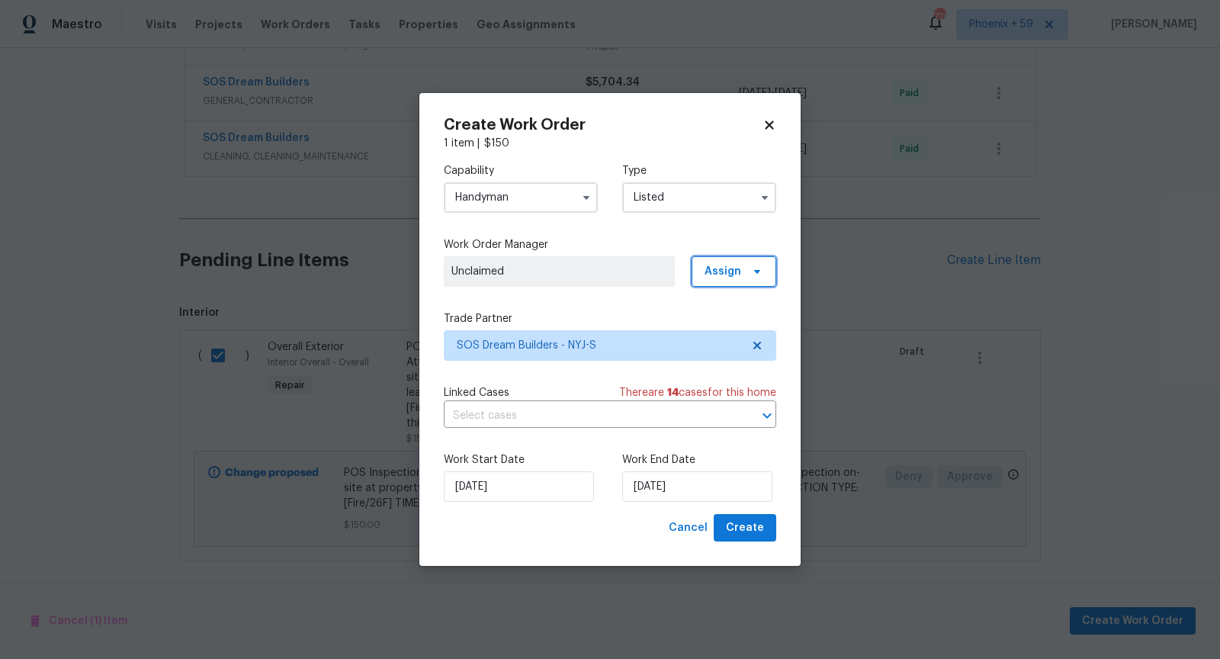
click at [725, 268] on span "Assign" at bounding box center [723, 271] width 37 height 15
click at [742, 335] on div "Assign to me" at bounding box center [737, 335] width 66 height 15
click at [755, 459] on label "Work End Date" at bounding box center [699, 459] width 154 height 15
click at [756, 534] on span "Create" at bounding box center [745, 527] width 38 height 19
checkbox input "false"
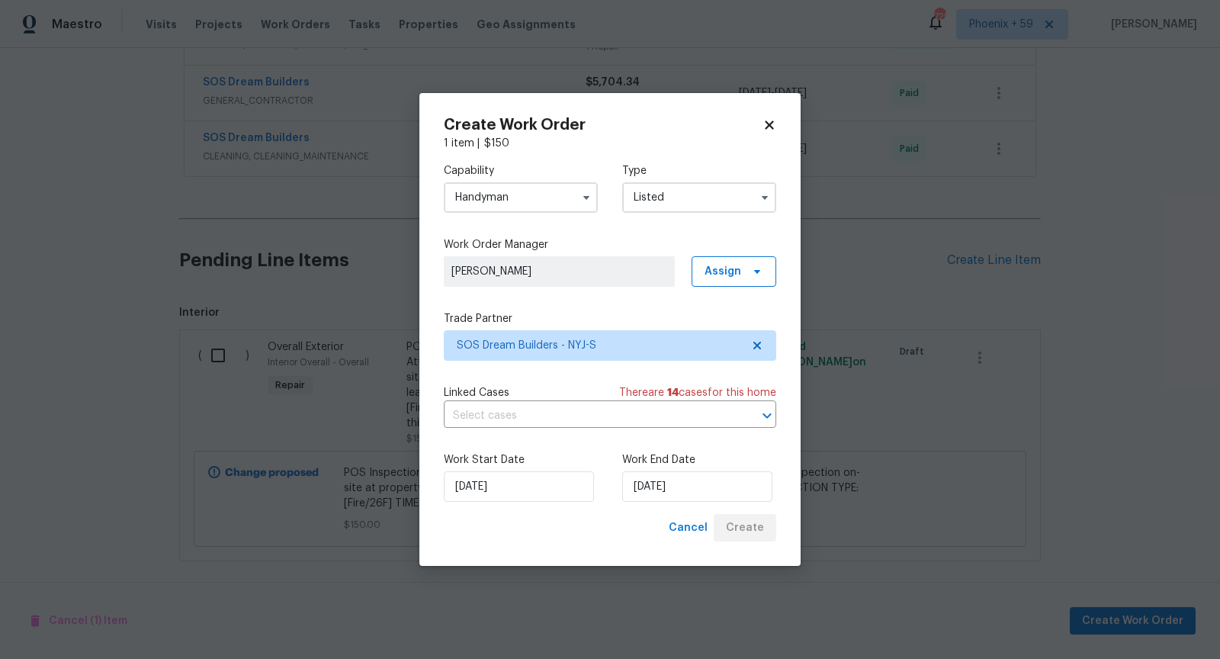
scroll to position [146, 0]
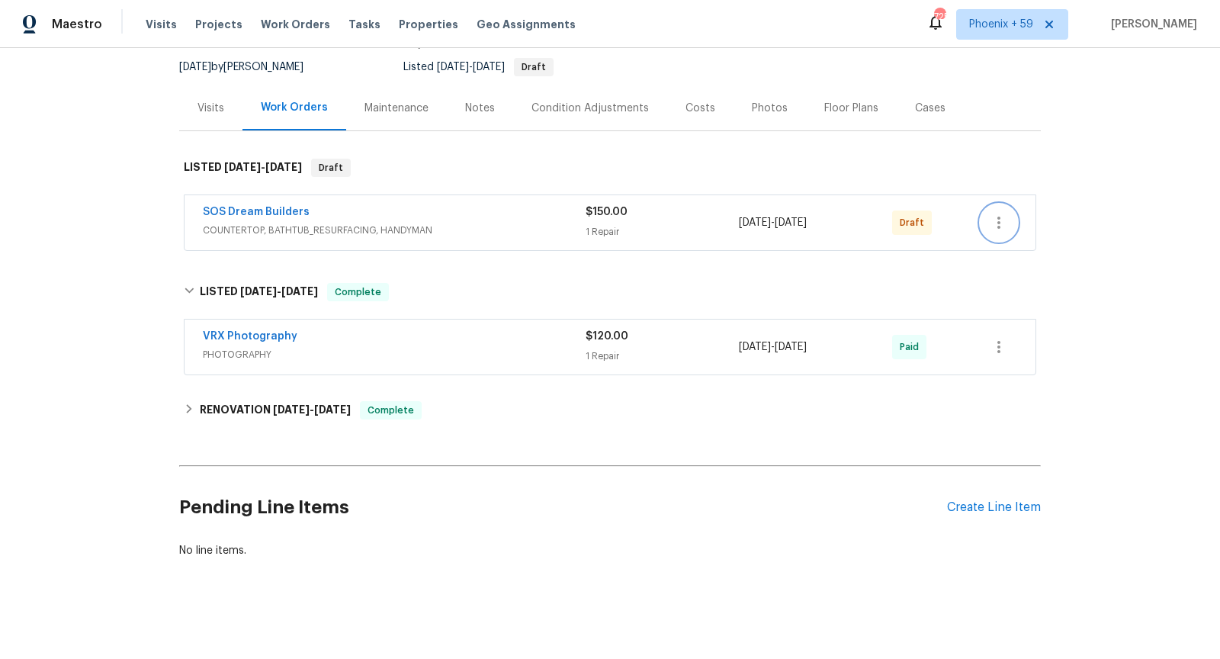
click at [1006, 226] on icon "button" at bounding box center [999, 222] width 18 height 18
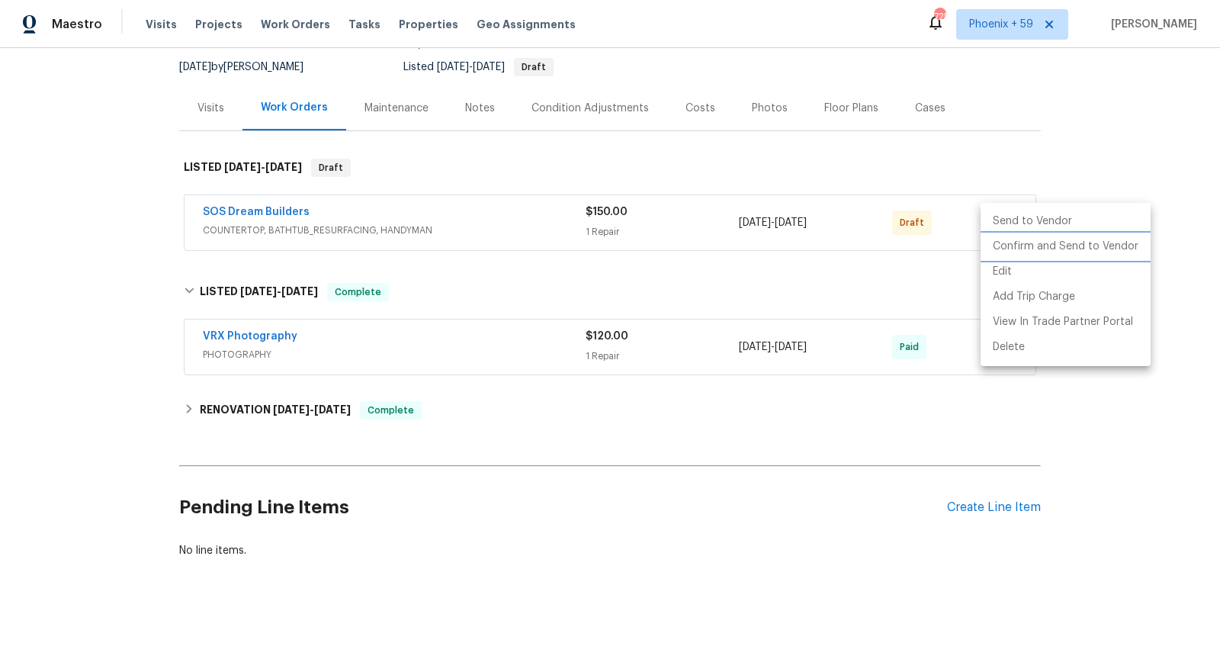
click at [1047, 252] on li "Confirm and Send to Vendor" at bounding box center [1066, 246] width 170 height 25
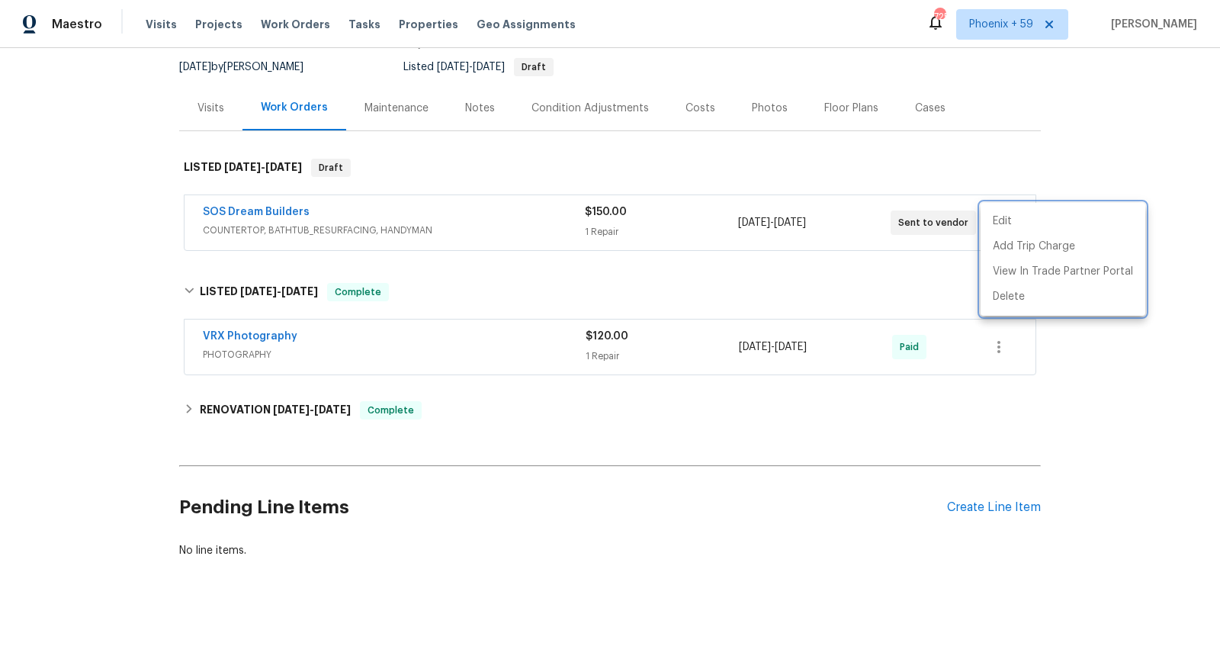
click at [292, 210] on div at bounding box center [610, 329] width 1220 height 659
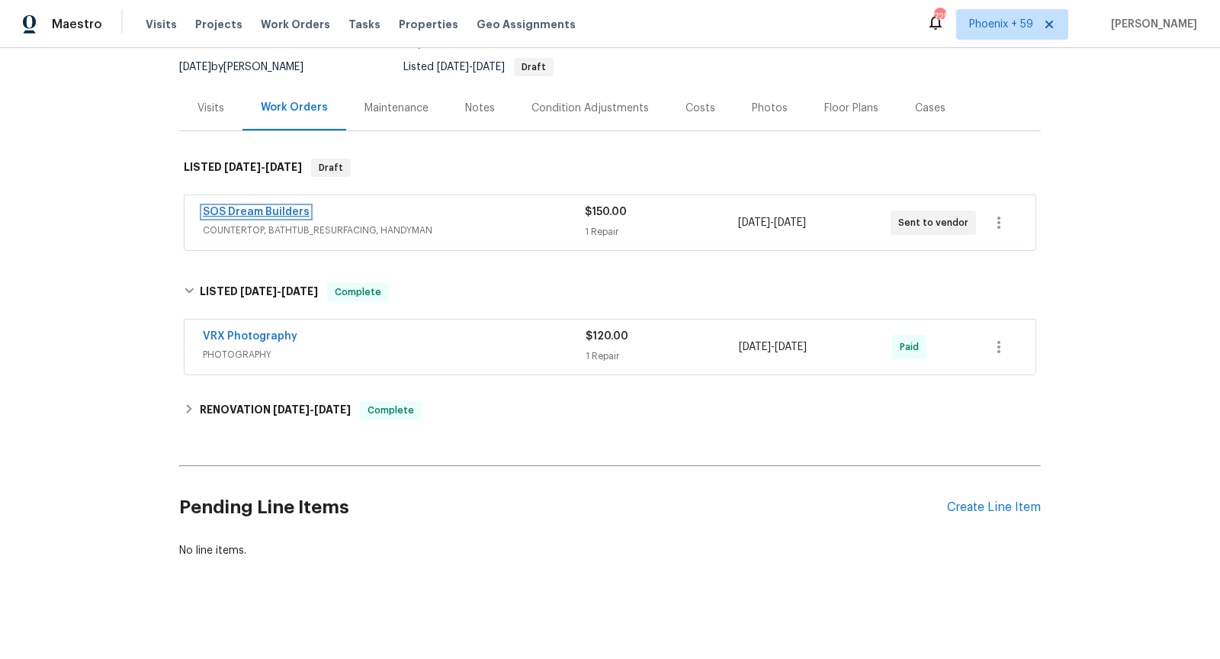
click at [266, 213] on link "SOS Dream Builders" at bounding box center [256, 212] width 107 height 11
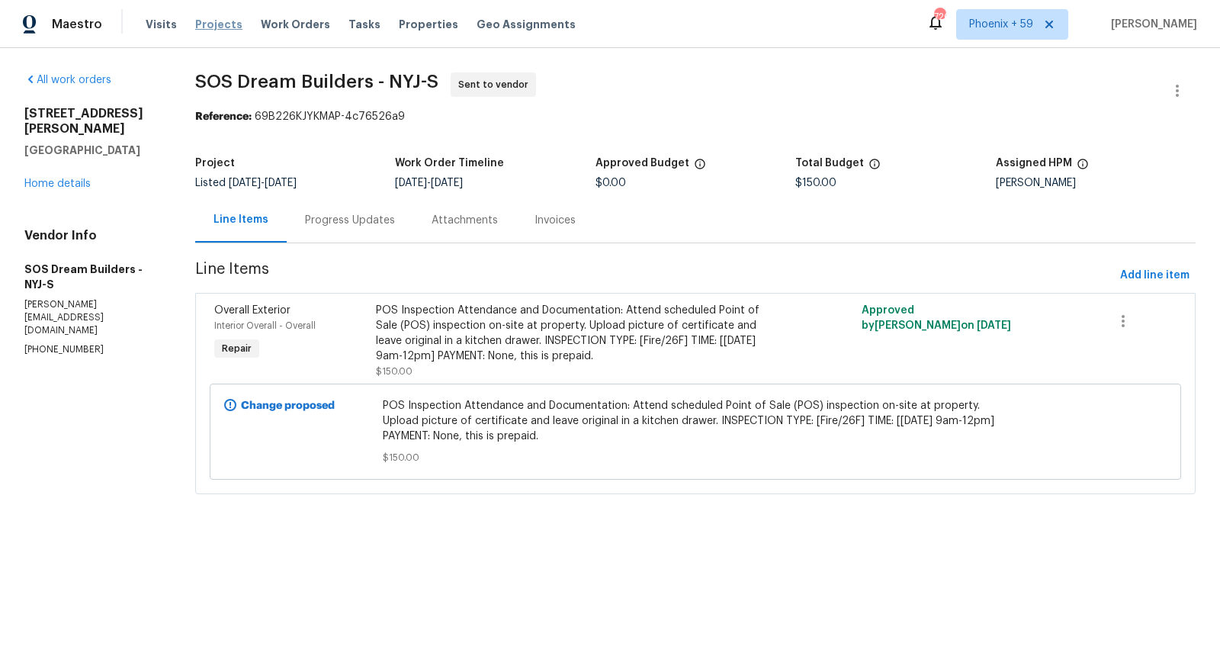
click at [224, 21] on span "Projects" at bounding box center [218, 24] width 47 height 15
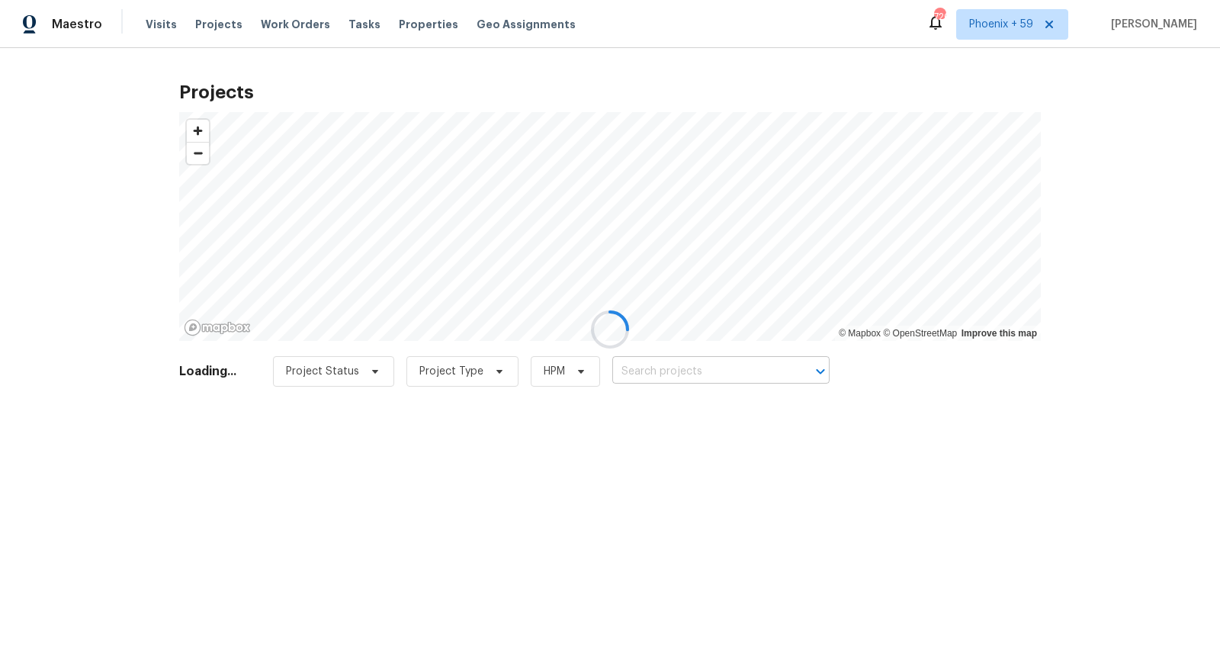
click at [669, 368] on div at bounding box center [610, 329] width 1220 height 659
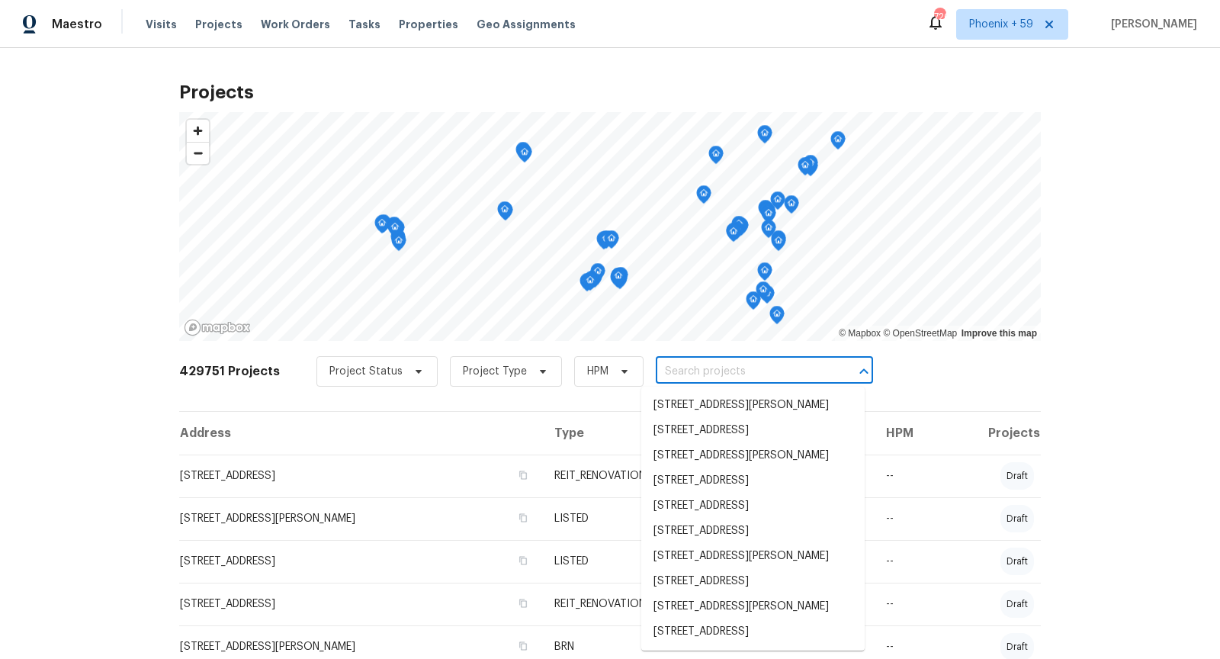
click at [667, 368] on input "text" at bounding box center [743, 372] width 175 height 24
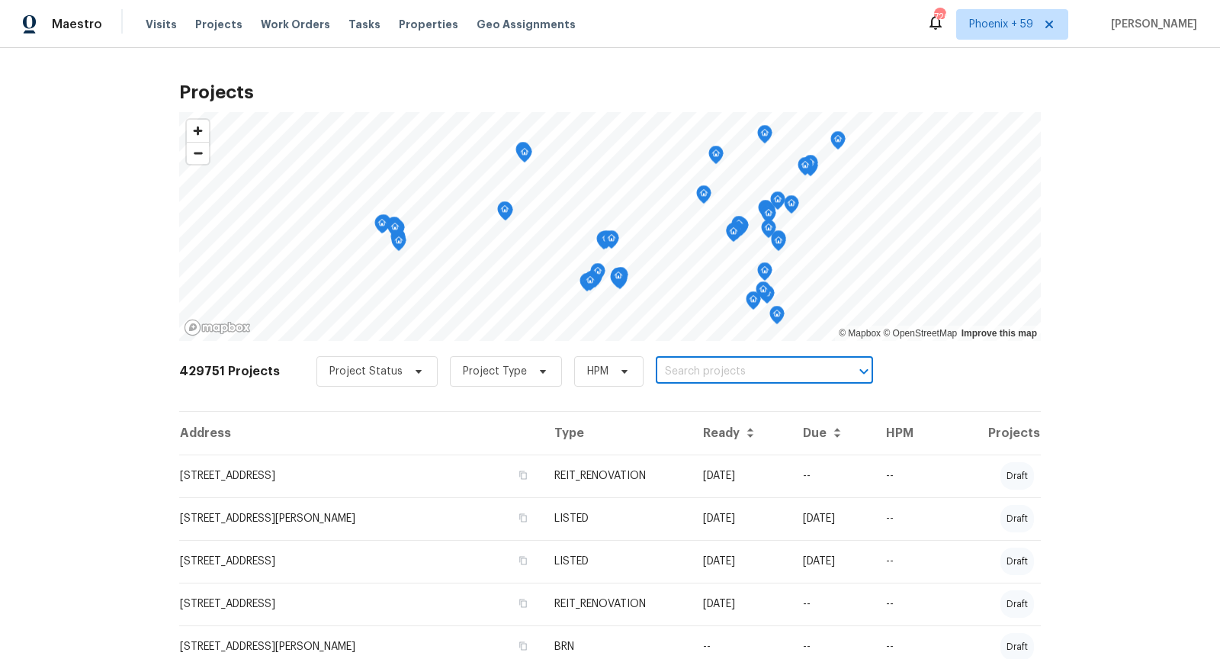
click at [667, 368] on input "text" at bounding box center [743, 372] width 175 height 24
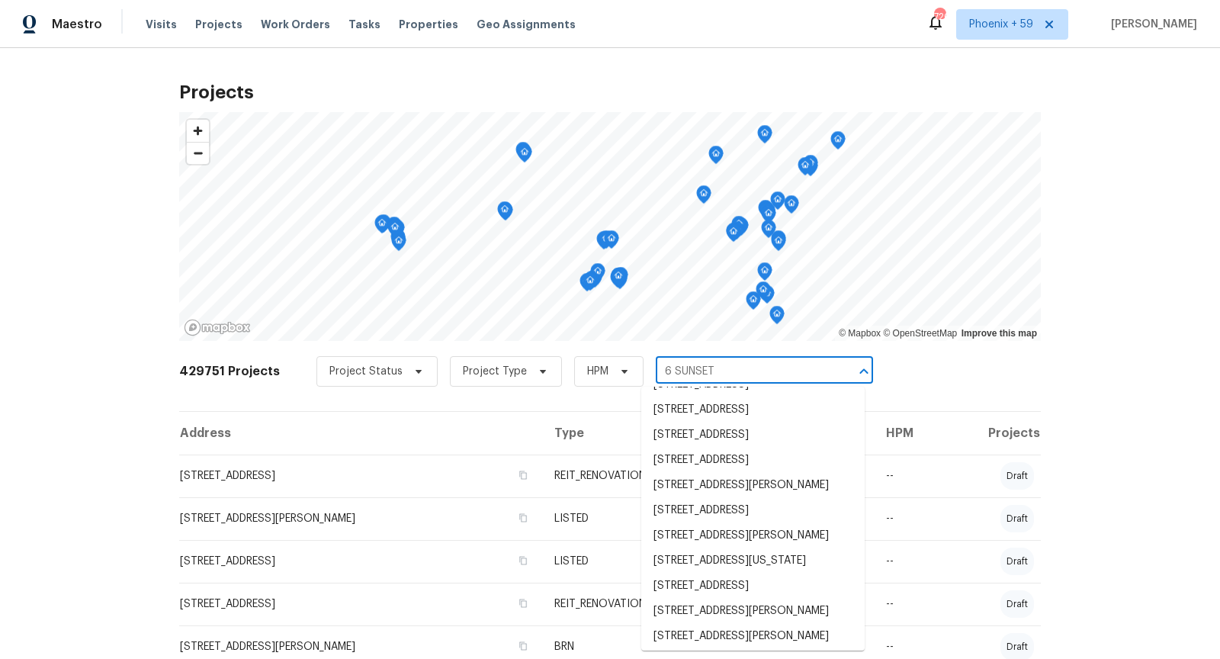
scroll to position [240, 0]
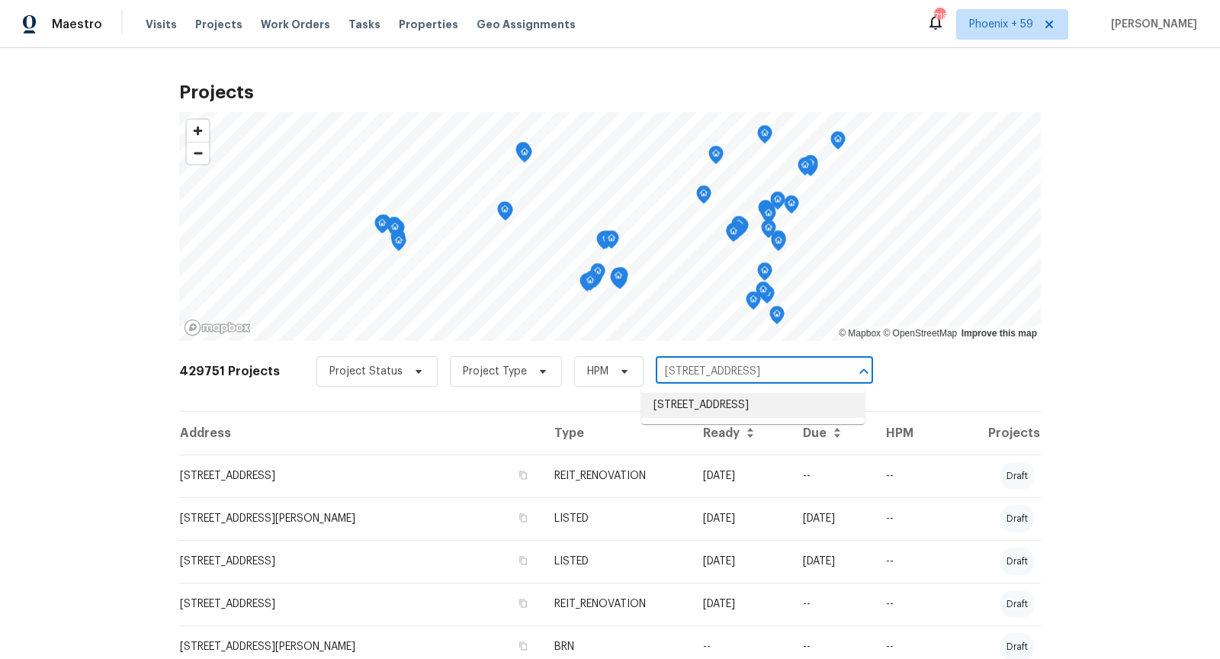
type input "[STREET_ADDRESS]"
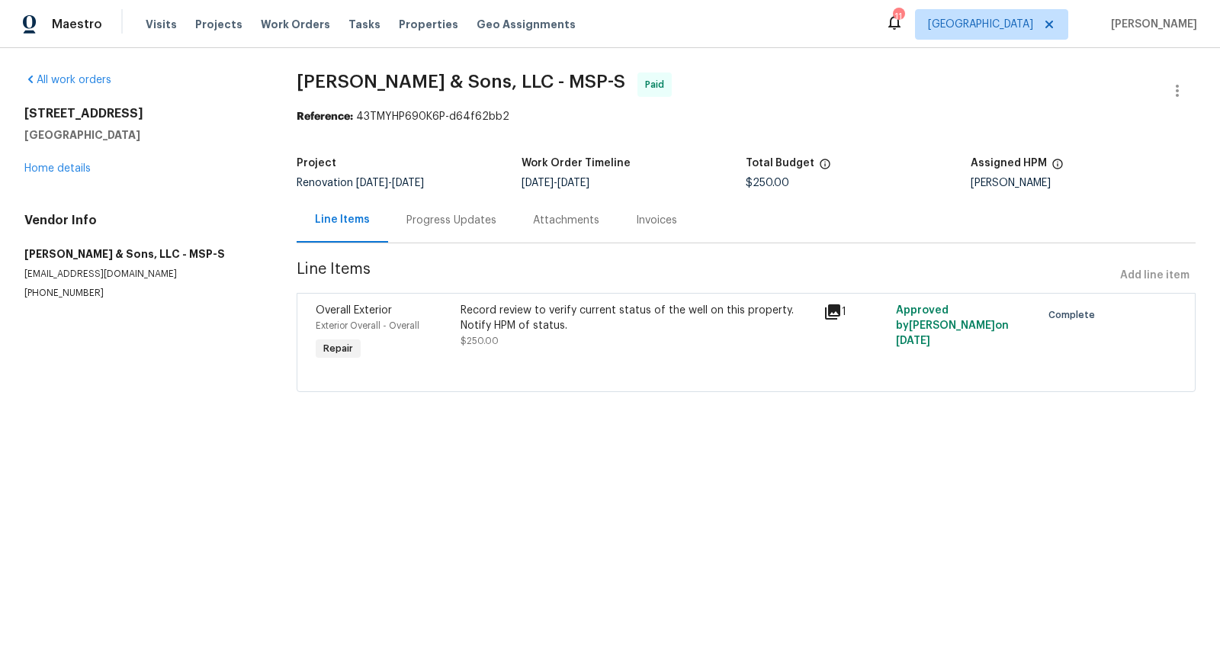
click at [837, 315] on icon at bounding box center [832, 311] width 15 height 15
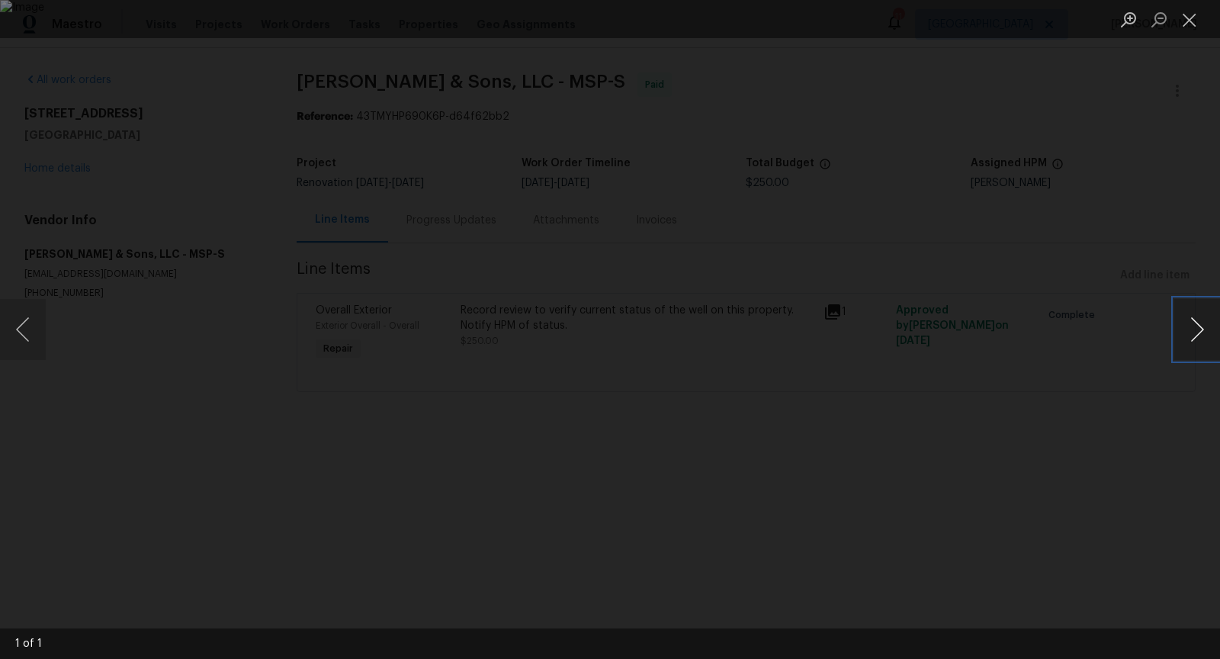
click at [1202, 340] on button "Next image" at bounding box center [1197, 329] width 46 height 61
click at [1199, 332] on button "Next image" at bounding box center [1197, 329] width 46 height 61
click at [1118, 416] on div "Lightbox" at bounding box center [610, 329] width 1220 height 659
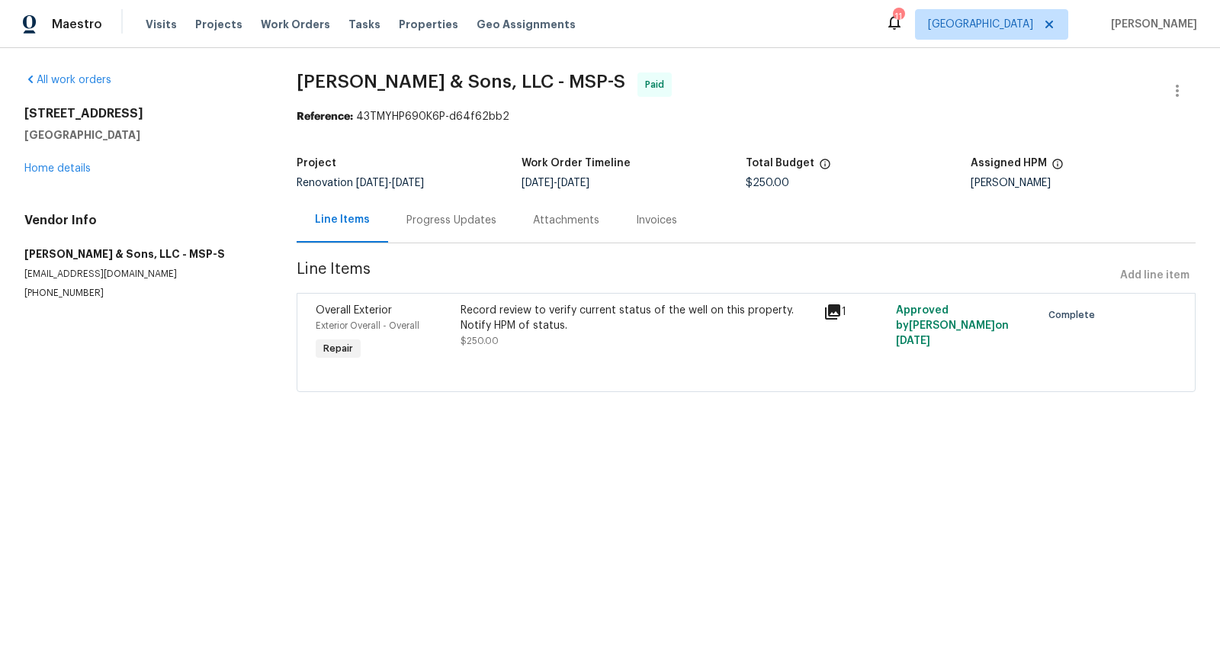
click at [454, 223] on div "Progress Updates" at bounding box center [451, 220] width 90 height 15
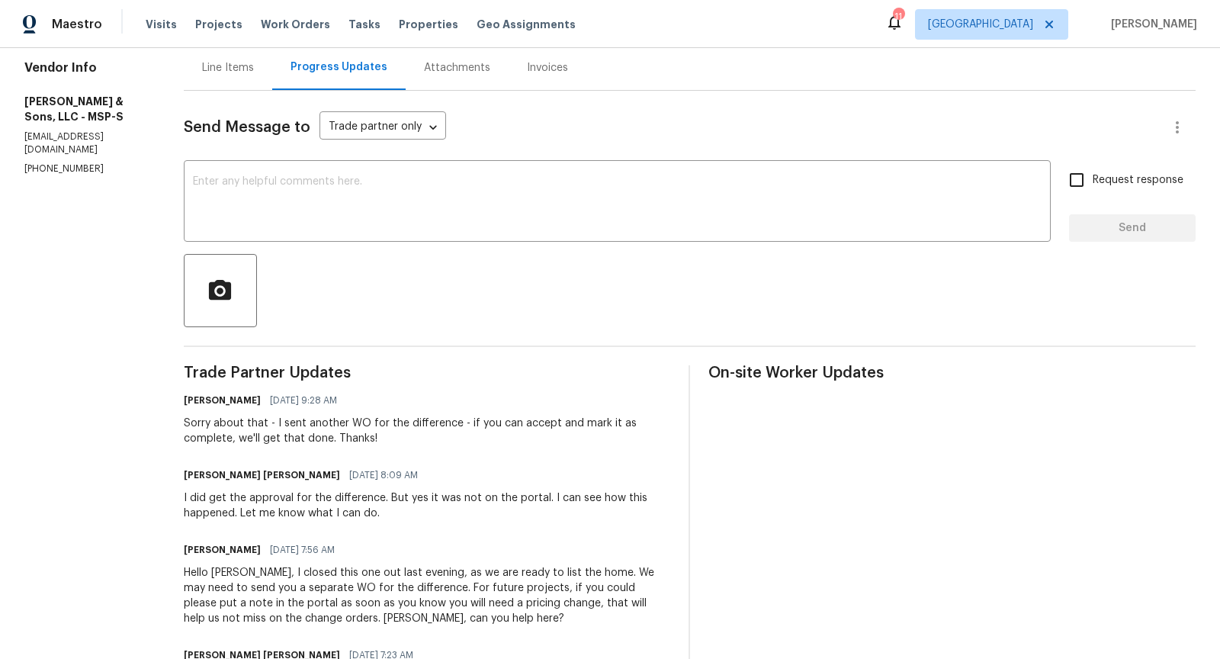
scroll to position [143, 0]
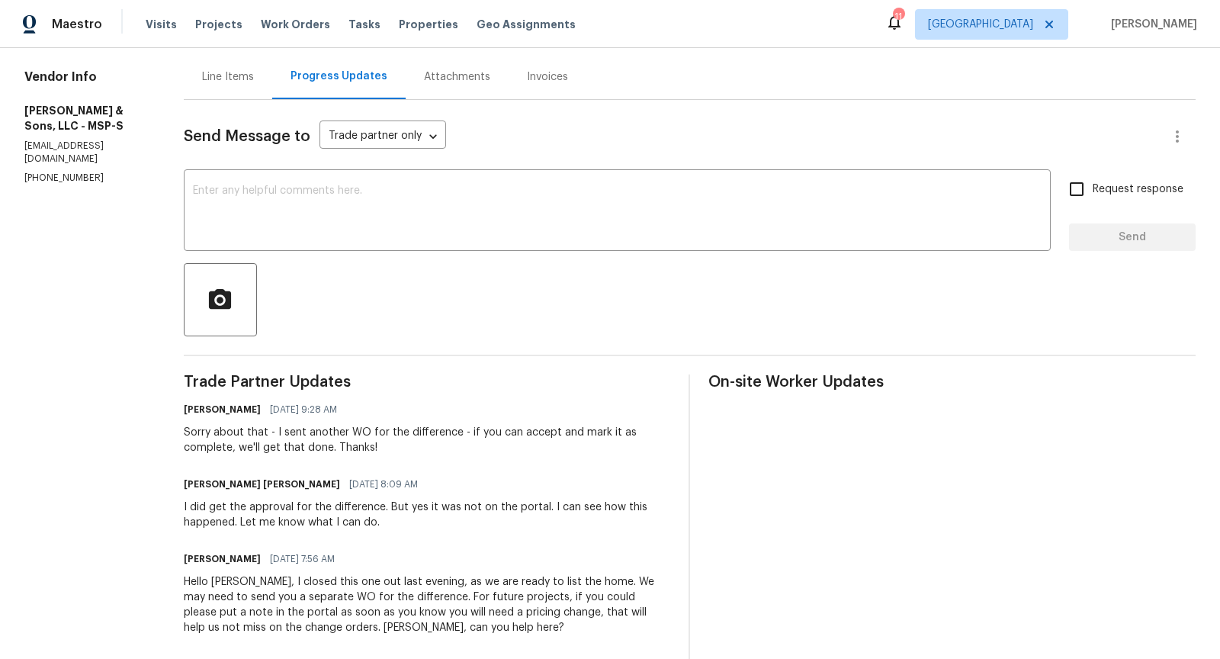
click at [242, 79] on div "Line Items" at bounding box center [228, 76] width 52 height 15
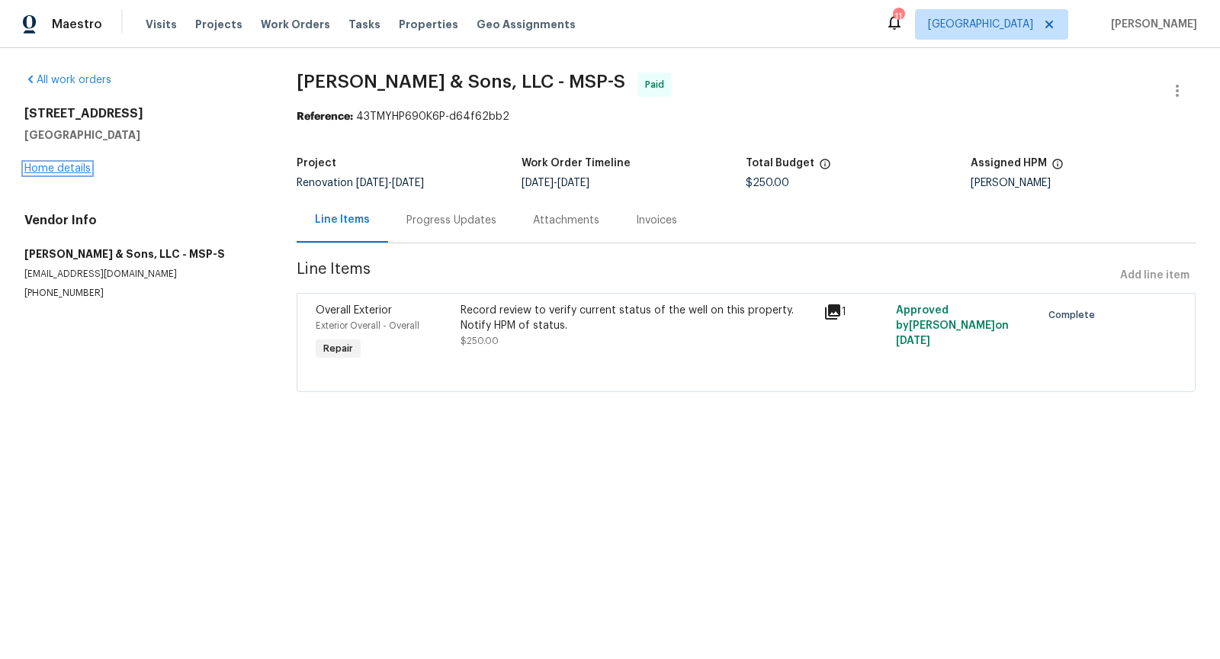
click at [70, 166] on link "Home details" at bounding box center [57, 168] width 66 height 11
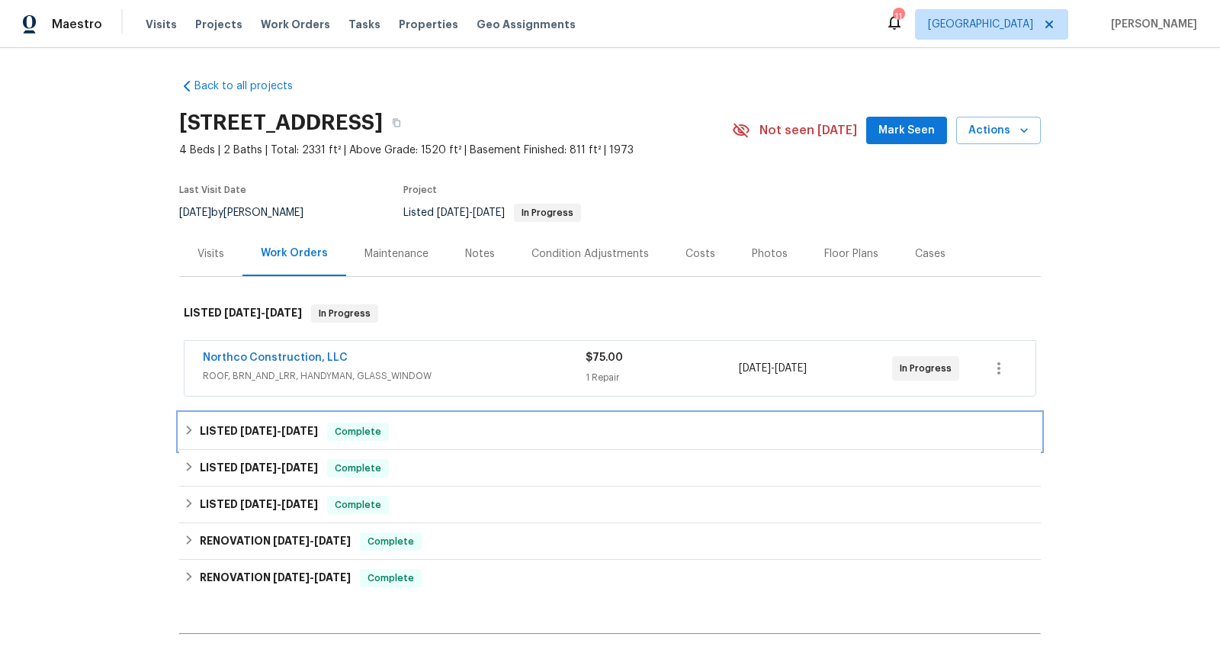
click at [456, 434] on div "LISTED 7/16/25 - 7/22/25 Complete" at bounding box center [610, 431] width 852 height 18
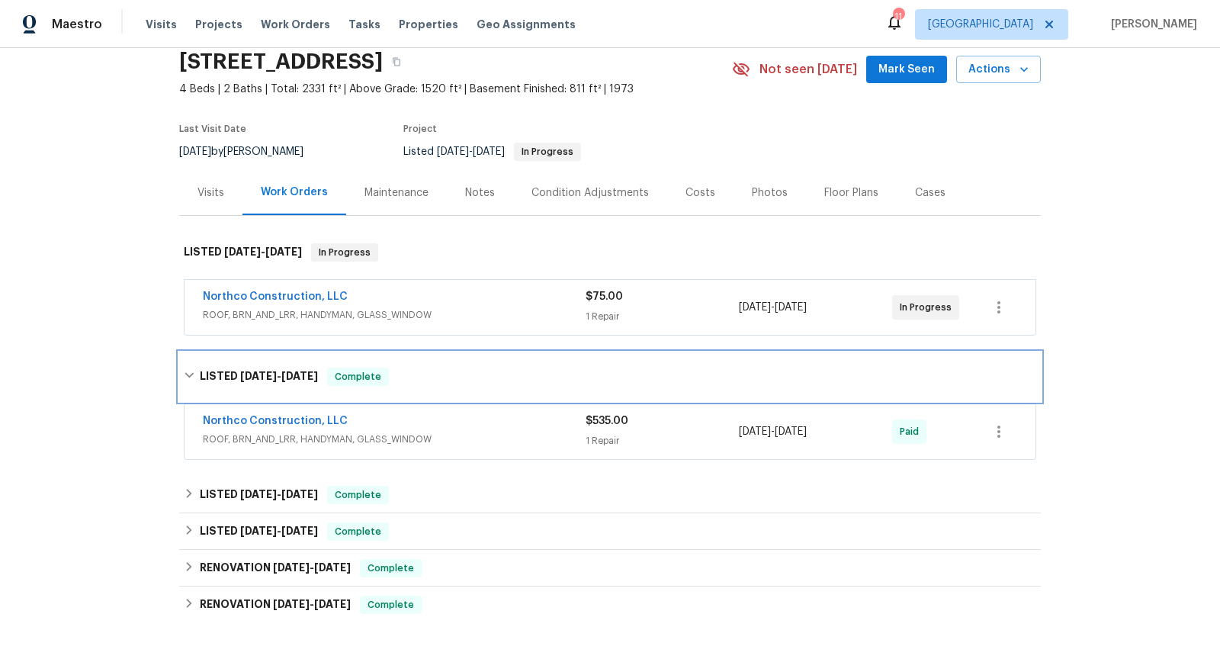
scroll to position [72, 0]
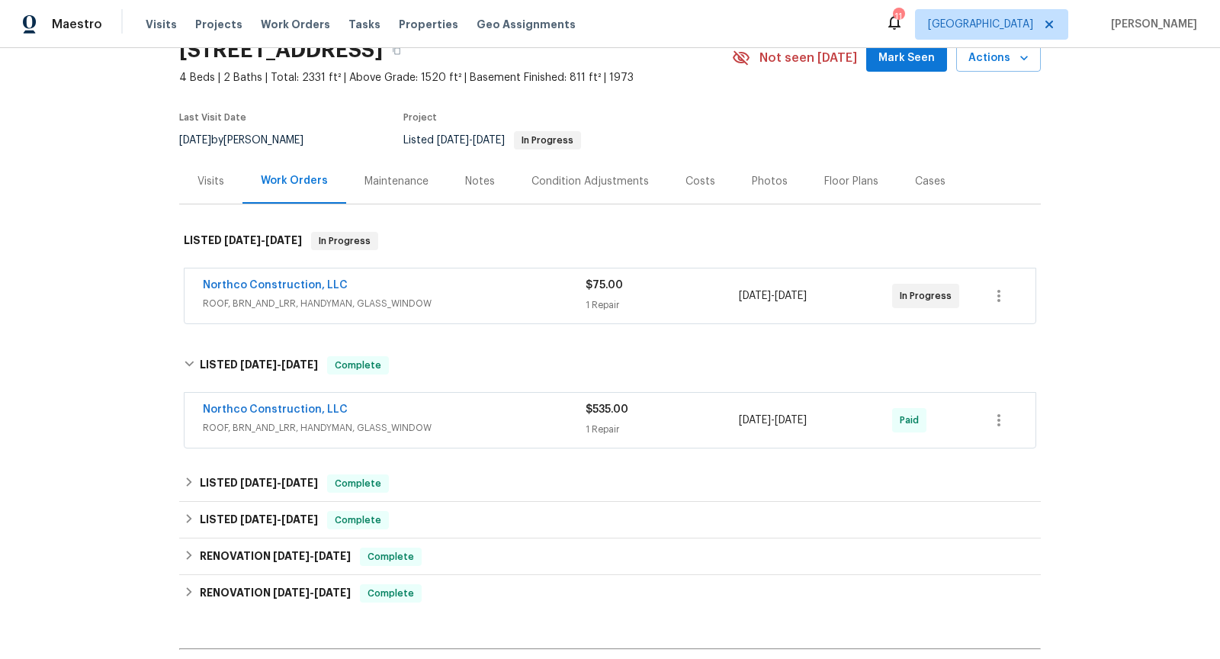
click at [462, 420] on span "ROOF, BRN_AND_LRR, HANDYMAN, GLASS_WINDOW" at bounding box center [394, 427] width 383 height 15
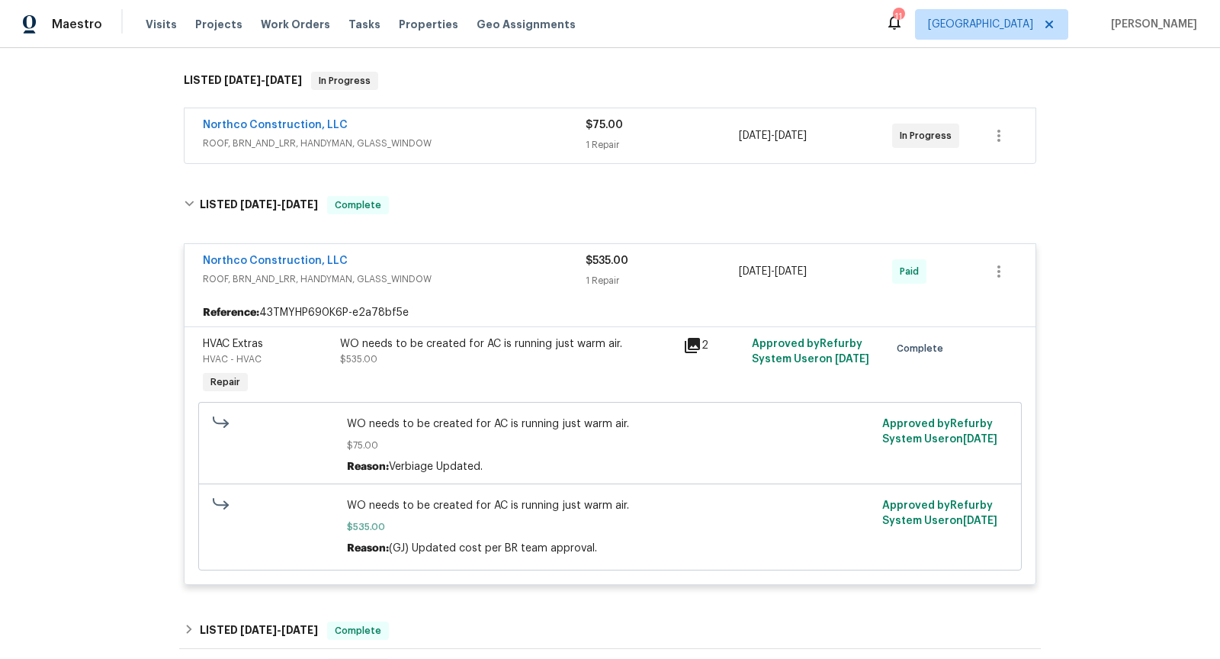
scroll to position [261, 0]
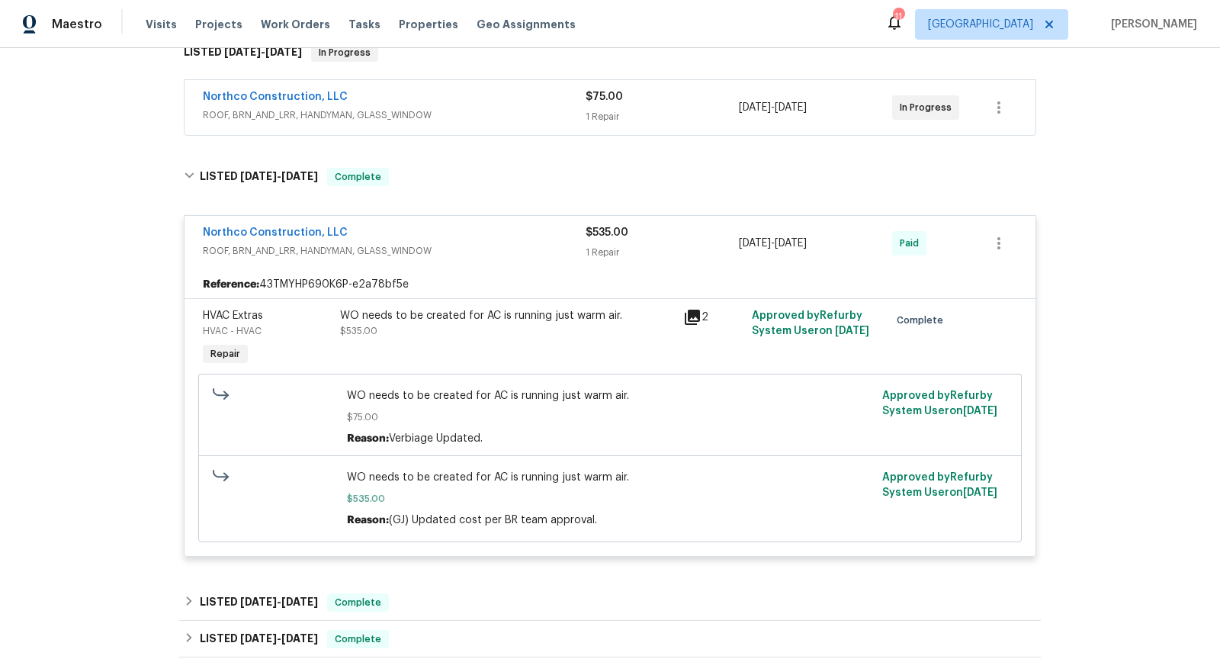
click at [525, 243] on span "ROOF, BRN_AND_LRR, HANDYMAN, GLASS_WINDOW" at bounding box center [394, 250] width 383 height 15
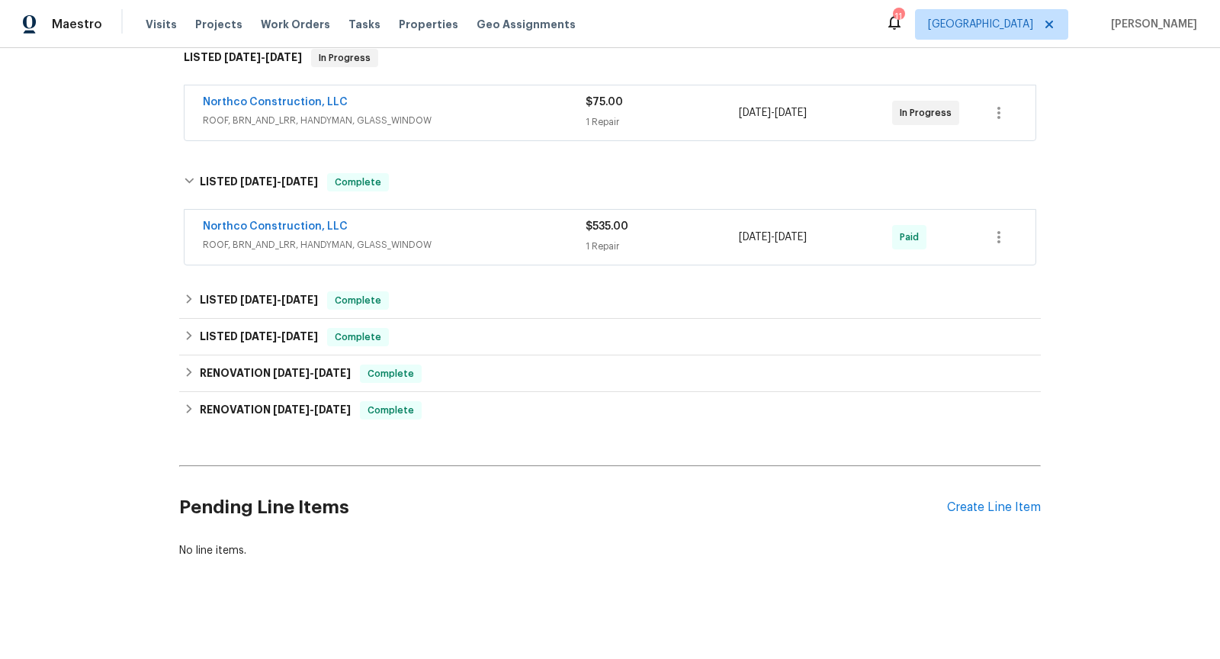
click at [512, 124] on span "ROOF, BRN_AND_LRR, HANDYMAN, GLASS_WINDOW" at bounding box center [394, 120] width 383 height 15
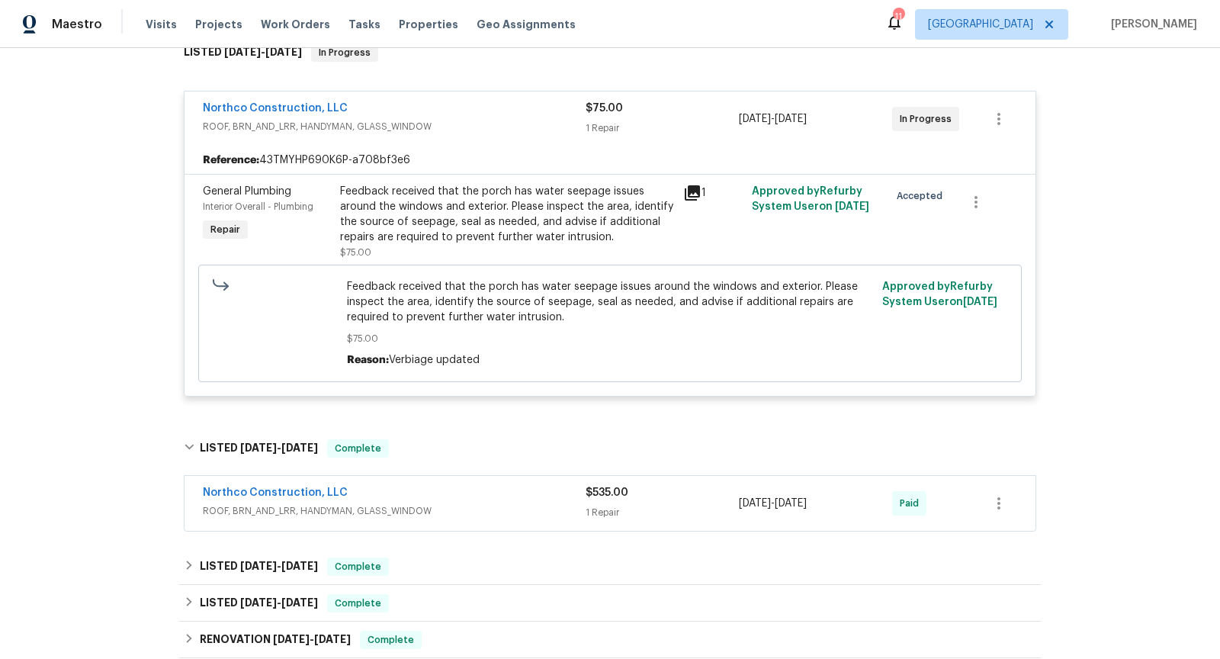
click at [512, 124] on span "ROOF, BRN_AND_LRR, HANDYMAN, GLASS_WINDOW" at bounding box center [394, 126] width 383 height 15
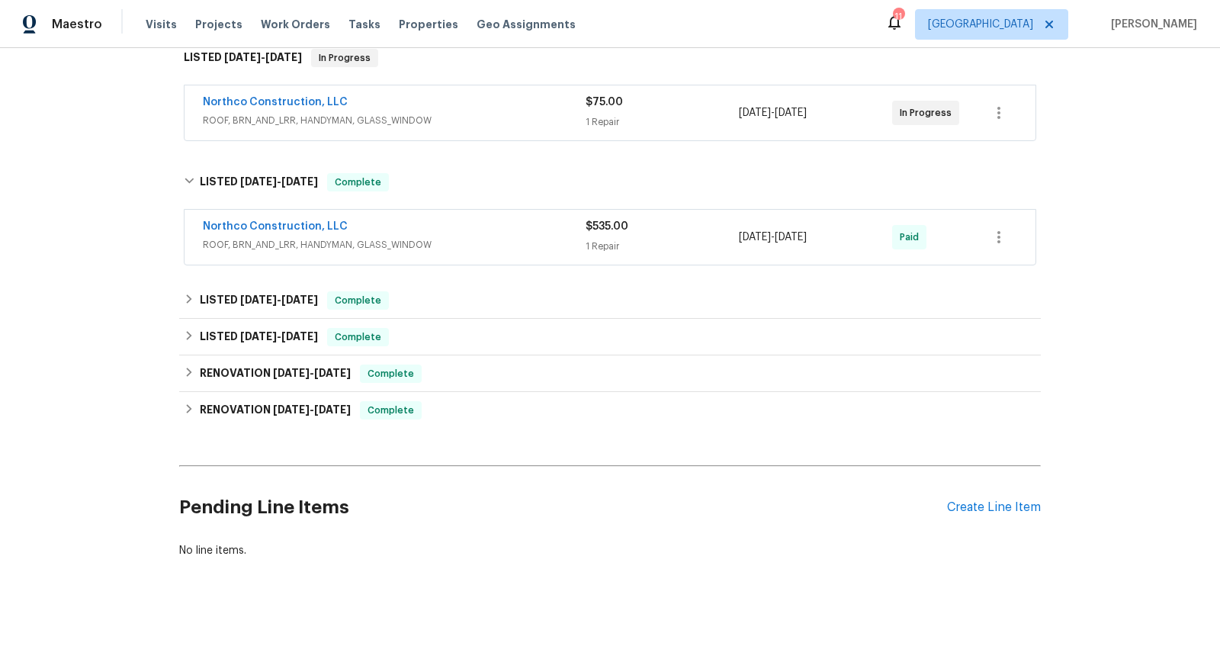
scroll to position [255, 0]
click at [491, 291] on div "LISTED 6/25/25 - 6/26/25 Complete" at bounding box center [610, 300] width 852 height 18
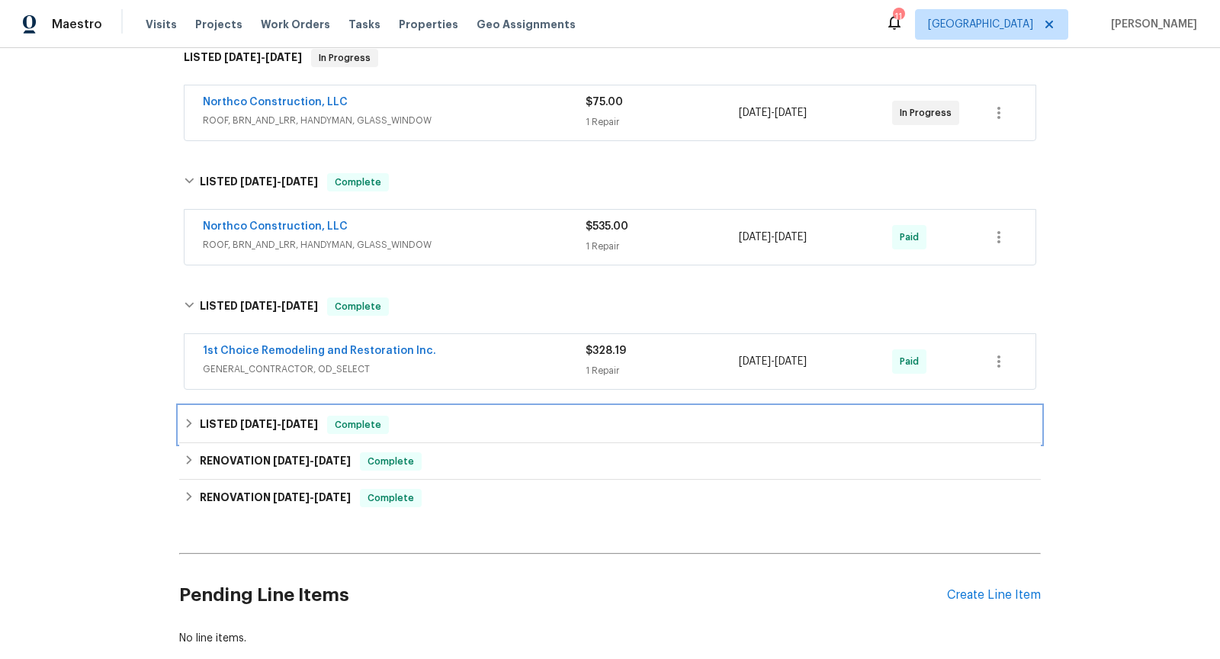
click at [504, 420] on div "LISTED 5/24/25 - 5/26/25 Complete" at bounding box center [610, 425] width 852 height 18
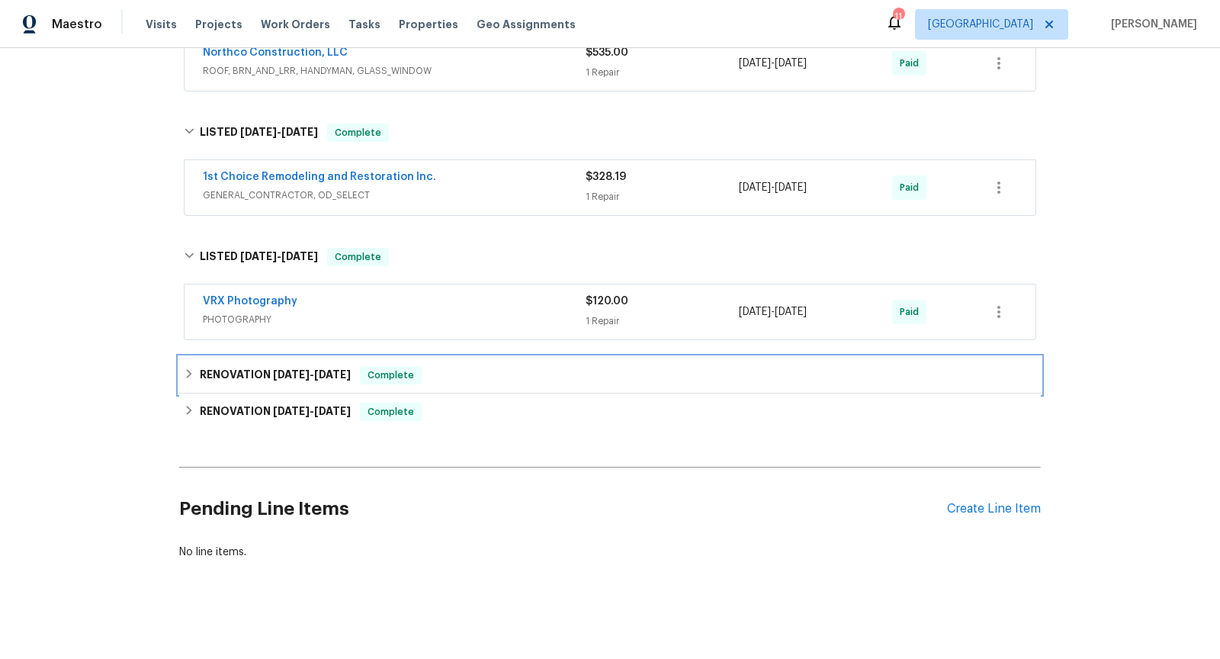
click at [501, 378] on div "RENOVATION 5/22/25 - 5/22/25 Complete" at bounding box center [610, 375] width 852 height 18
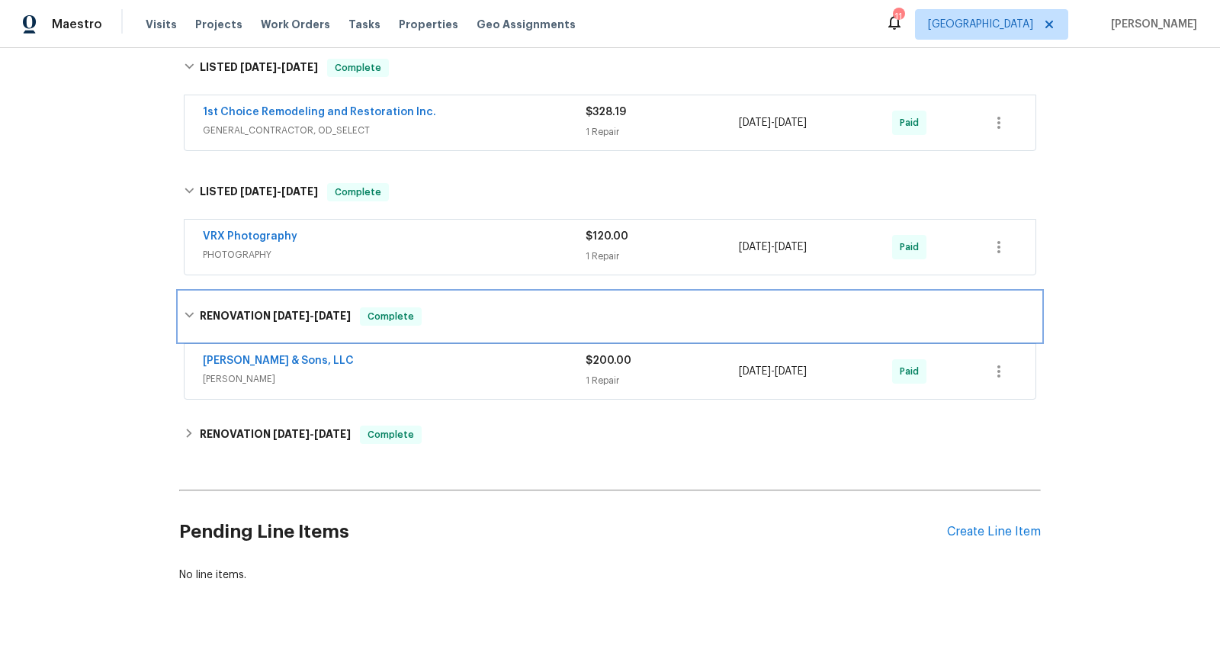
scroll to position [516, 0]
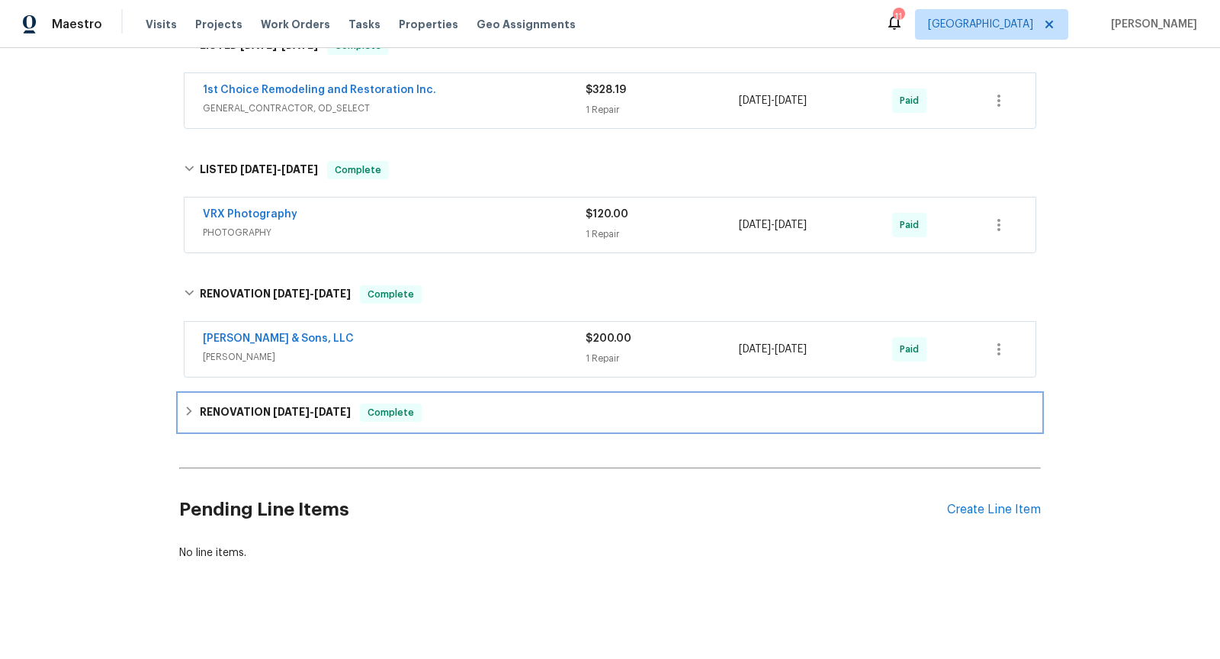
click at [502, 406] on div "RENOVATION 4/24/25 - 5/20/25 Complete" at bounding box center [610, 412] width 852 height 18
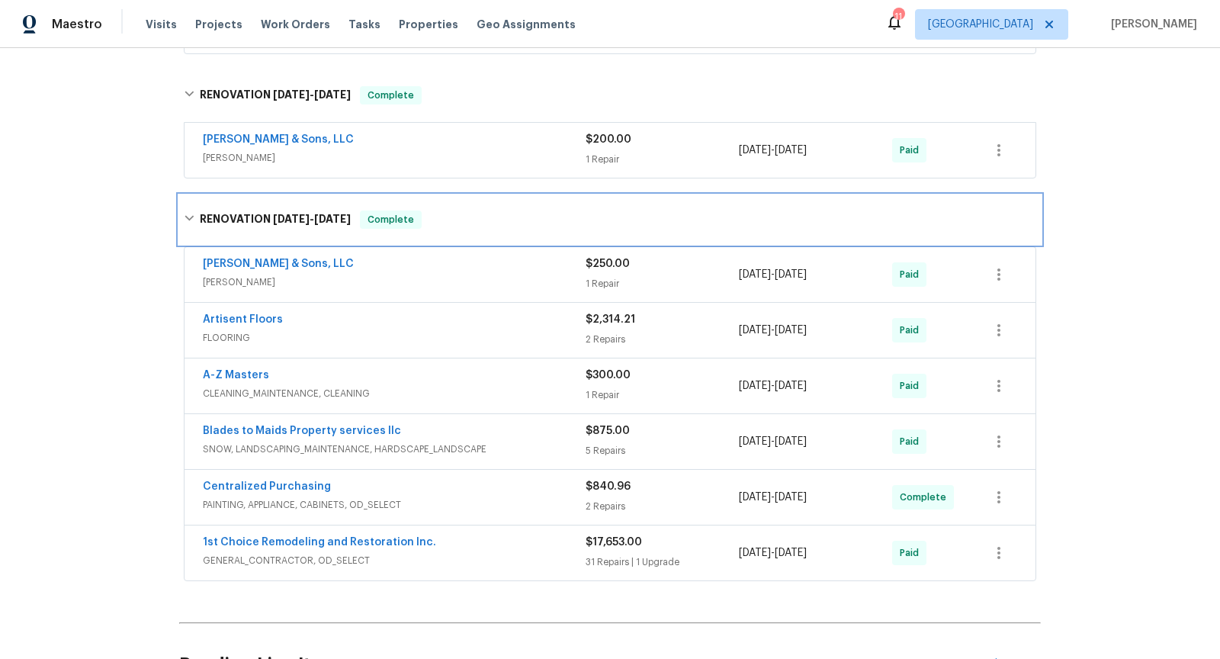
scroll to position [707, 0]
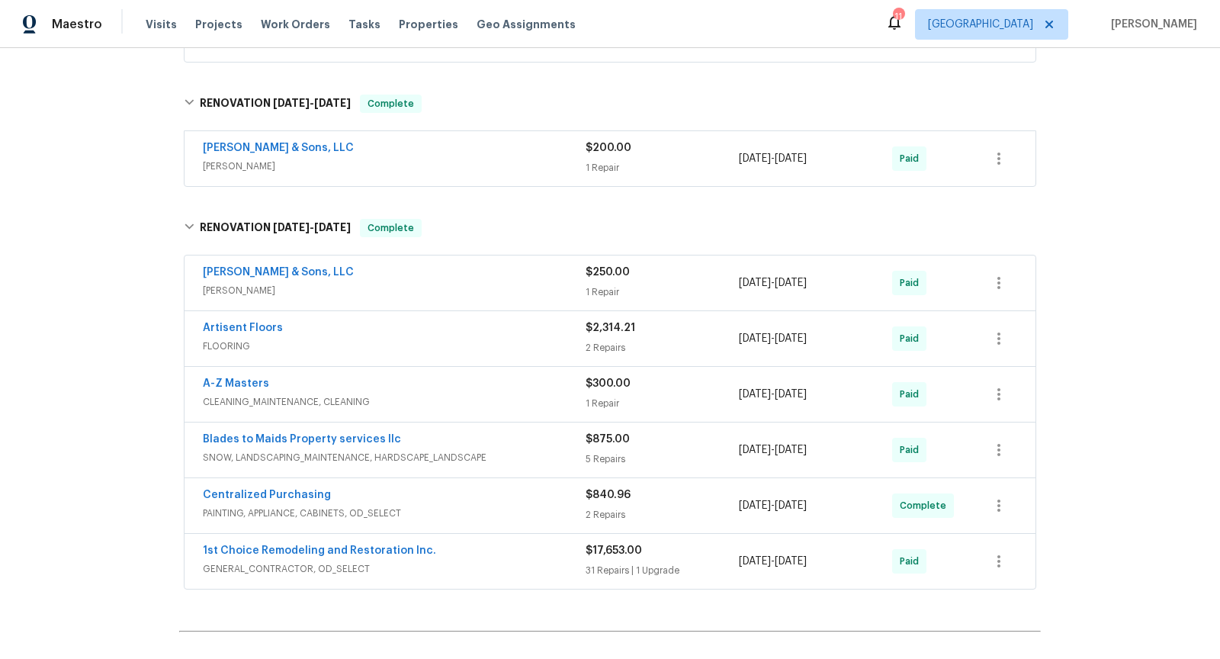
click at [484, 159] on span "WELLS" at bounding box center [394, 166] width 383 height 15
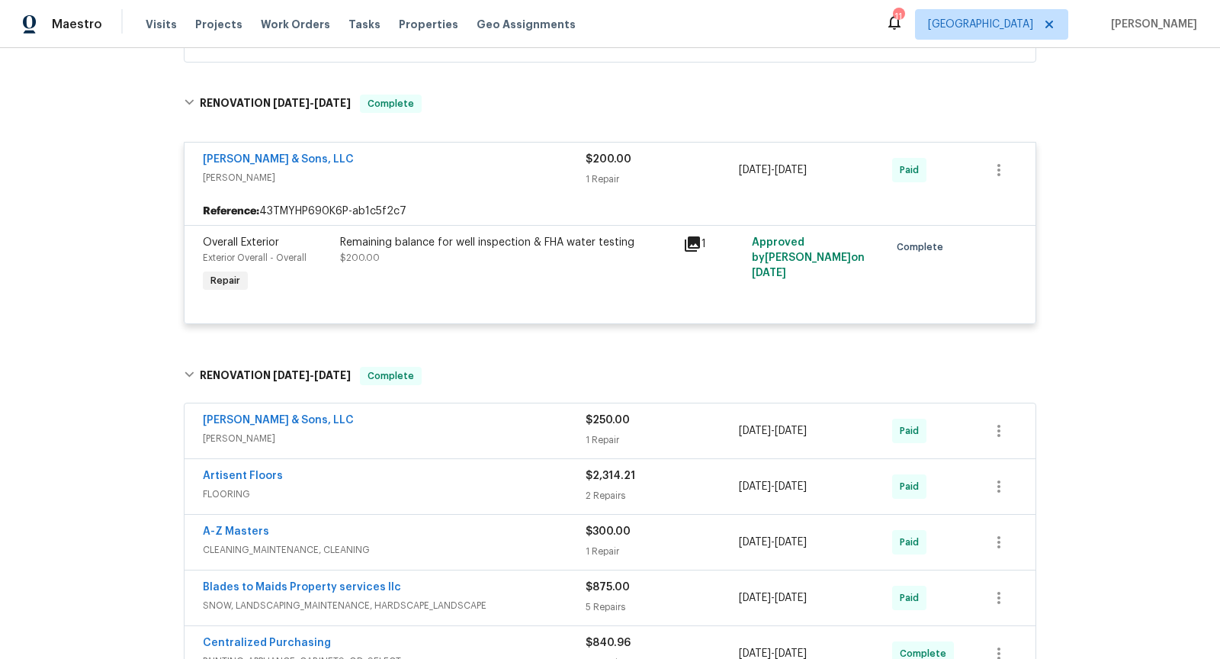
click at [692, 242] on icon at bounding box center [692, 244] width 18 height 18
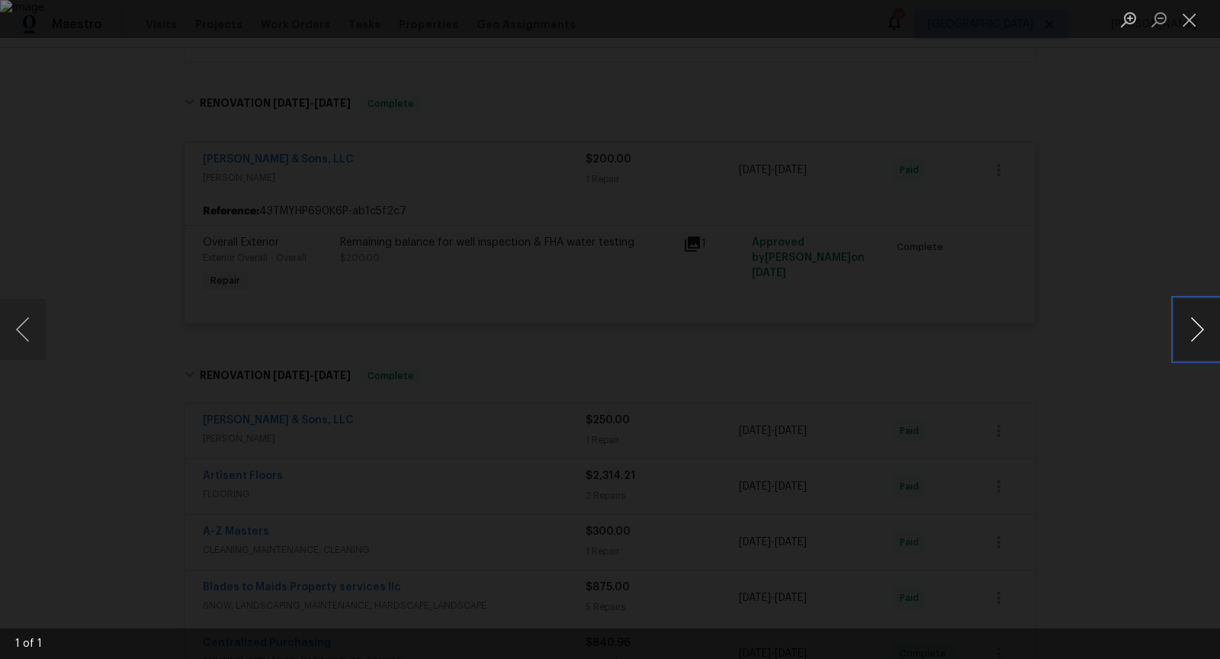
click at [1199, 331] on button "Next image" at bounding box center [1197, 329] width 46 height 61
click at [1137, 331] on div "Lightbox" at bounding box center [610, 329] width 1220 height 659
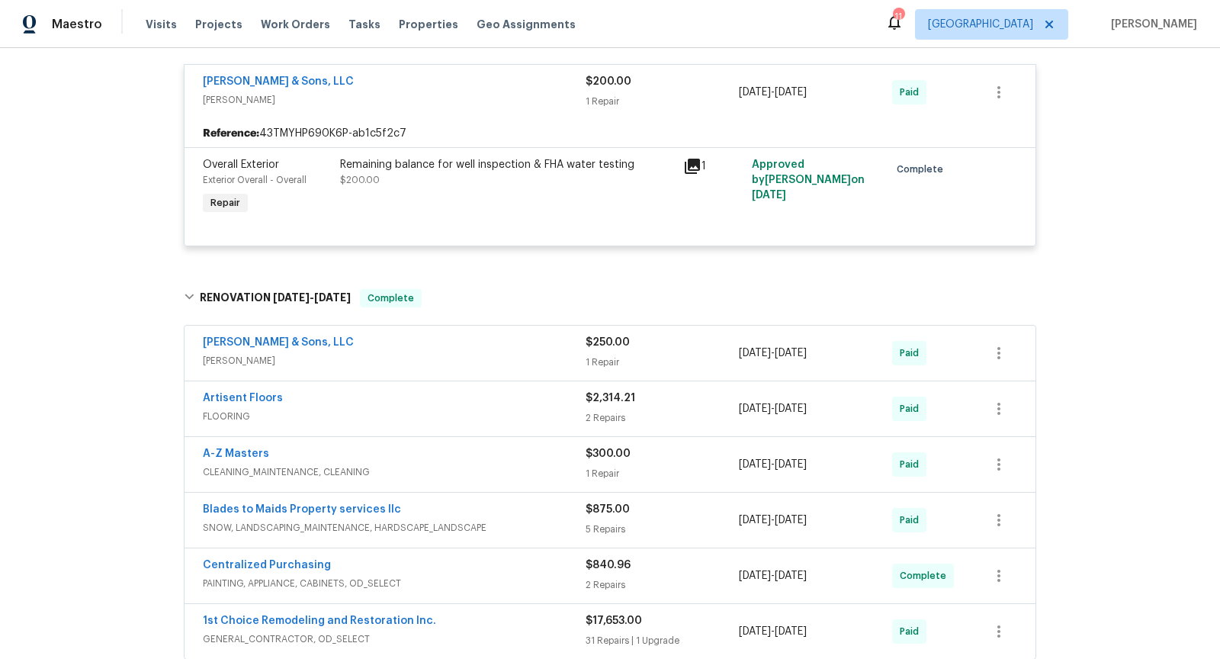
scroll to position [785, 0]
drag, startPoint x: 333, startPoint y: 77, endPoint x: 199, endPoint y: 79, distance: 134.2
click at [199, 79] on div "E.H. Renner & Sons, LLC WELLS $200.00 1 Repair 5/22/2025 - 5/22/2025 Paid" at bounding box center [610, 91] width 851 height 55
copy link "E.H. Renner & Sons, LLC"
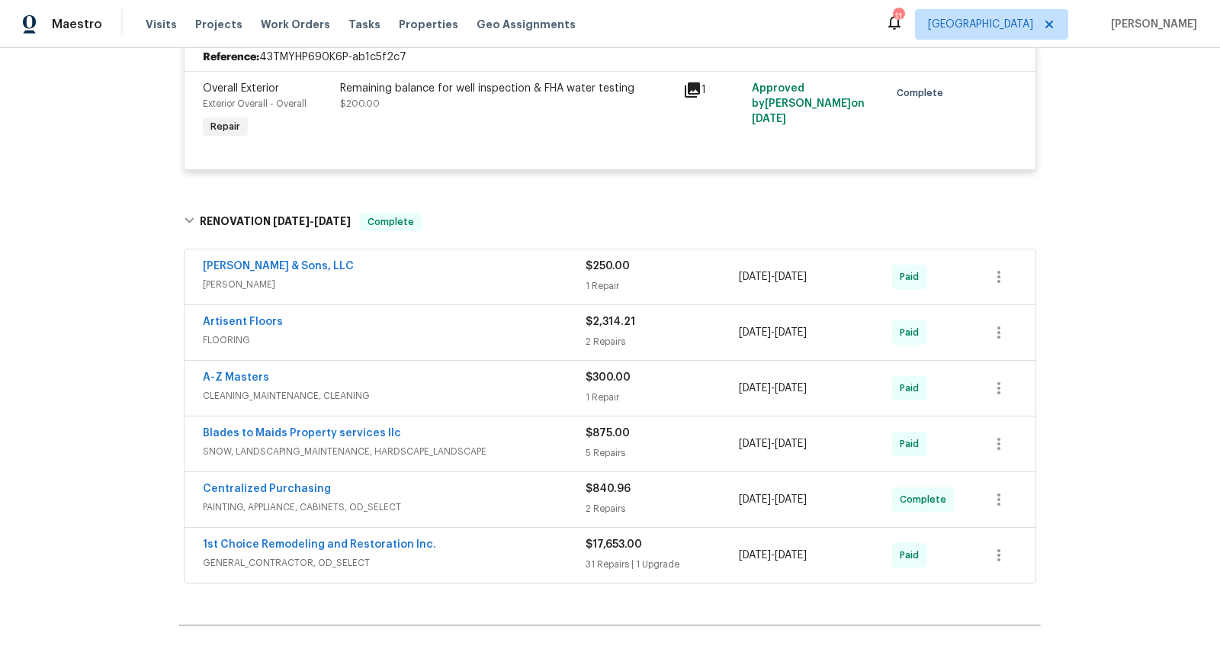
scroll to position [878, 0]
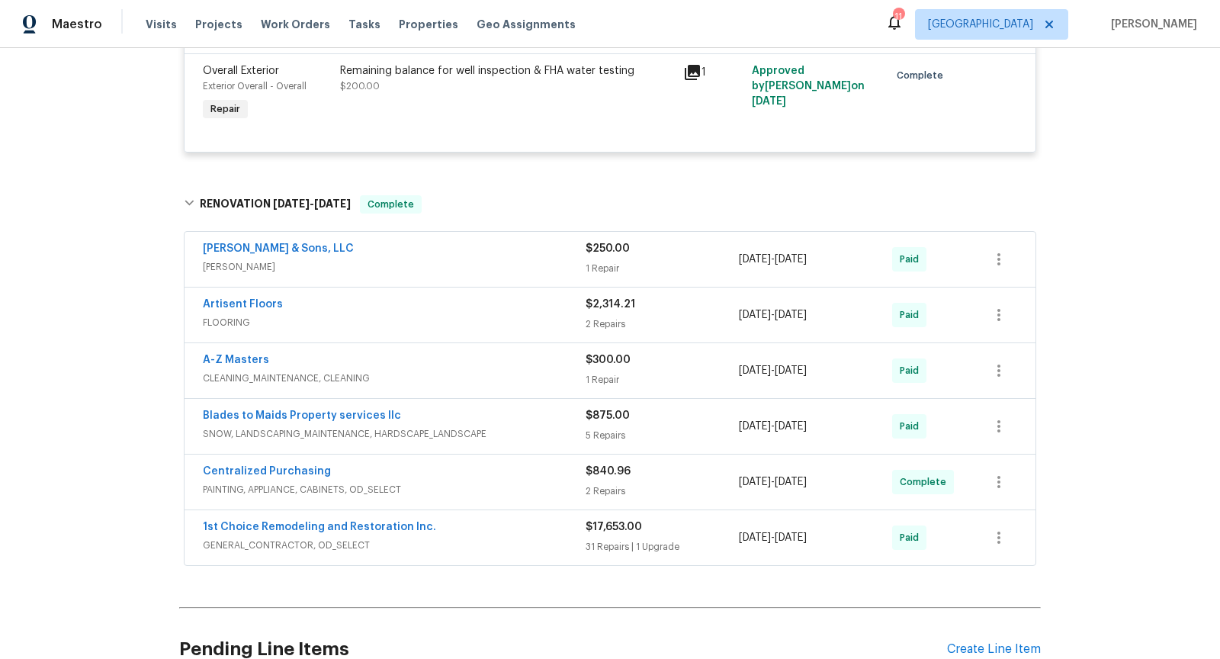
click at [118, 271] on div "Back to all projects 5617 220th St N, Forest Lake, MN 55025 4 Beds | 2 Baths | …" at bounding box center [610, 353] width 1220 height 611
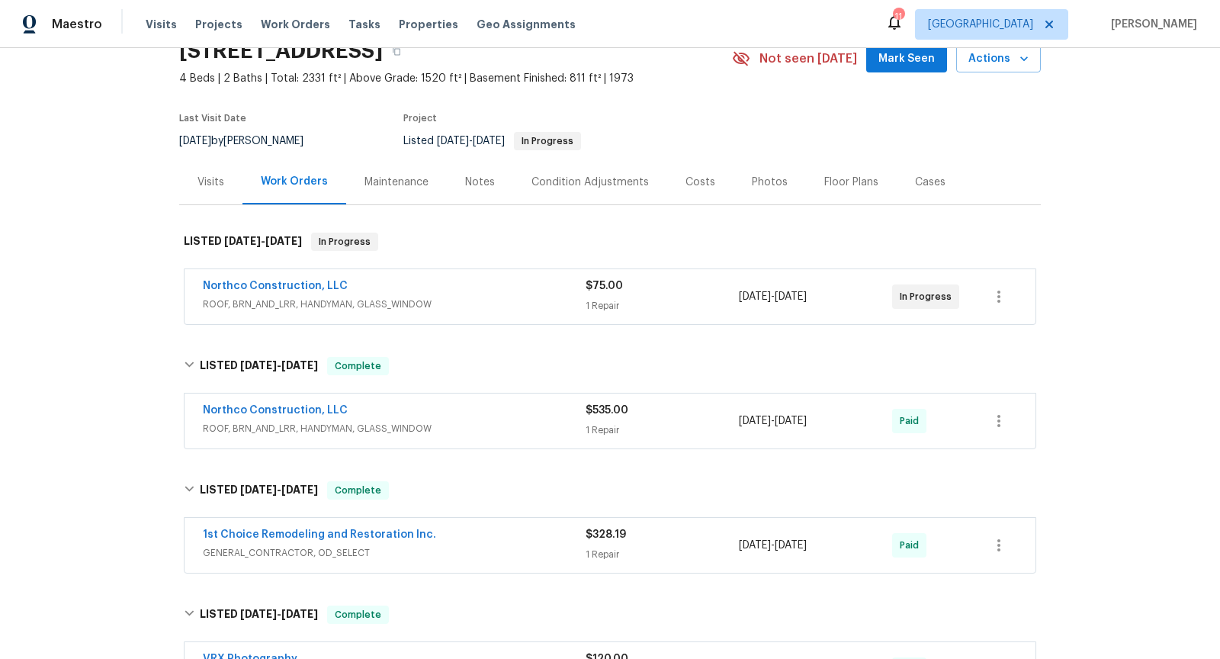
scroll to position [0, 0]
